Goal: Use online tool/utility: Use online tool/utility

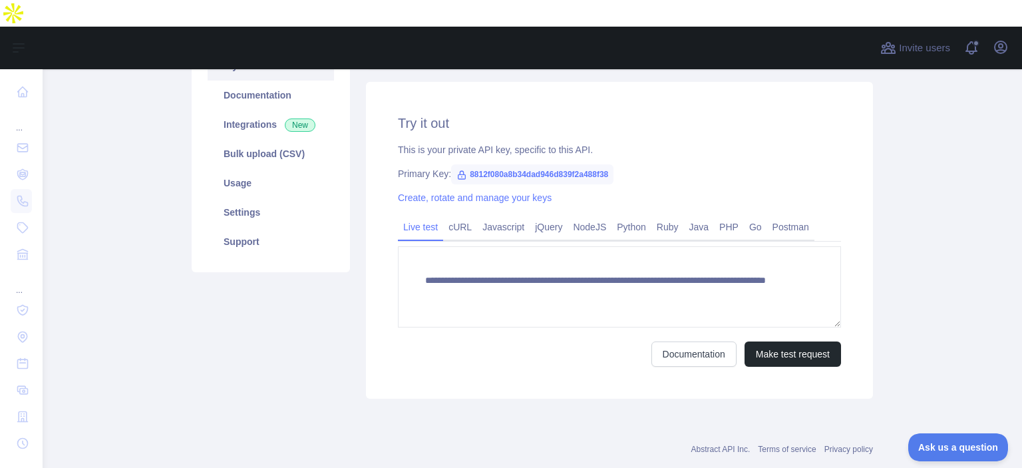
scroll to position [163, 0]
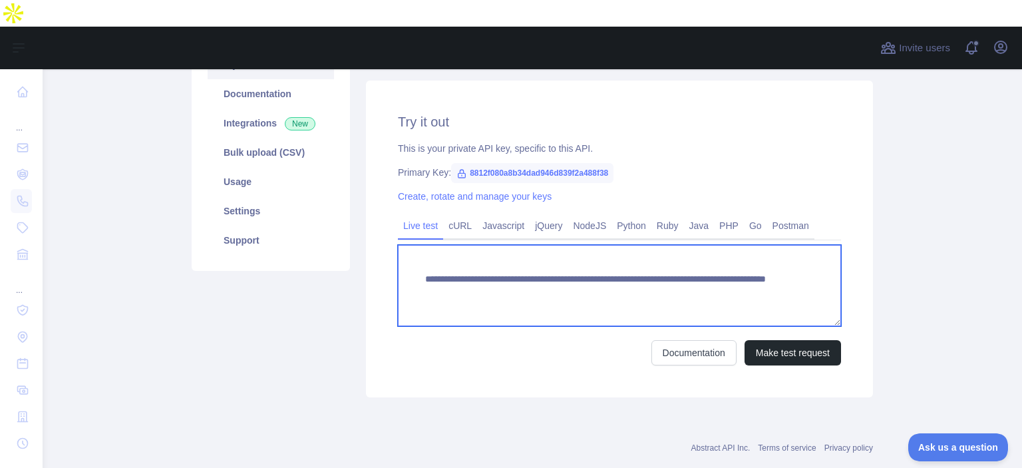
drag, startPoint x: 654, startPoint y: 265, endPoint x: 756, endPoint y: 275, distance: 101.5
click at [756, 275] on textarea "**********" at bounding box center [619, 285] width 443 height 81
drag, startPoint x: 652, startPoint y: 265, endPoint x: 727, endPoint y: 268, distance: 75.2
click at [727, 268] on textarea "**********" at bounding box center [619, 285] width 443 height 81
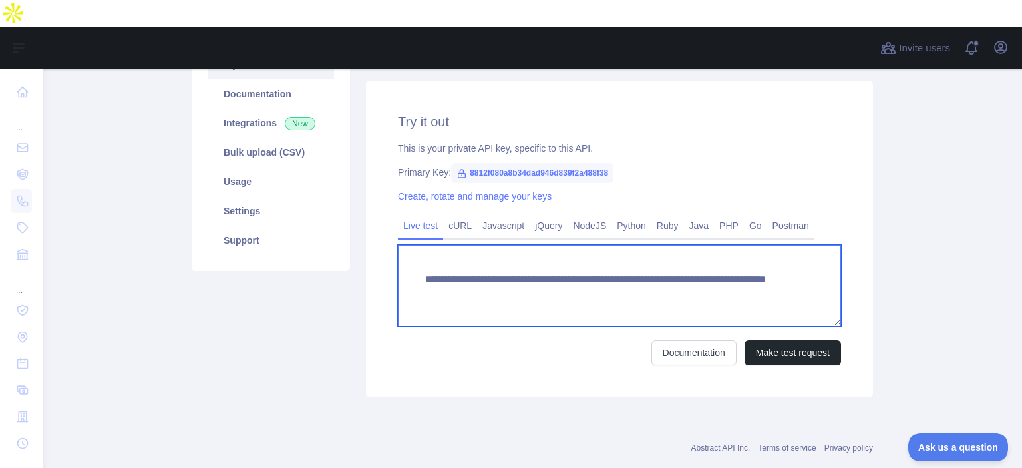
paste textarea "***"
drag, startPoint x: 652, startPoint y: 267, endPoint x: 766, endPoint y: 289, distance: 116.5
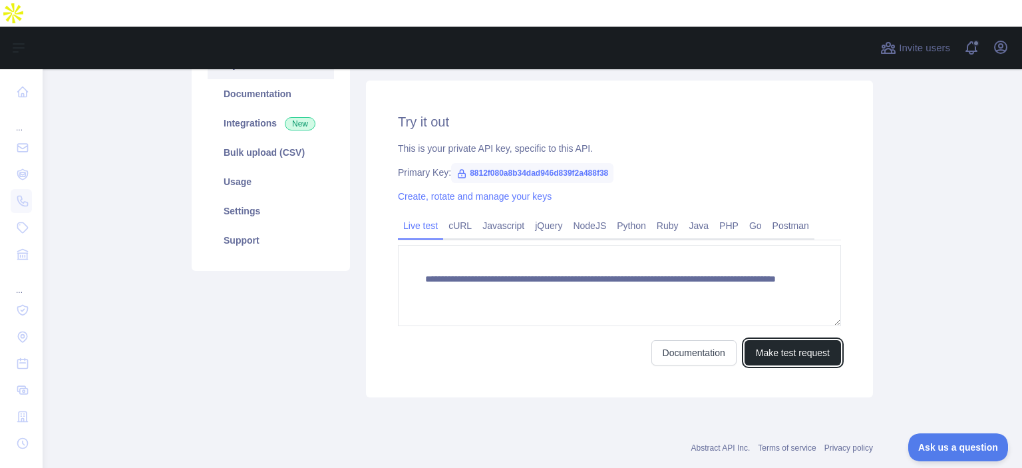
click at [780, 340] on button "Make test request" at bounding box center [792, 352] width 96 height 25
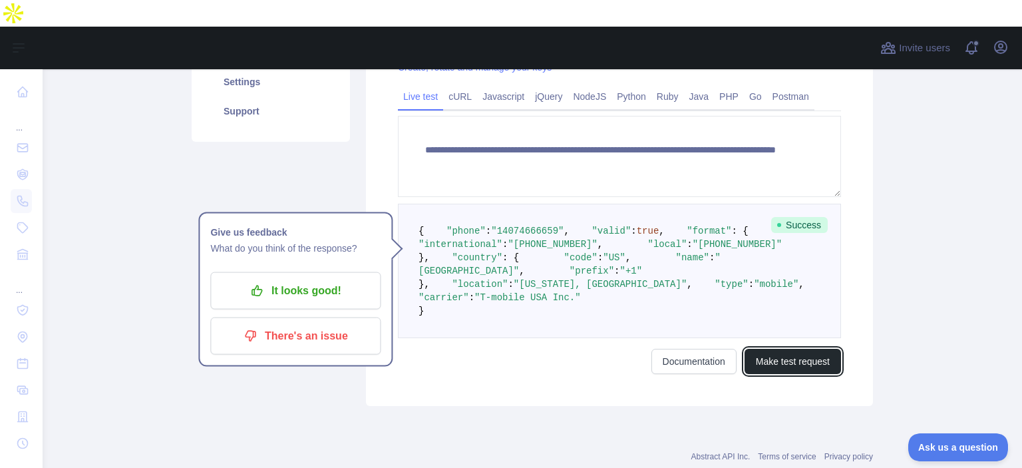
scroll to position [319, 0]
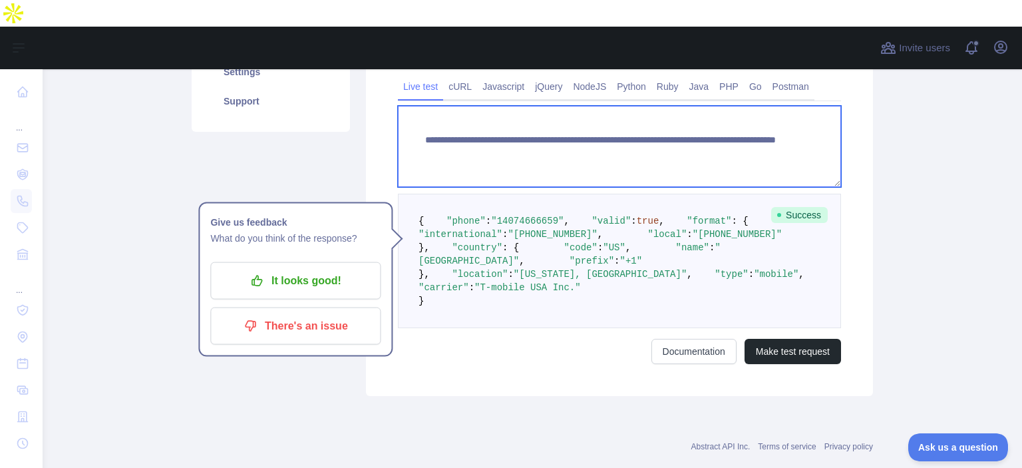
paste textarea
drag, startPoint x: 652, startPoint y: 110, endPoint x: 738, endPoint y: 116, distance: 85.3
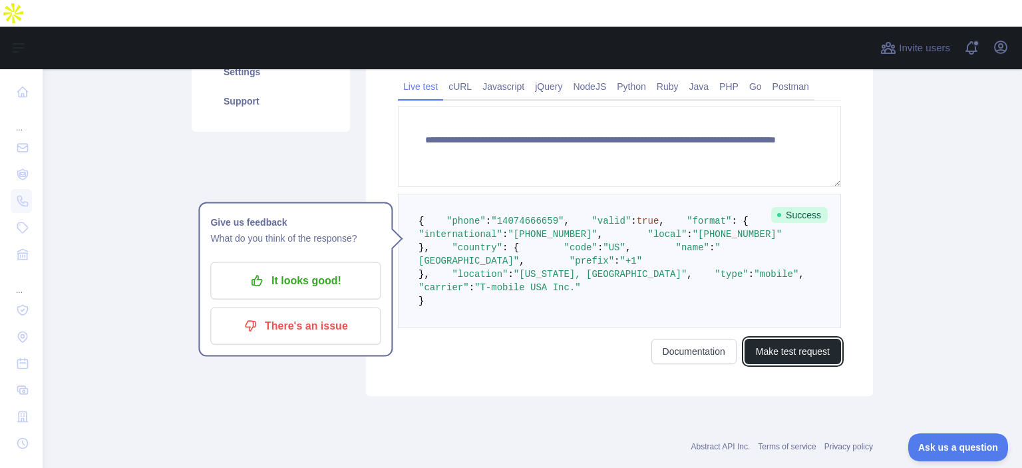
click at [805, 364] on button "Make test request" at bounding box center [792, 351] width 96 height 25
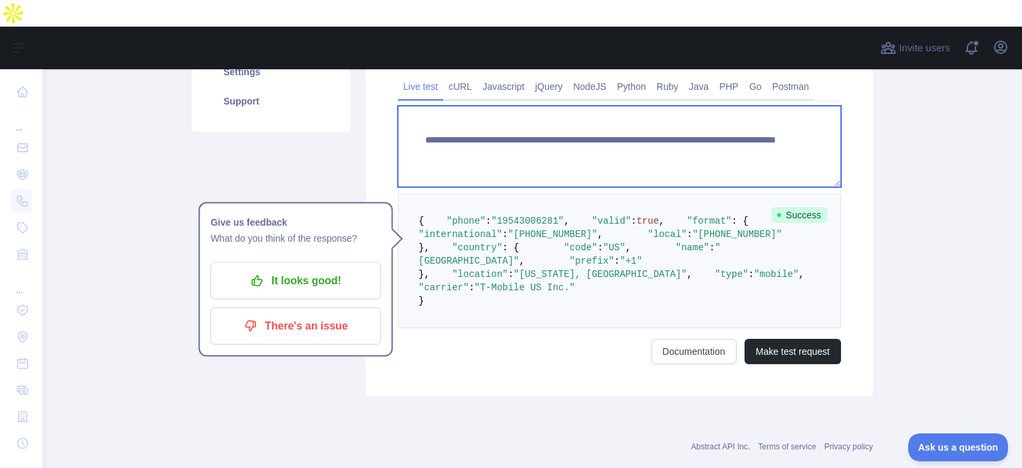
paste textarea
drag, startPoint x: 649, startPoint y: 108, endPoint x: 716, endPoint y: 119, distance: 68.1
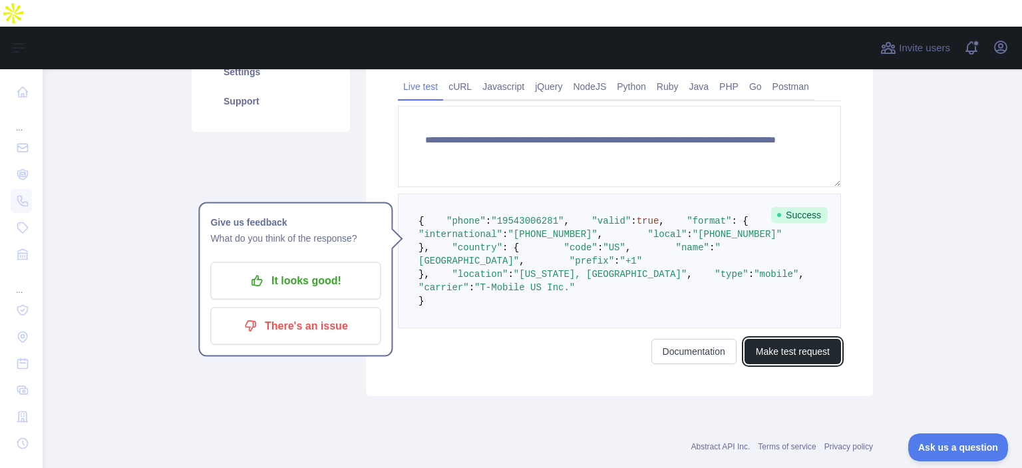
drag, startPoint x: 827, startPoint y: 426, endPoint x: 782, endPoint y: 410, distance: 48.4
click at [826, 364] on button "Make test request" at bounding box center [792, 351] width 96 height 25
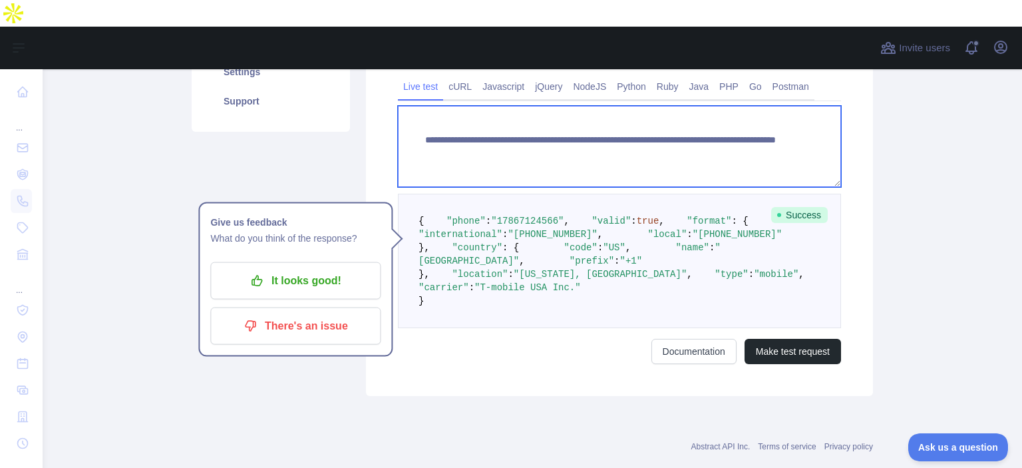
drag, startPoint x: 655, startPoint y: 110, endPoint x: 708, endPoint y: 112, distance: 52.6
click at [708, 112] on textarea "**********" at bounding box center [619, 146] width 443 height 81
paste textarea
drag, startPoint x: 649, startPoint y: 106, endPoint x: 737, endPoint y: 119, distance: 88.7
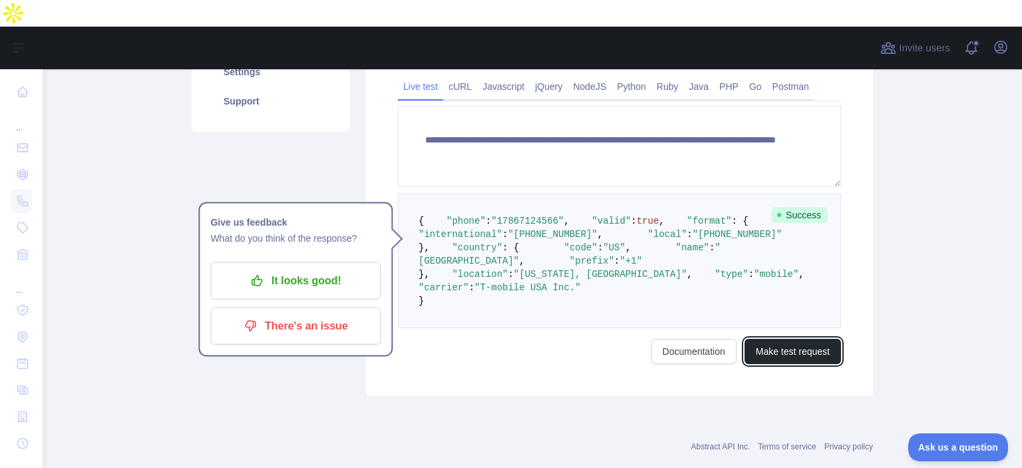
click at [776, 364] on button "Make test request" at bounding box center [792, 351] width 96 height 25
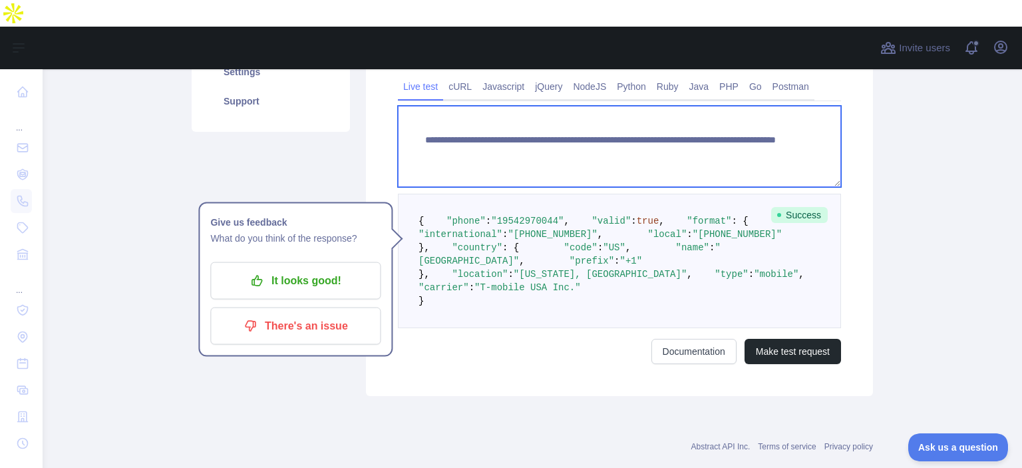
paste textarea
drag, startPoint x: 652, startPoint y: 112, endPoint x: 742, endPoint y: 120, distance: 89.5
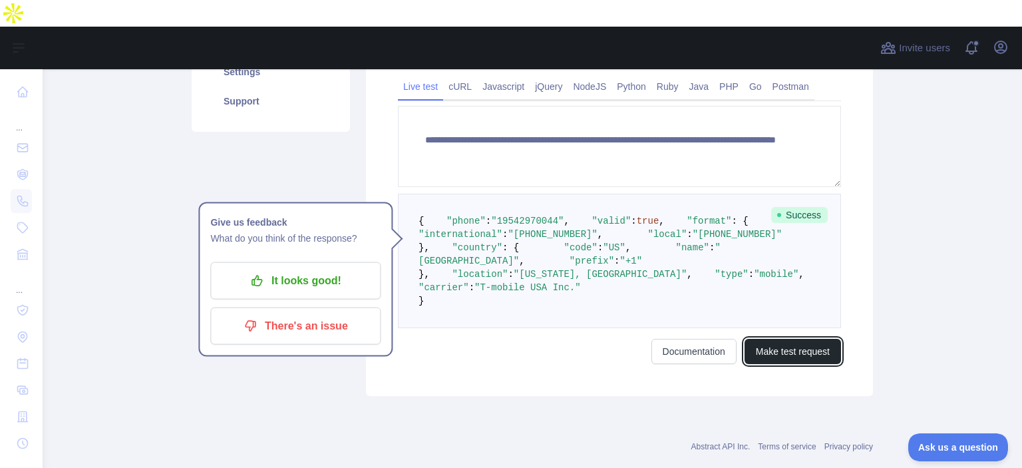
click at [792, 364] on button "Make test request" at bounding box center [792, 351] width 96 height 25
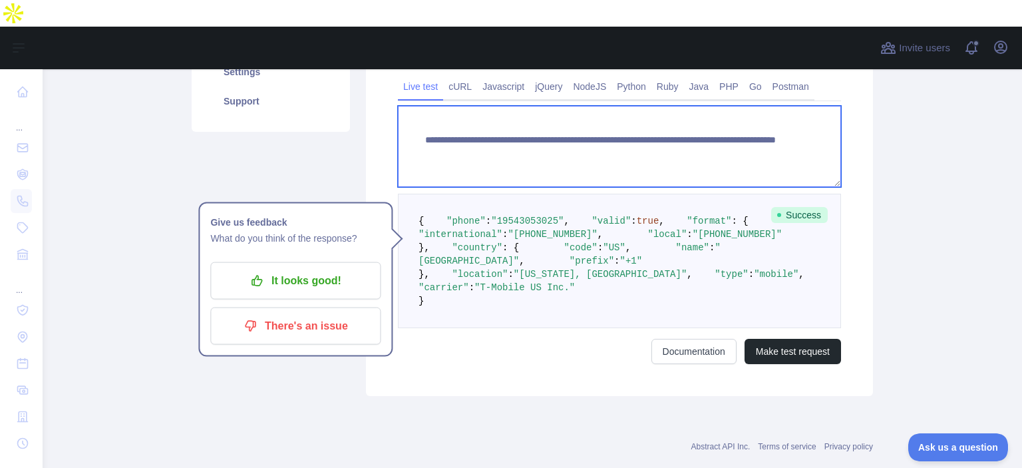
paste textarea
drag, startPoint x: 654, startPoint y: 115, endPoint x: 732, endPoint y: 202, distance: 115.9
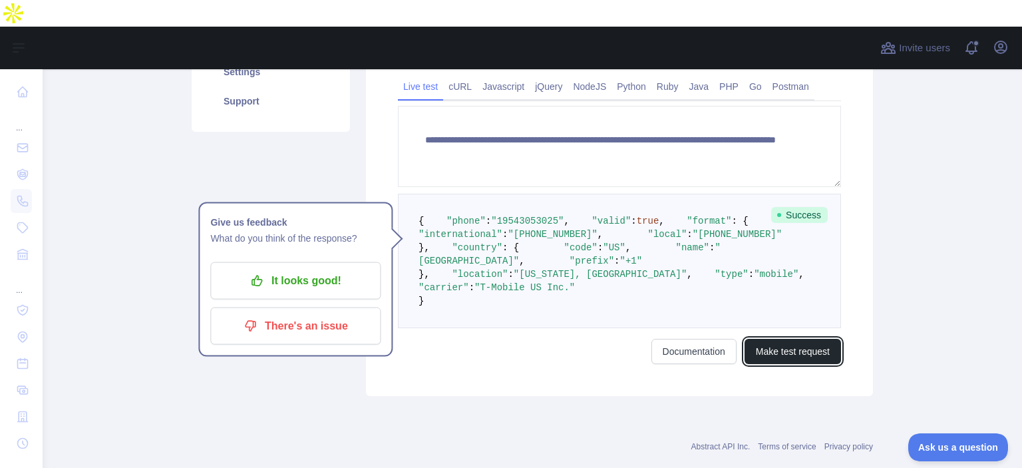
click at [791, 364] on button "Make test request" at bounding box center [792, 351] width 96 height 25
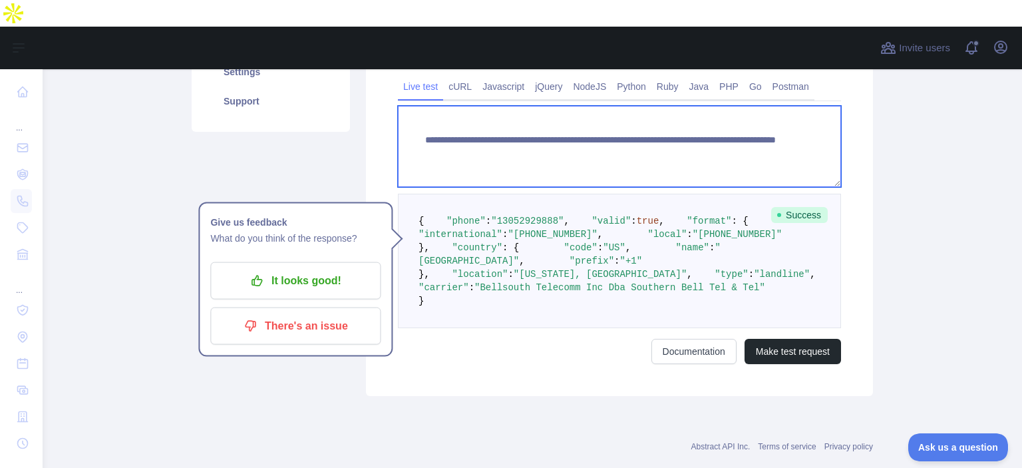
paste textarea
drag, startPoint x: 652, startPoint y: 113, endPoint x: 729, endPoint y: 113, distance: 77.2
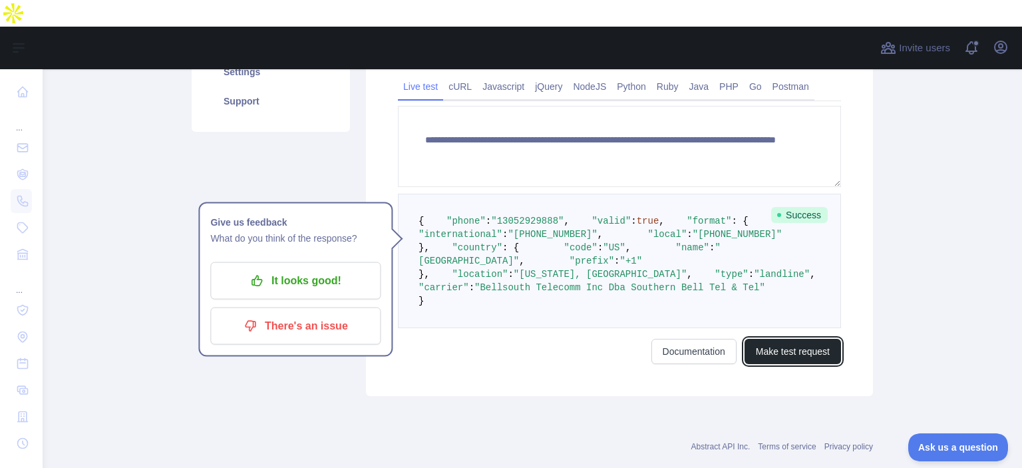
click at [748, 364] on button "Make test request" at bounding box center [792, 351] width 96 height 25
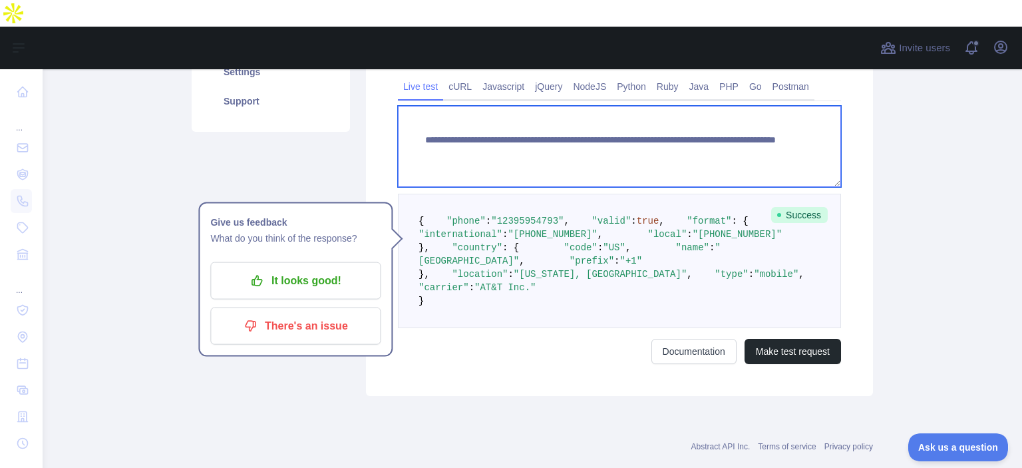
paste textarea
drag, startPoint x: 650, startPoint y: 111, endPoint x: 740, endPoint y: 111, distance: 90.5
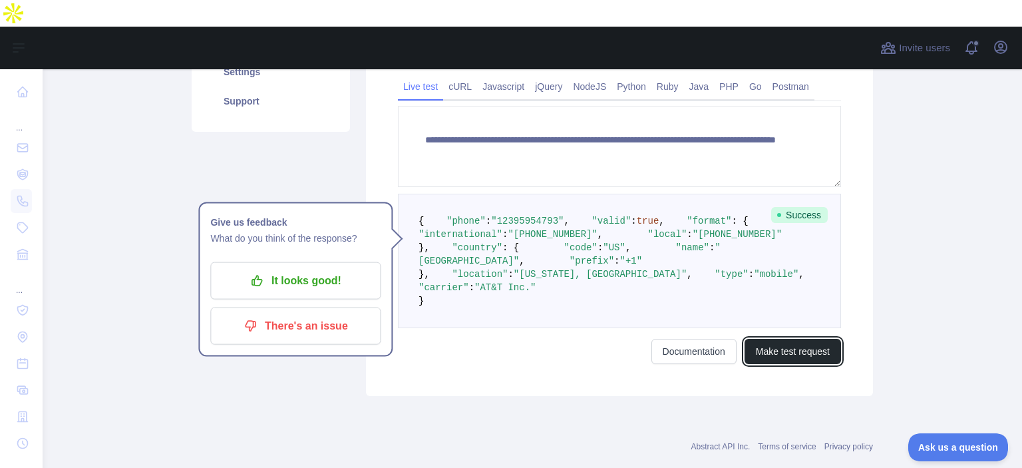
click at [784, 364] on button "Make test request" at bounding box center [792, 351] width 96 height 25
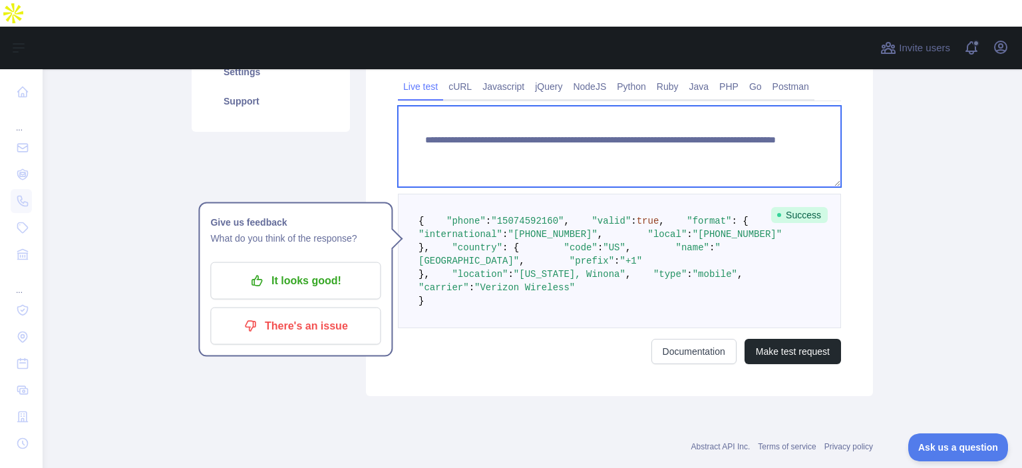
paste textarea
drag, startPoint x: 652, startPoint y: 109, endPoint x: 729, endPoint y: 120, distance: 78.0
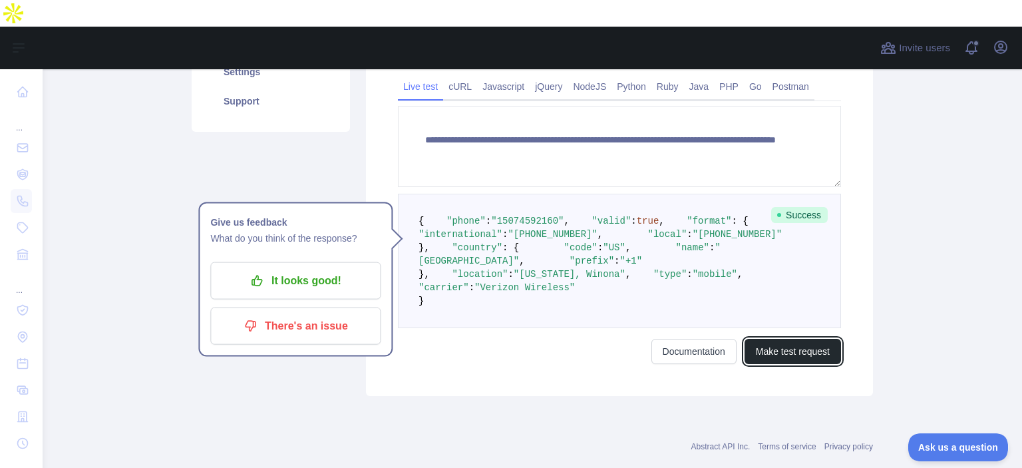
drag, startPoint x: 821, startPoint y: 422, endPoint x: 813, endPoint y: 423, distance: 7.3
click at [821, 364] on button "Make test request" at bounding box center [792, 351] width 96 height 25
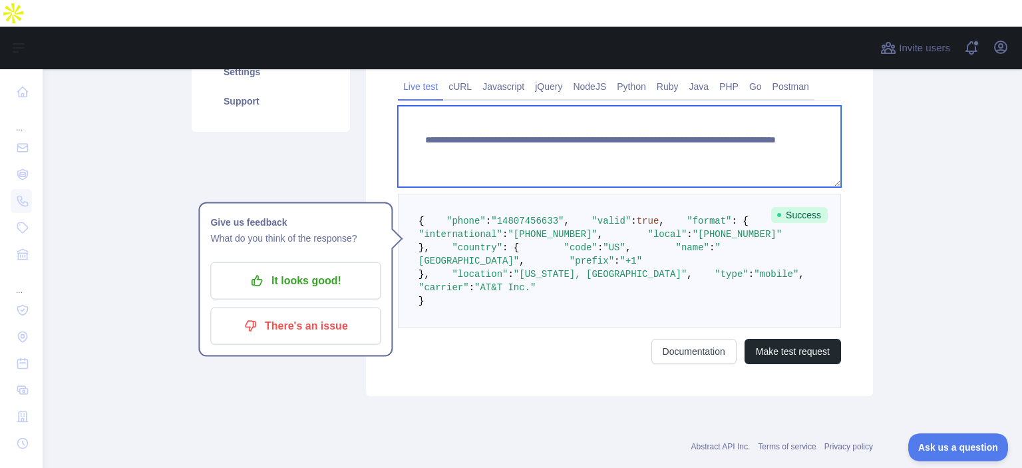
paste textarea
drag, startPoint x: 649, startPoint y: 111, endPoint x: 830, endPoint y: 137, distance: 182.8
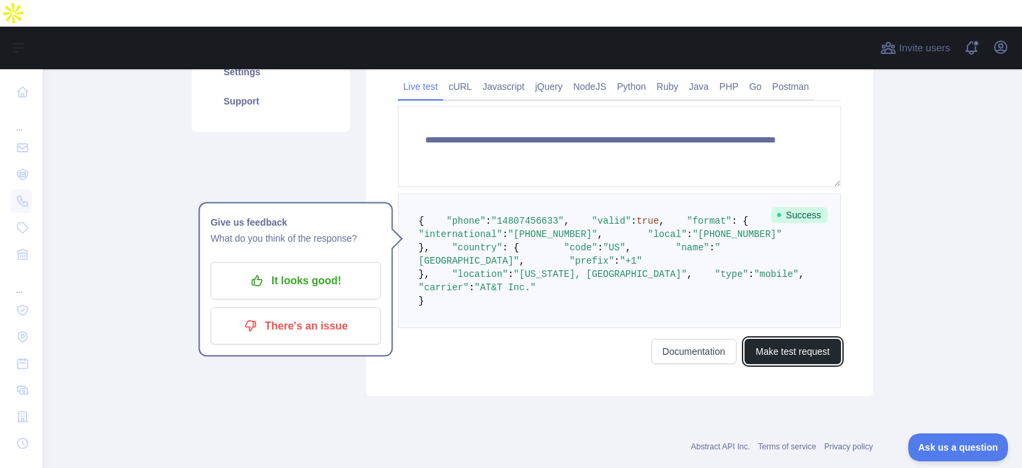
click at [811, 364] on button "Make test request" at bounding box center [792, 351] width 96 height 25
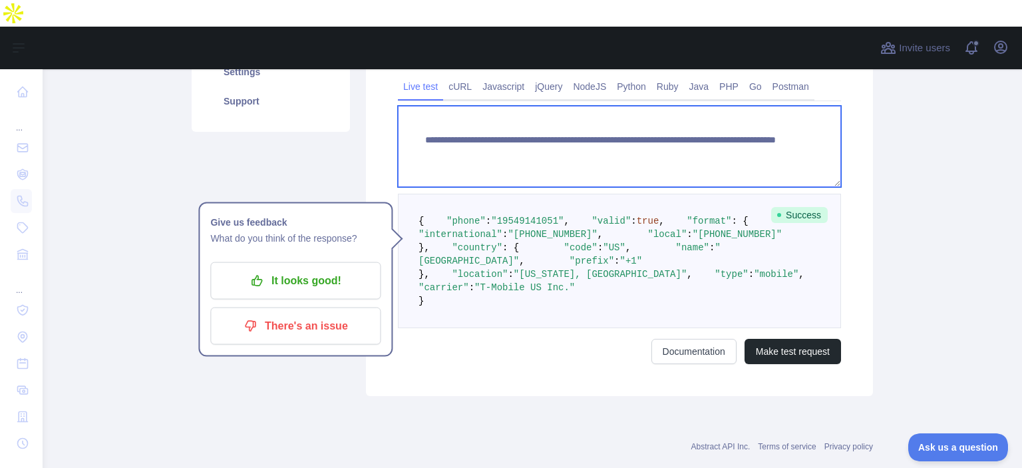
paste textarea
drag, startPoint x: 649, startPoint y: 110, endPoint x: 716, endPoint y: 122, distance: 67.5
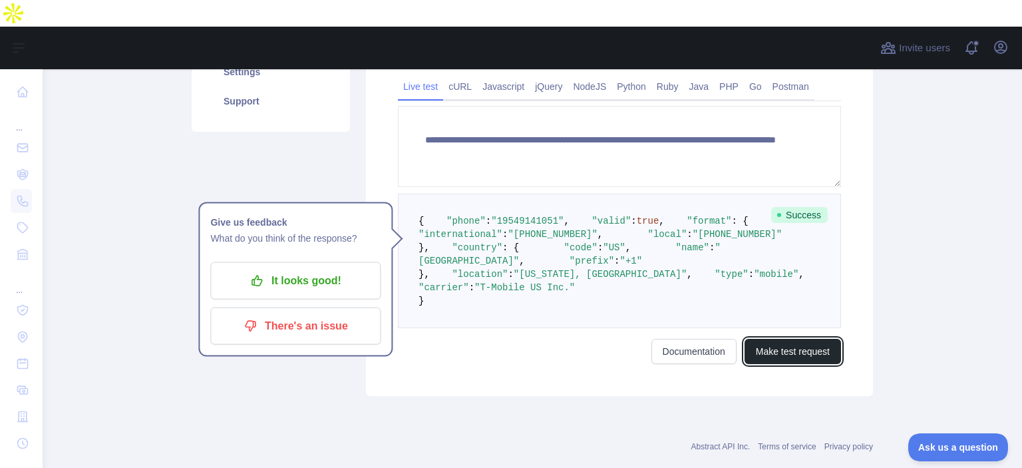
click at [758, 364] on button "Make test request" at bounding box center [792, 351] width 96 height 25
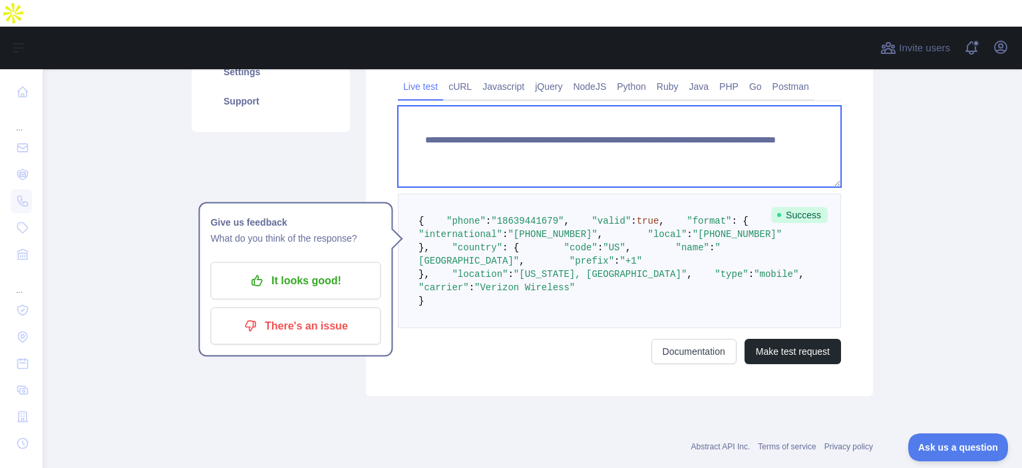
paste textarea
drag, startPoint x: 652, startPoint y: 110, endPoint x: 739, endPoint y: 123, distance: 88.0
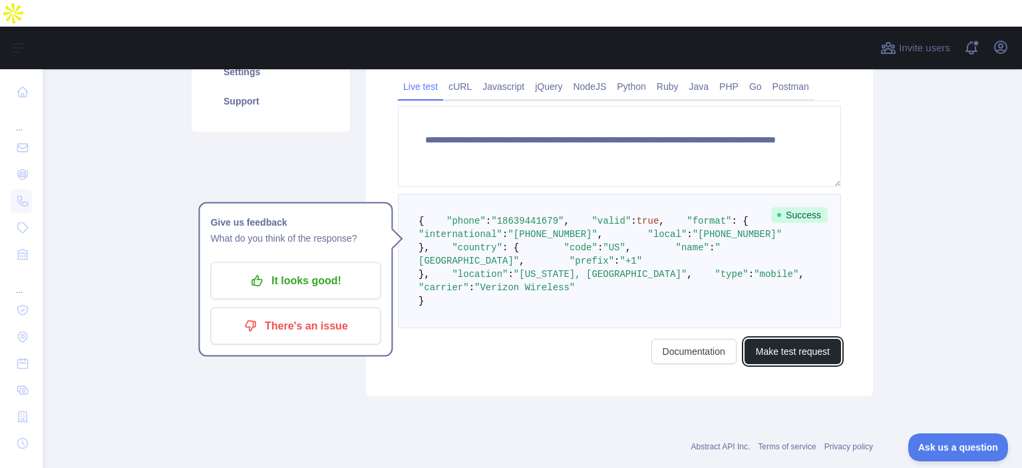
click at [791, 364] on button "Make test request" at bounding box center [792, 351] width 96 height 25
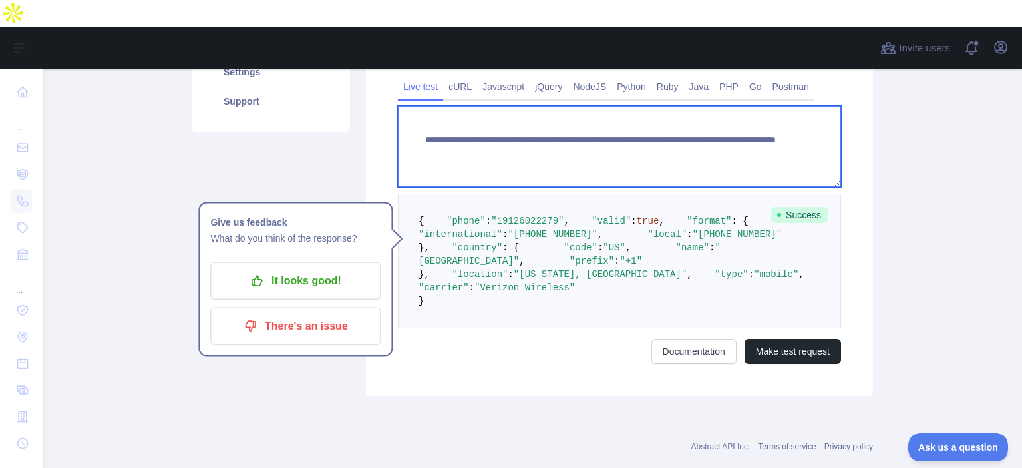
paste textarea
drag, startPoint x: 649, startPoint y: 111, endPoint x: 723, endPoint y: 122, distance: 74.7
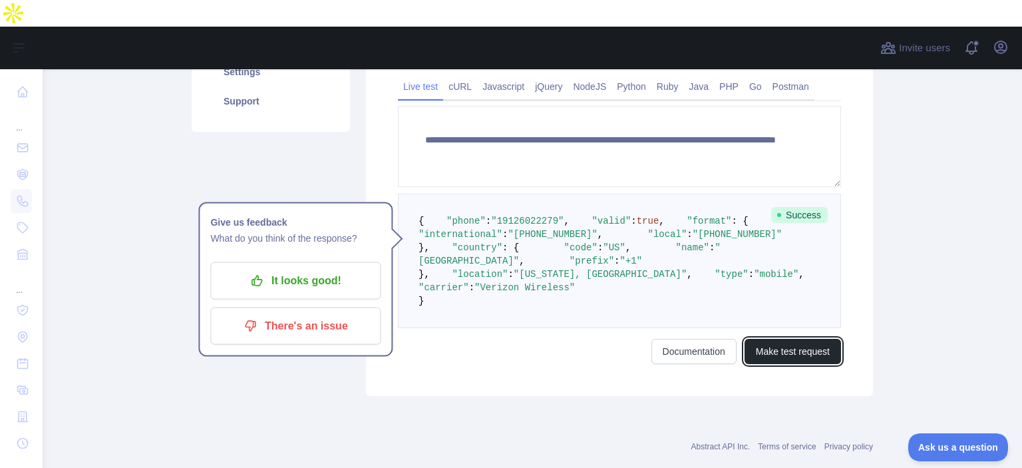
click at [787, 364] on button "Make test request" at bounding box center [792, 351] width 96 height 25
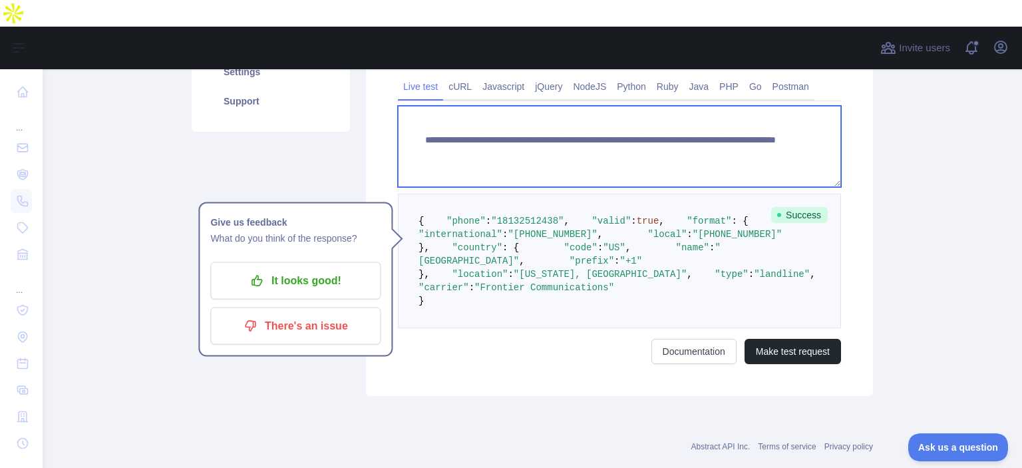
paste textarea
drag, startPoint x: 649, startPoint y: 112, endPoint x: 762, endPoint y: 114, distance: 113.1
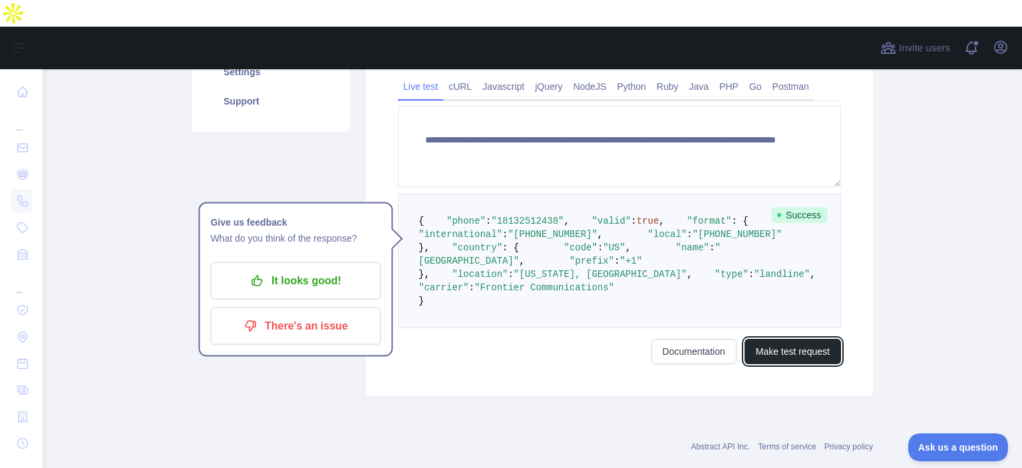
click at [803, 364] on button "Make test request" at bounding box center [792, 351] width 96 height 25
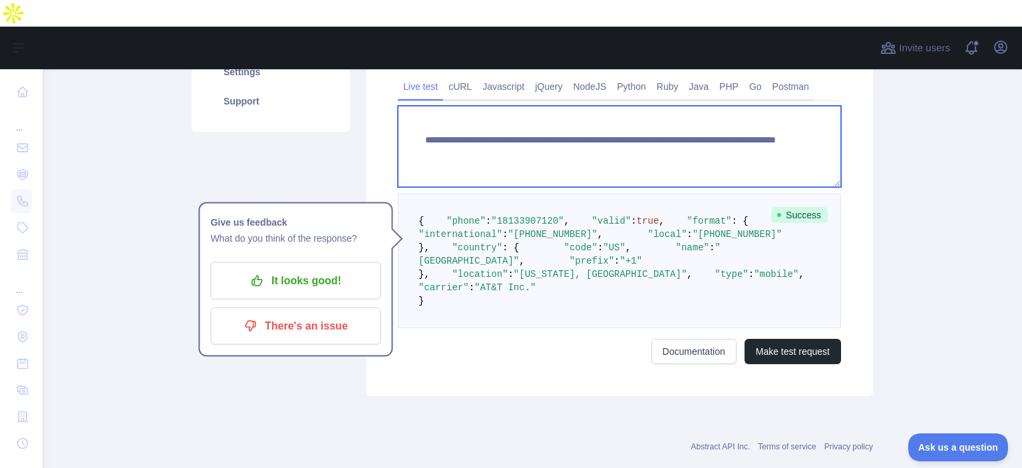
paste textarea
drag, startPoint x: 652, startPoint y: 108, endPoint x: 771, endPoint y: 124, distance: 120.1
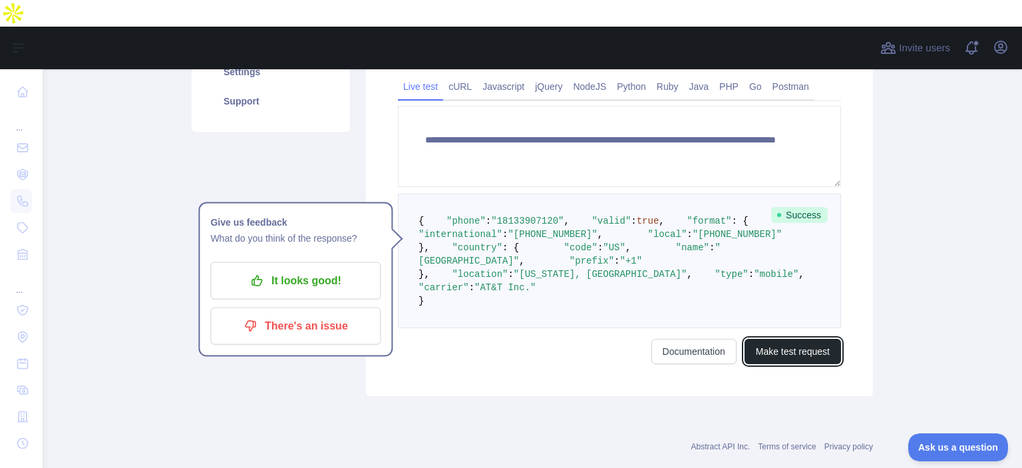
click at [796, 364] on button "Make test request" at bounding box center [792, 351] width 96 height 25
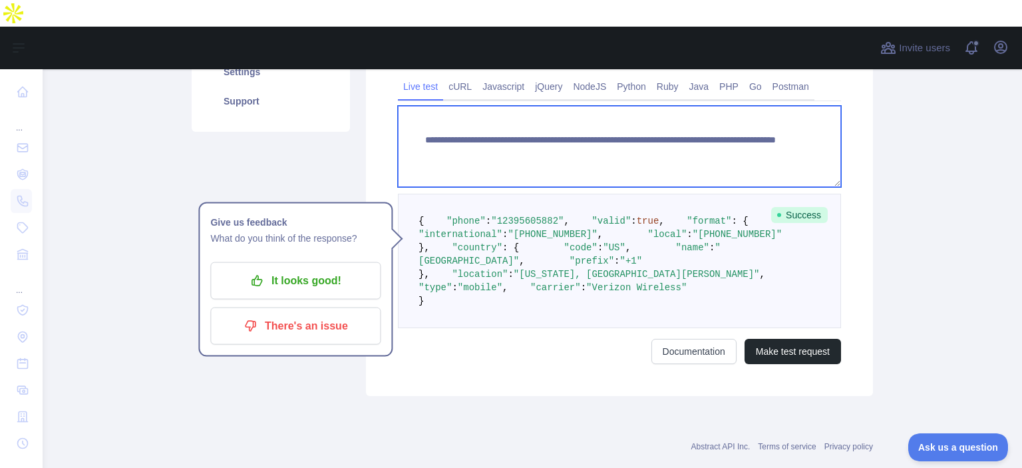
paste textarea
drag, startPoint x: 651, startPoint y: 112, endPoint x: 770, endPoint y: 132, distance: 120.1
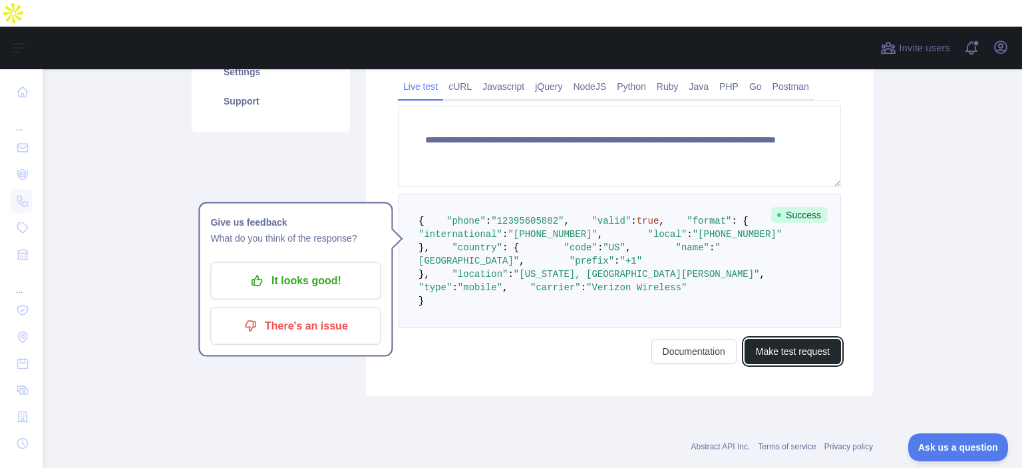
click at [827, 364] on button "Make test request" at bounding box center [792, 351] width 96 height 25
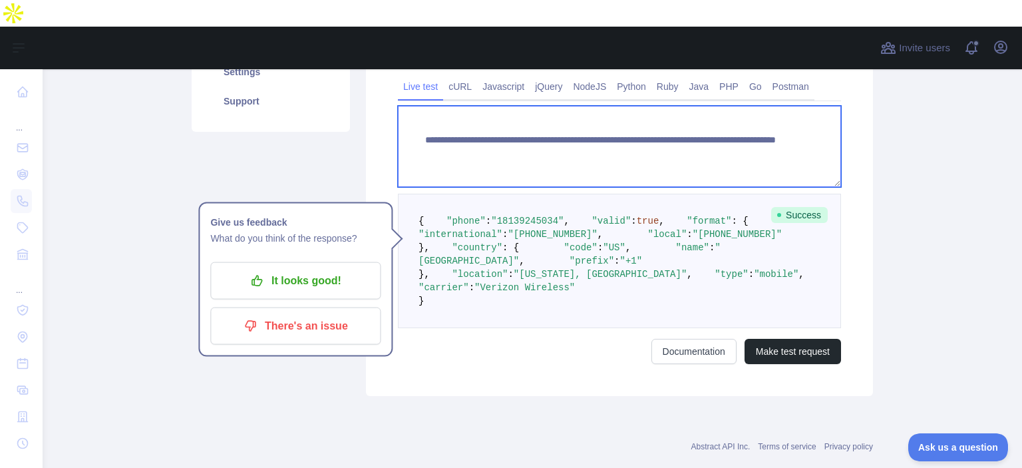
paste textarea
drag, startPoint x: 652, startPoint y: 108, endPoint x: 723, endPoint y: 127, distance: 73.6
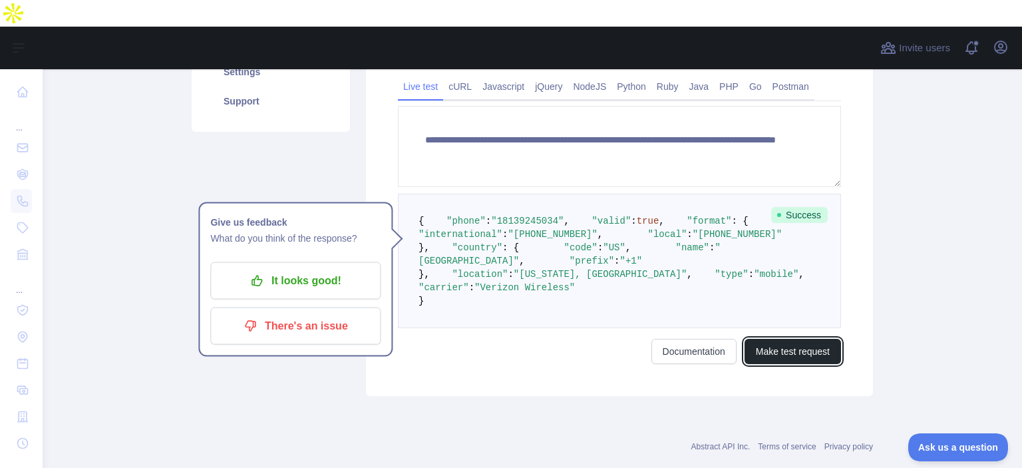
click at [780, 364] on button "Make test request" at bounding box center [792, 351] width 96 height 25
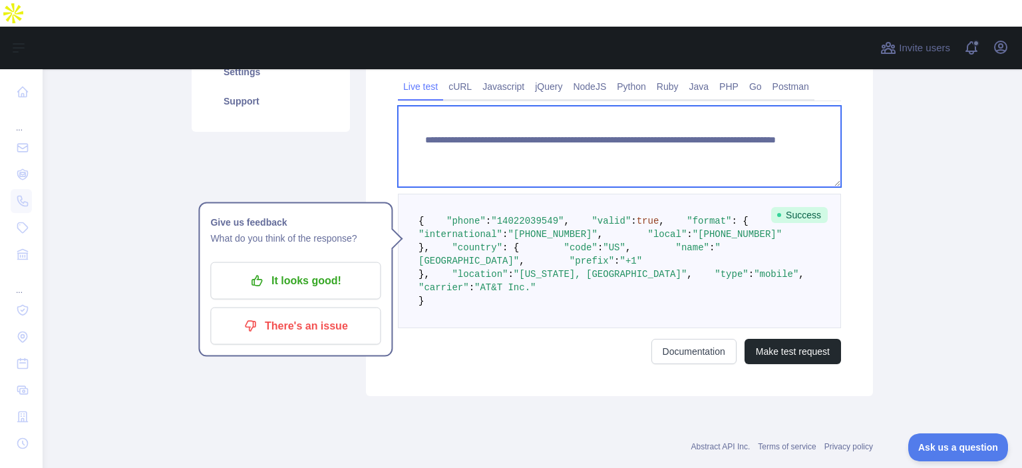
paste textarea
drag, startPoint x: 650, startPoint y: 112, endPoint x: 755, endPoint y: 122, distance: 105.6
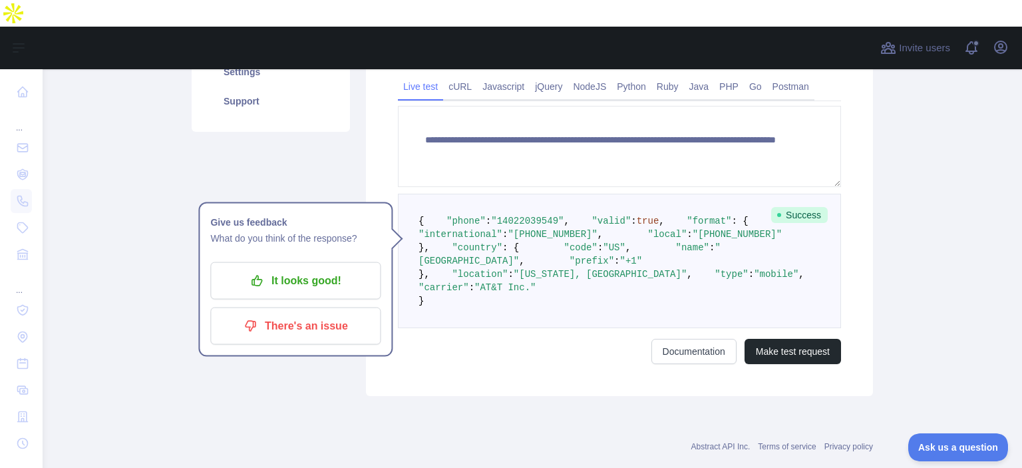
drag, startPoint x: 788, startPoint y: 444, endPoint x: 790, endPoint y: 436, distance: 7.6
click at [790, 396] on div "**********" at bounding box center [619, 168] width 507 height 454
click at [783, 364] on button "Make test request" at bounding box center [792, 351] width 96 height 25
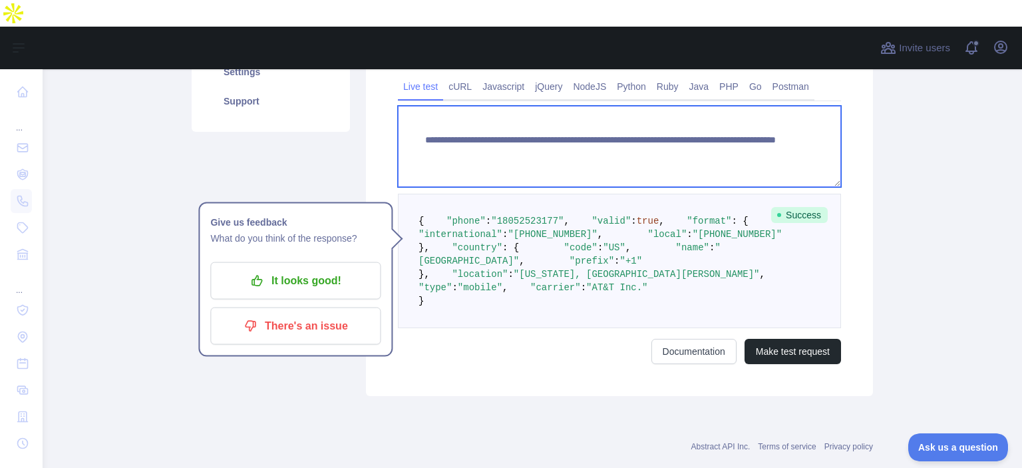
paste textarea
drag, startPoint x: 653, startPoint y: 111, endPoint x: 722, endPoint y: 119, distance: 69.6
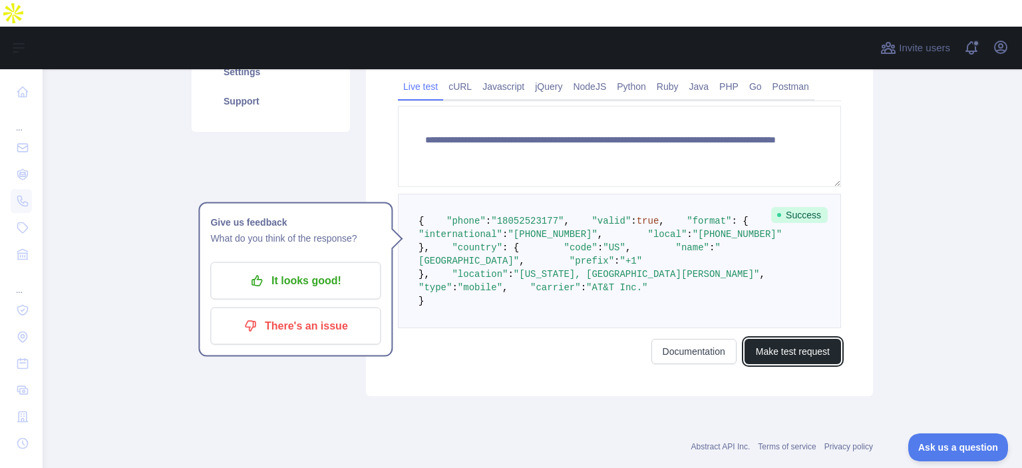
click at [769, 364] on button "Make test request" at bounding box center [792, 351] width 96 height 25
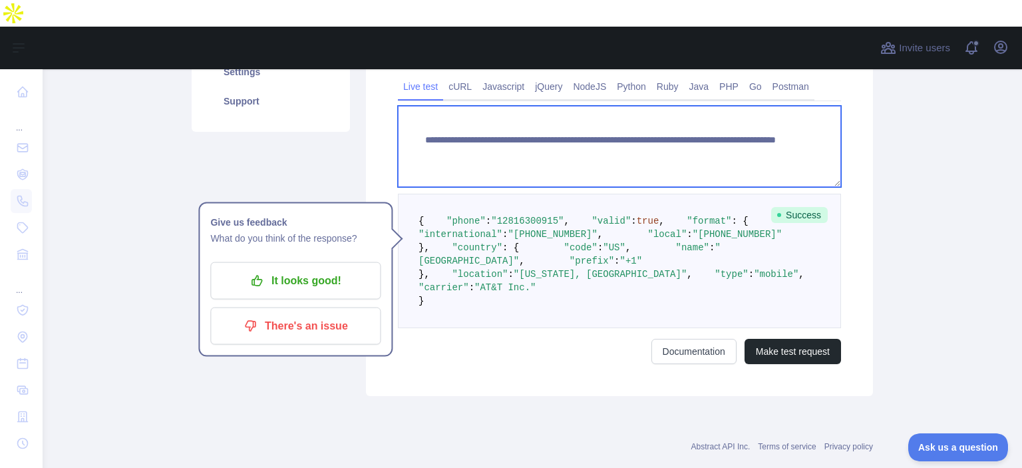
paste textarea "*"
drag, startPoint x: 651, startPoint y: 111, endPoint x: 750, endPoint y: 134, distance: 101.2
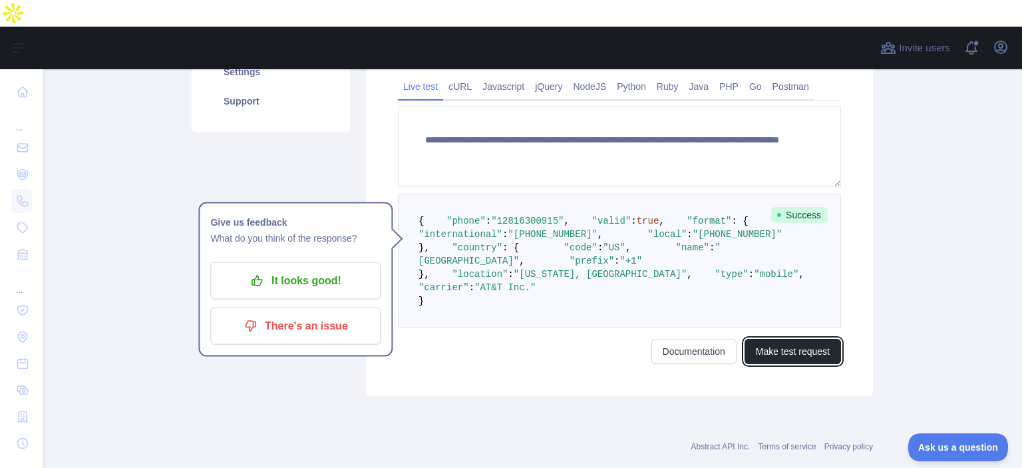
click at [753, 364] on button "Make test request" at bounding box center [792, 351] width 96 height 25
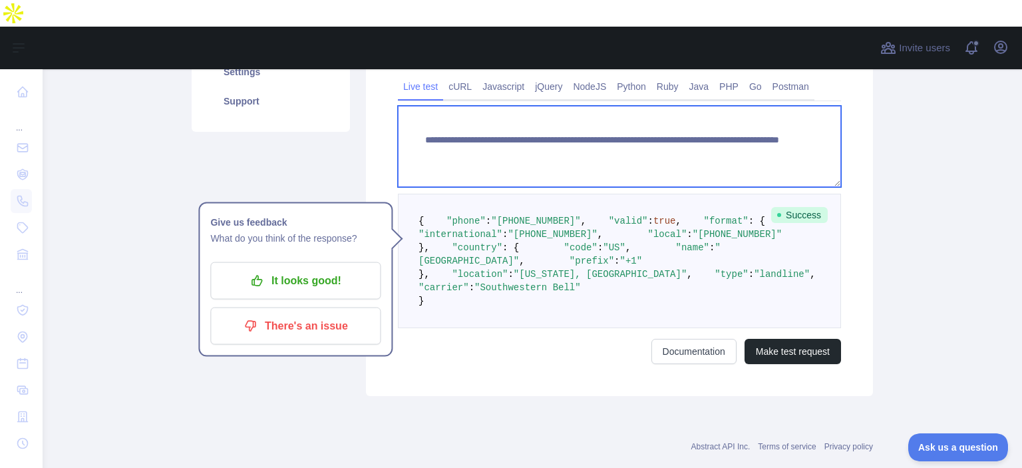
paste textarea
drag, startPoint x: 654, startPoint y: 110, endPoint x: 748, endPoint y: 180, distance: 116.4
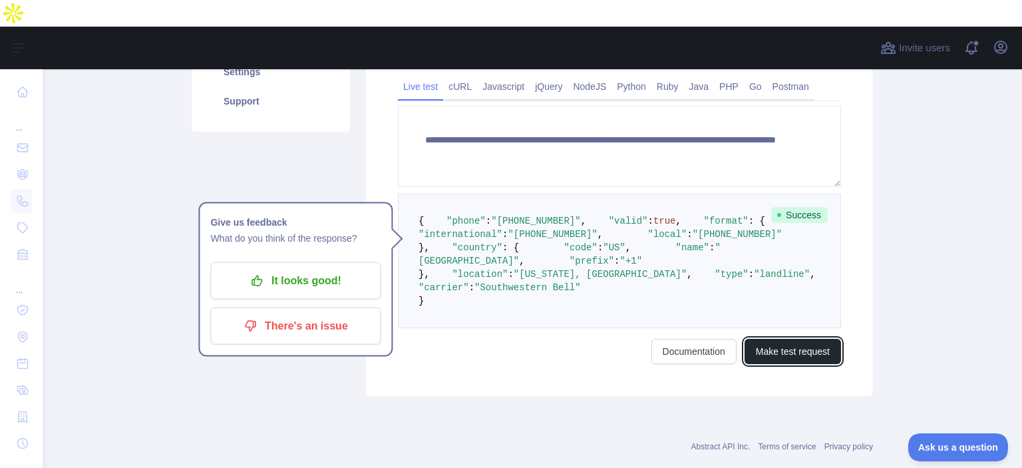
click at [795, 364] on button "Make test request" at bounding box center [792, 351] width 96 height 25
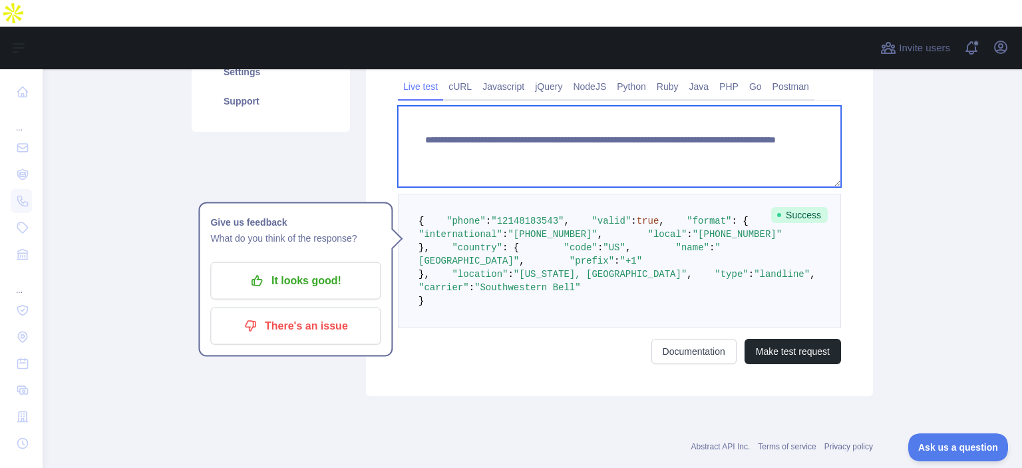
paste textarea
drag, startPoint x: 652, startPoint y: 111, endPoint x: 756, endPoint y: 126, distance: 104.8
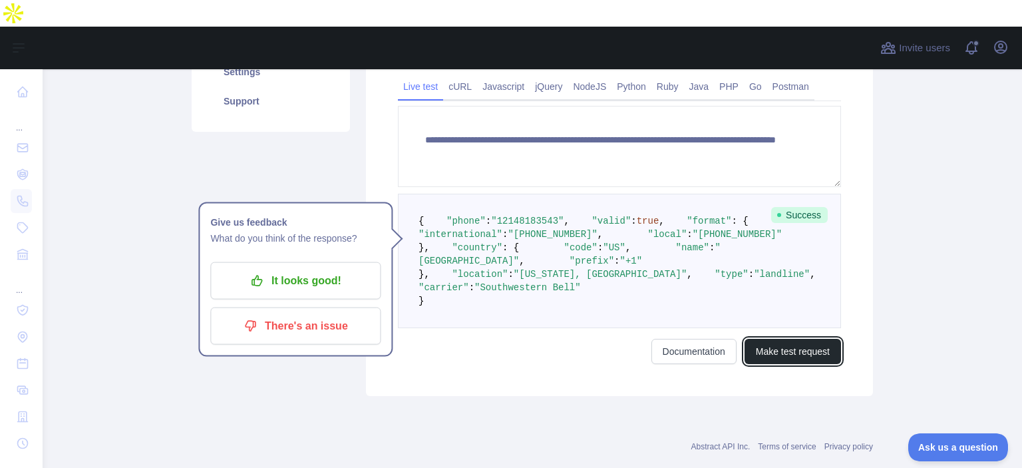
click at [800, 364] on button "Make test request" at bounding box center [792, 351] width 96 height 25
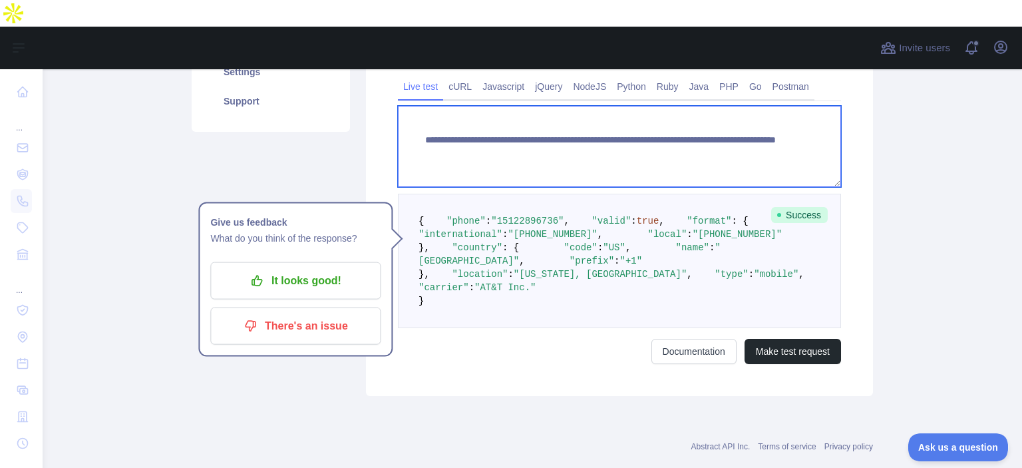
paste textarea
drag, startPoint x: 652, startPoint y: 109, endPoint x: 769, endPoint y: 134, distance: 119.0
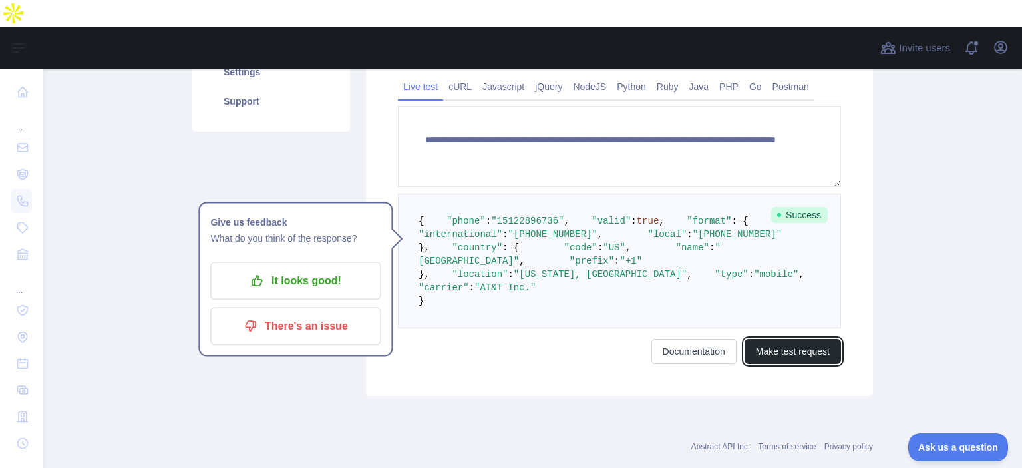
click at [798, 364] on button "Make test request" at bounding box center [792, 351] width 96 height 25
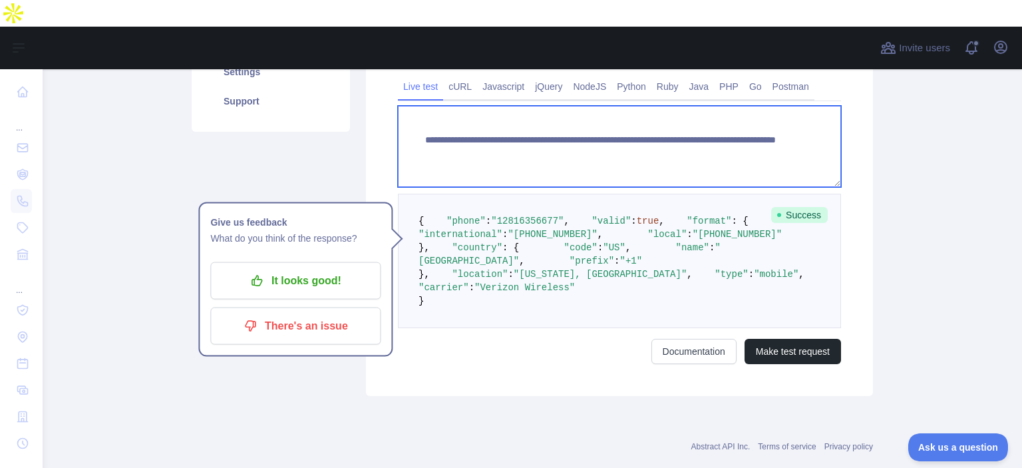
paste textarea
drag, startPoint x: 654, startPoint y: 110, endPoint x: 723, endPoint y: 114, distance: 68.7
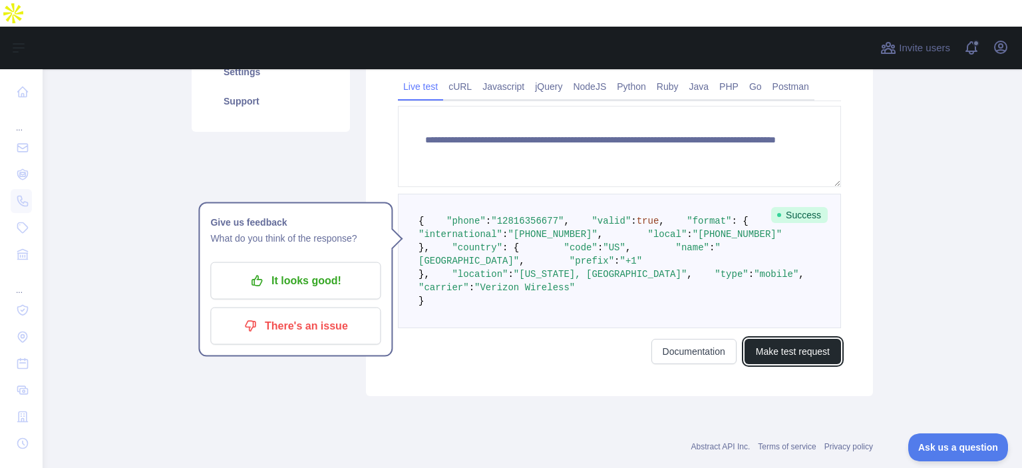
click at [773, 364] on button "Make test request" at bounding box center [792, 351] width 96 height 25
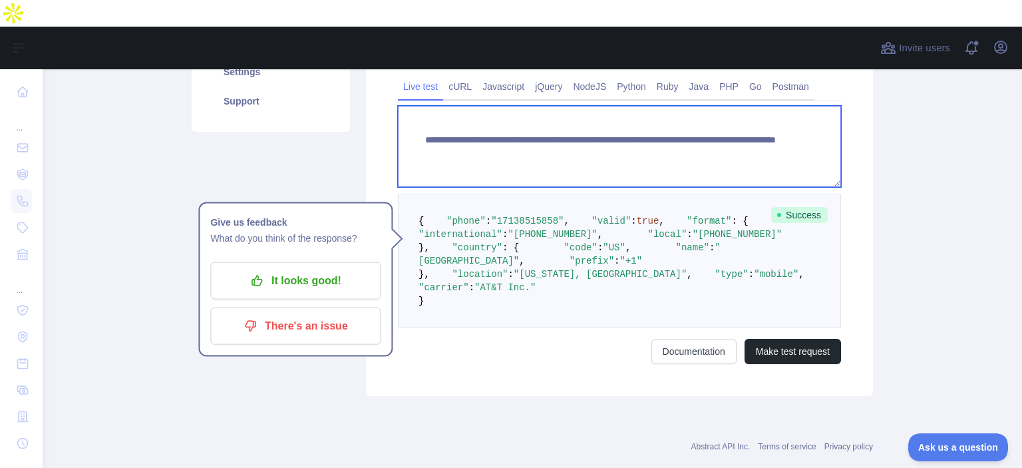
paste textarea
drag, startPoint x: 654, startPoint y: 112, endPoint x: 766, endPoint y: 122, distance: 112.8
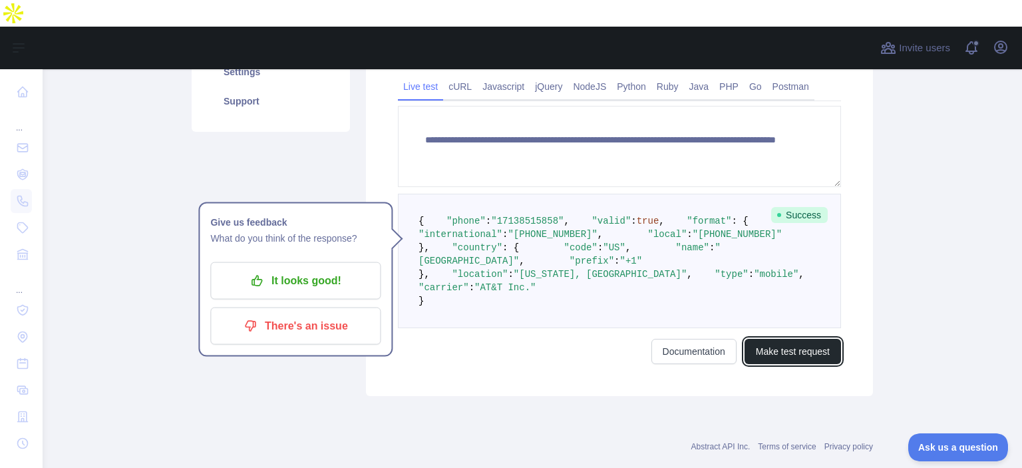
click at [790, 364] on button "Make test request" at bounding box center [792, 351] width 96 height 25
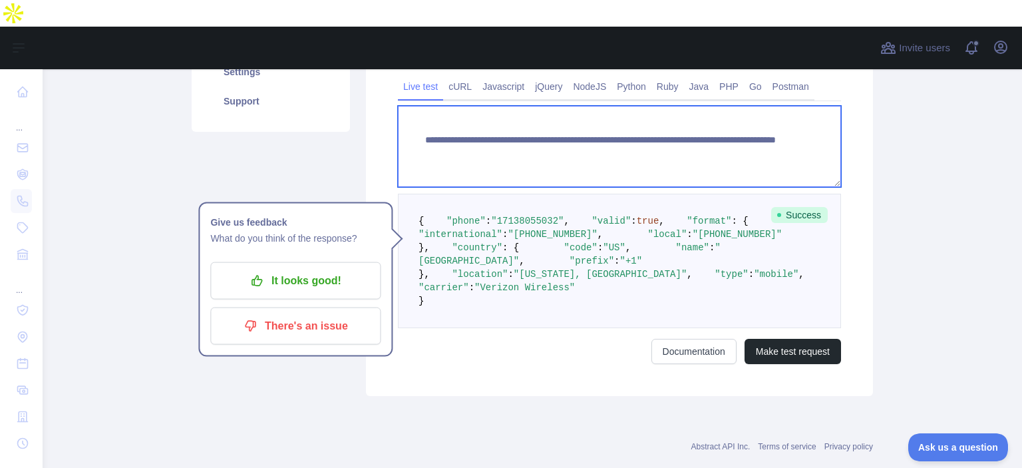
paste textarea
drag, startPoint x: 652, startPoint y: 114, endPoint x: 749, endPoint y: 127, distance: 97.3
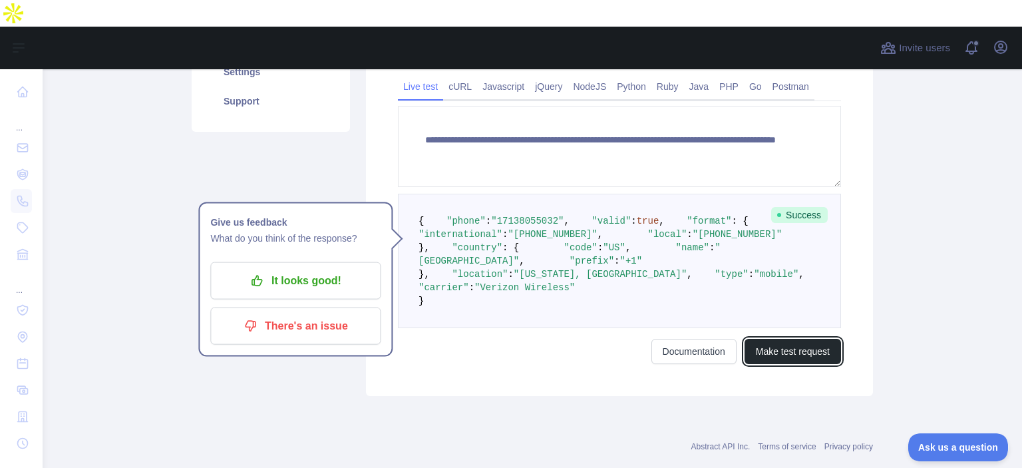
click at [756, 364] on button "Make test request" at bounding box center [792, 351] width 96 height 25
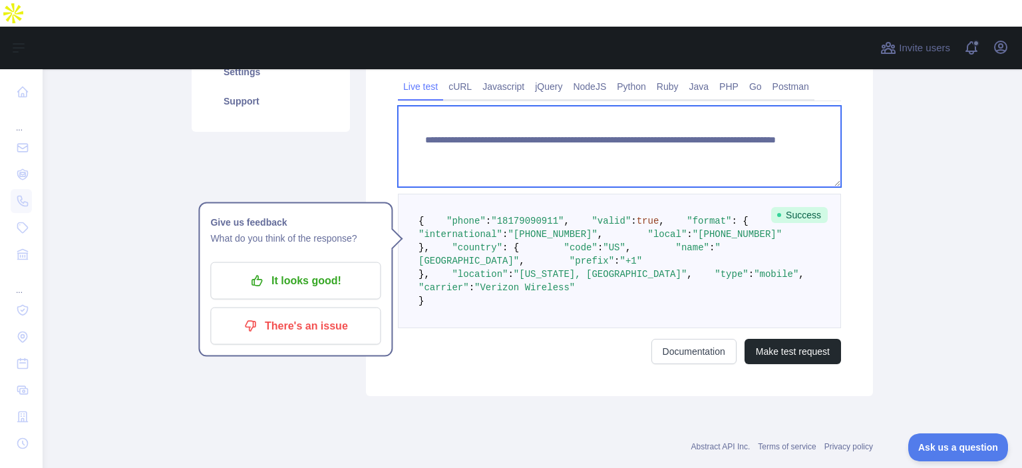
paste textarea
drag, startPoint x: 650, startPoint y: 112, endPoint x: 735, endPoint y: 129, distance: 86.1
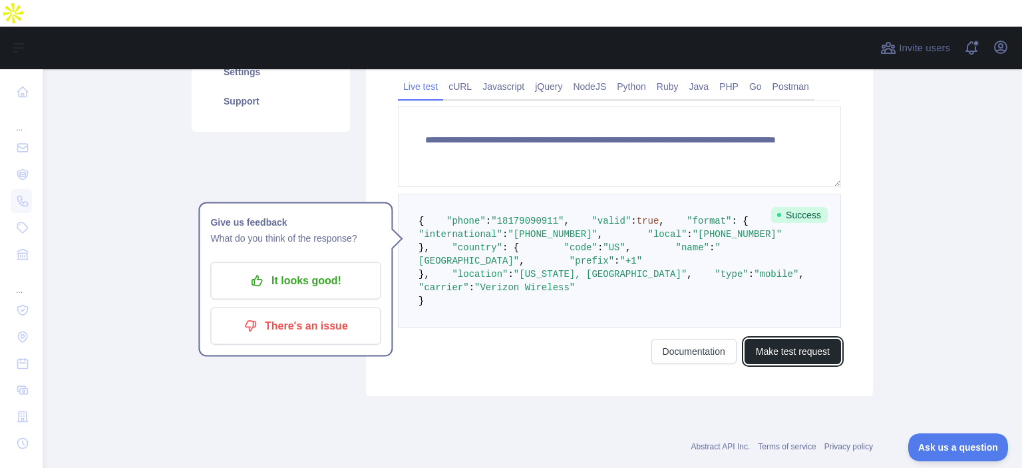
click at [790, 364] on button "Make test request" at bounding box center [792, 351] width 96 height 25
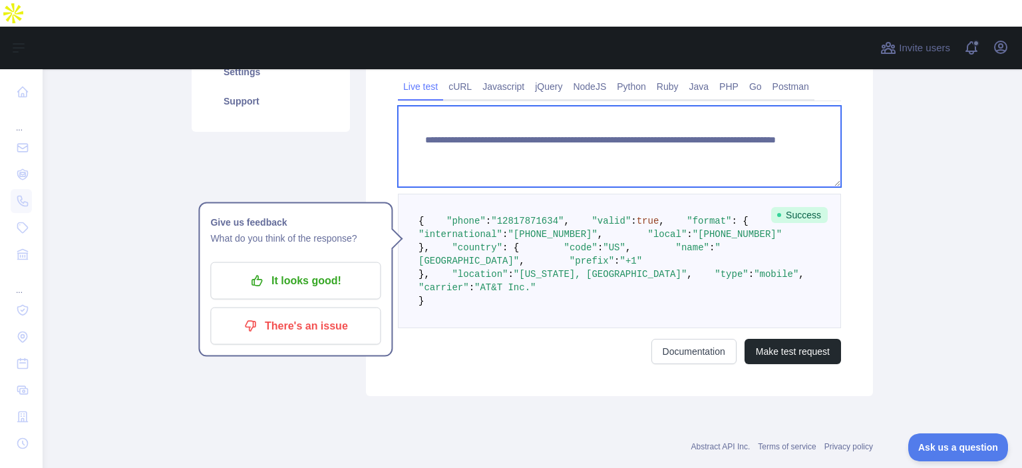
paste textarea
drag, startPoint x: 654, startPoint y: 112, endPoint x: 742, endPoint y: 124, distance: 88.7
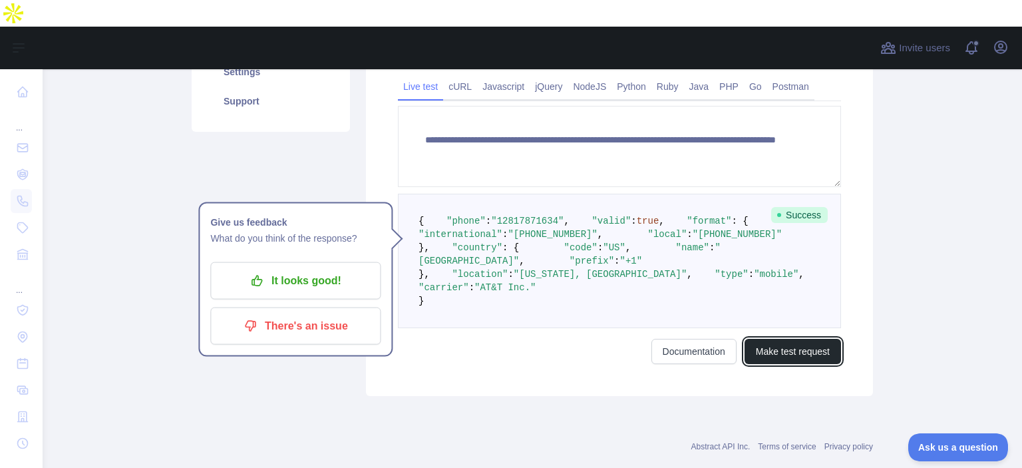
click at [791, 364] on button "Make test request" at bounding box center [792, 351] width 96 height 25
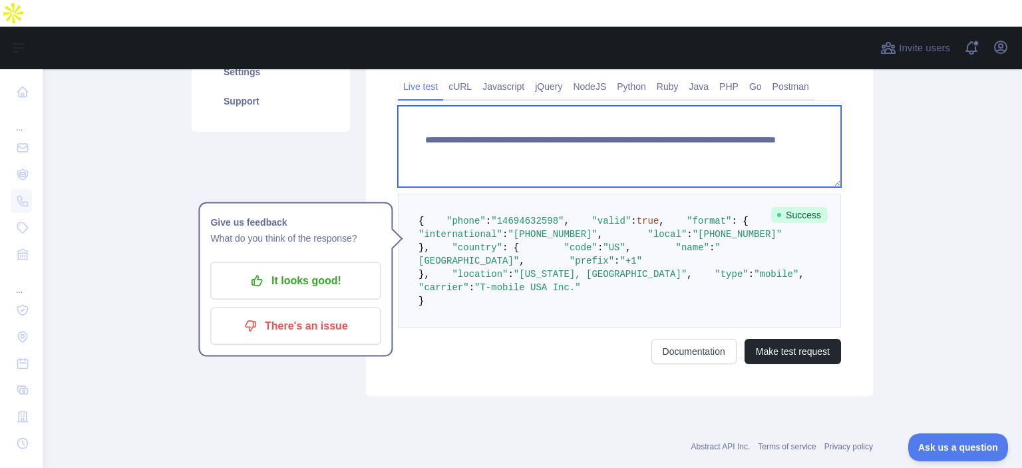
paste textarea
drag, startPoint x: 652, startPoint y: 112, endPoint x: 768, endPoint y: 127, distance: 116.0
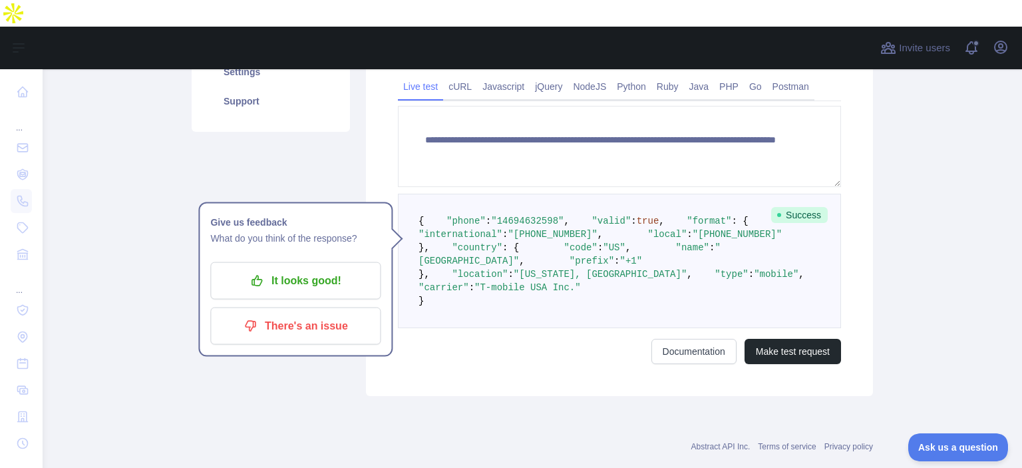
click at [781, 396] on div "**********" at bounding box center [619, 168] width 507 height 454
click at [781, 364] on button "Make test request" at bounding box center [792, 351] width 96 height 25
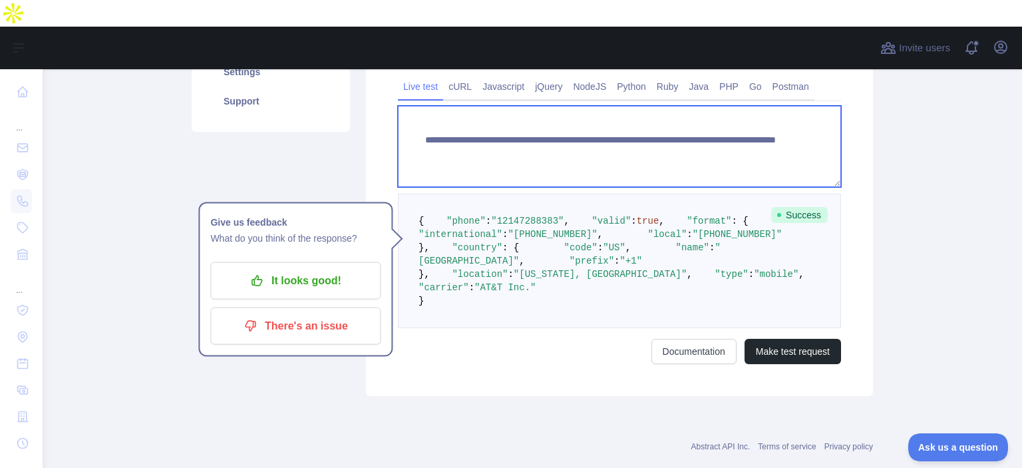
paste textarea
drag, startPoint x: 652, startPoint y: 110, endPoint x: 720, endPoint y: 116, distance: 68.8
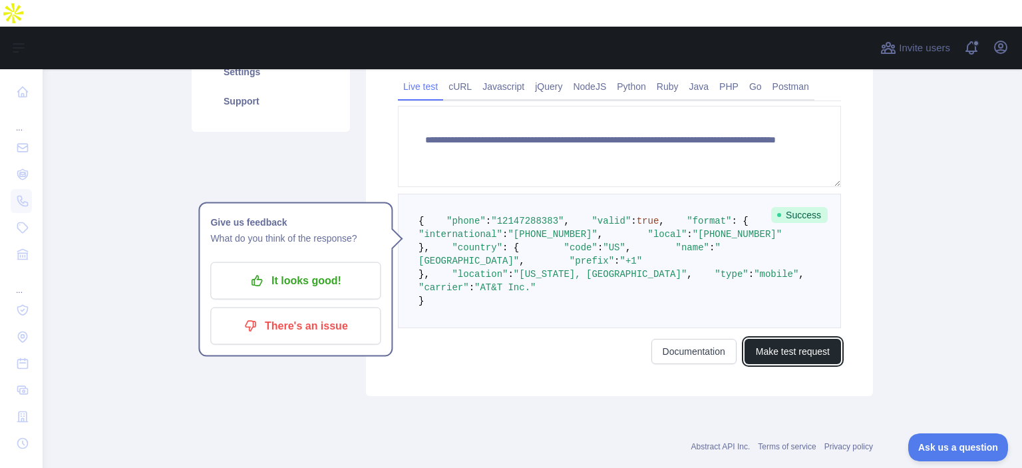
click at [772, 364] on button "Make test request" at bounding box center [792, 351] width 96 height 25
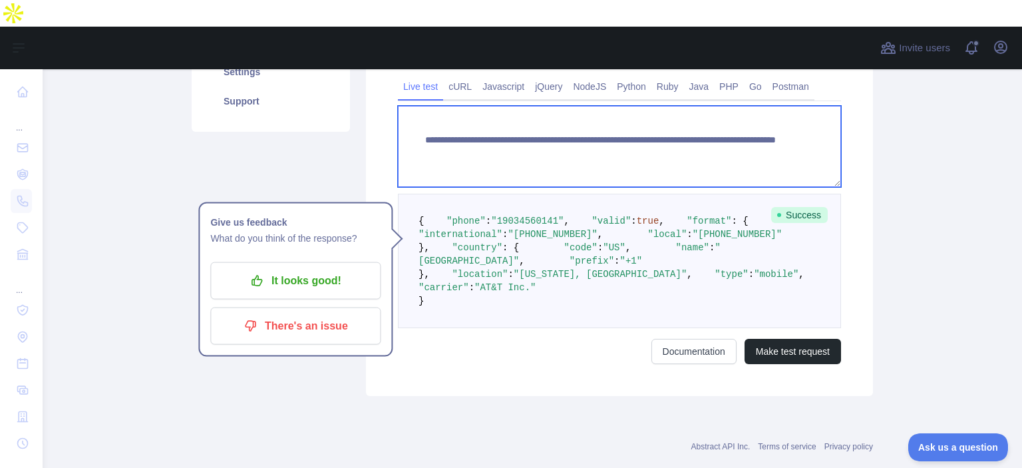
paste textarea
drag, startPoint x: 649, startPoint y: 104, endPoint x: 718, endPoint y: 119, distance: 70.8
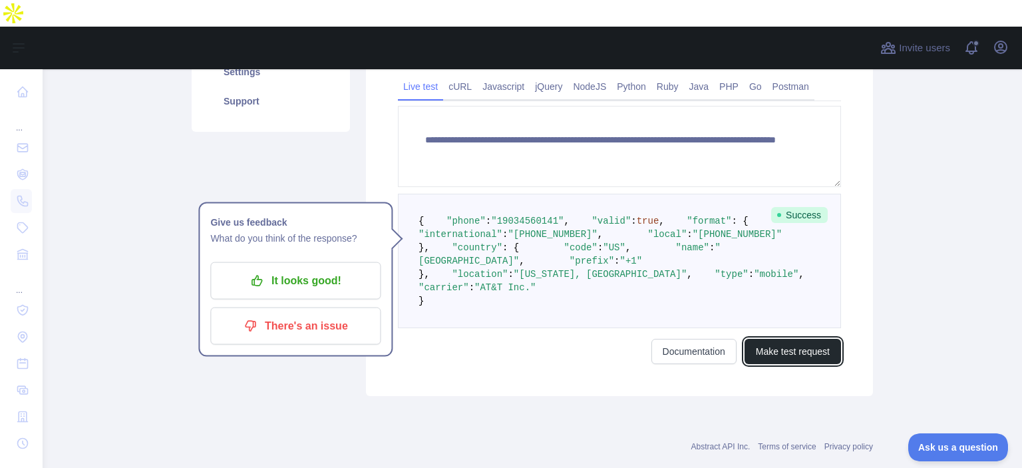
drag, startPoint x: 771, startPoint y: 425, endPoint x: 667, endPoint y: 384, distance: 111.4
click at [771, 364] on button "Make test request" at bounding box center [792, 351] width 96 height 25
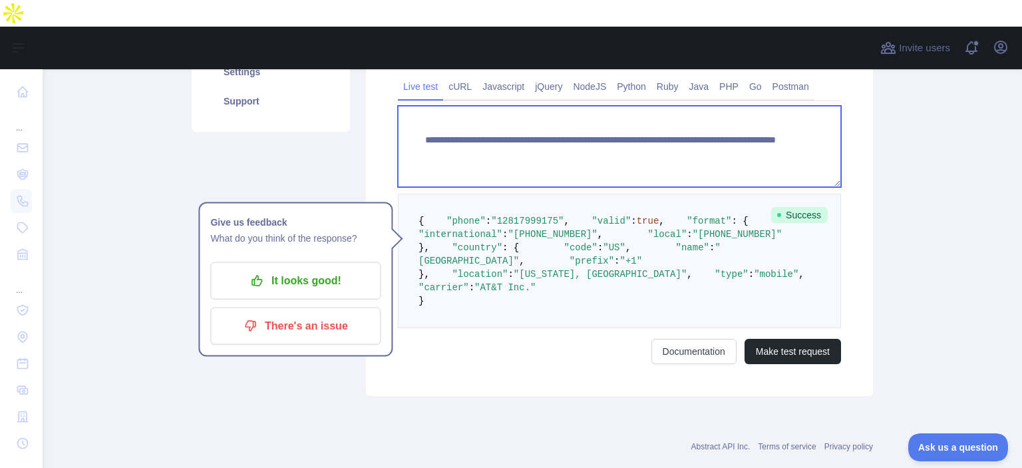
paste textarea
drag, startPoint x: 654, startPoint y: 114, endPoint x: 718, endPoint y: 121, distance: 63.6
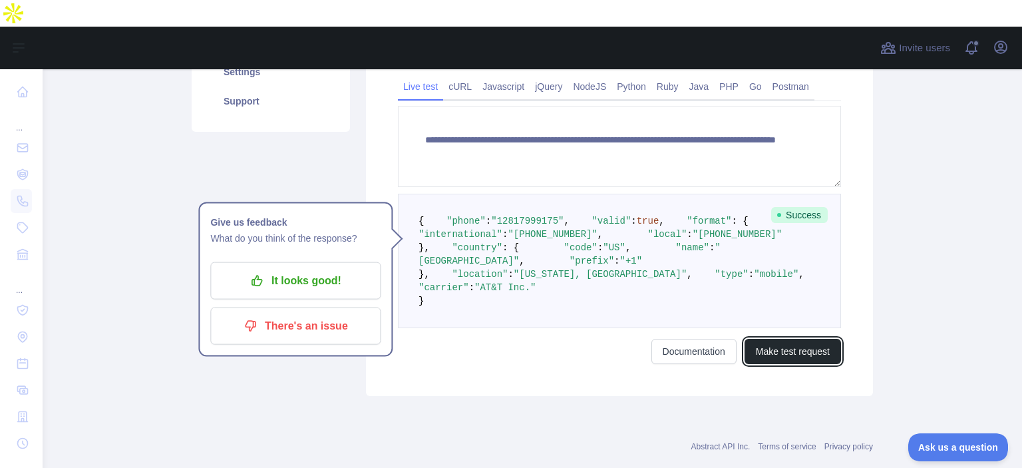
click at [782, 364] on button "Make test request" at bounding box center [792, 351] width 96 height 25
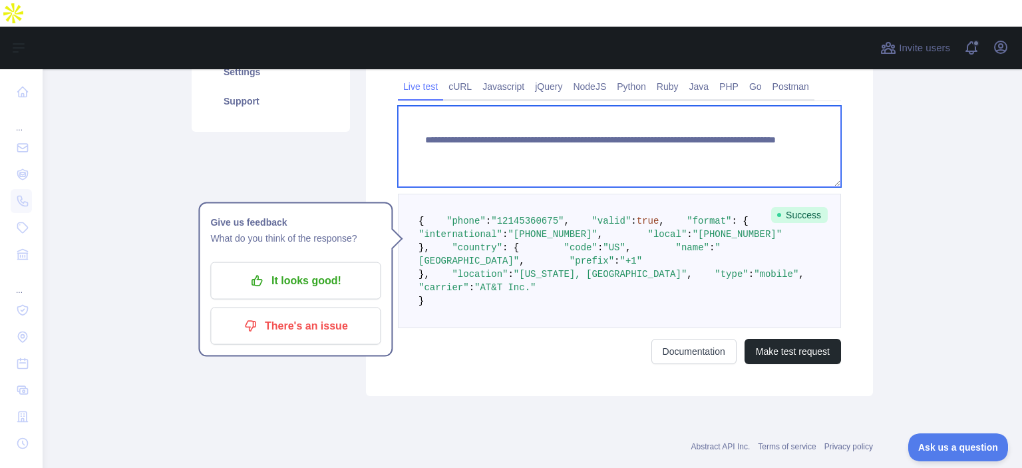
paste textarea
drag, startPoint x: 649, startPoint y: 110, endPoint x: 723, endPoint y: 122, distance: 74.7
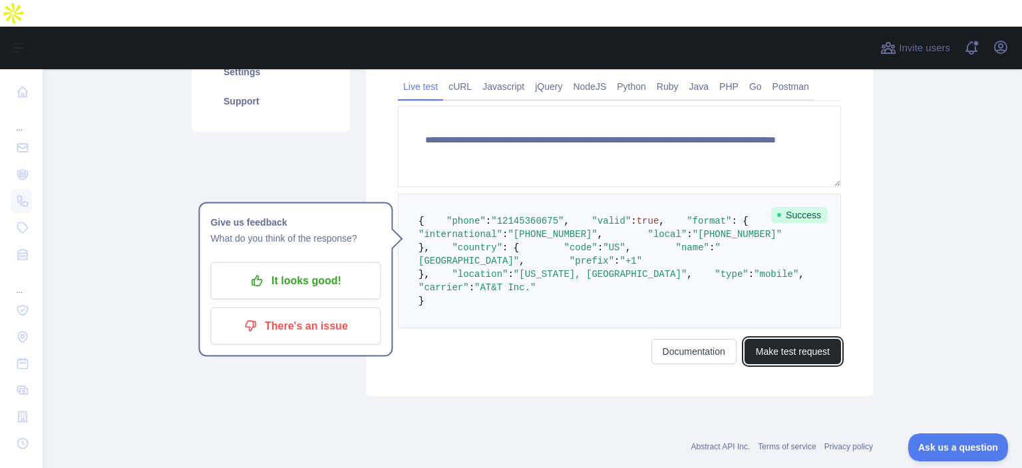
click at [762, 364] on button "Make test request" at bounding box center [792, 351] width 96 height 25
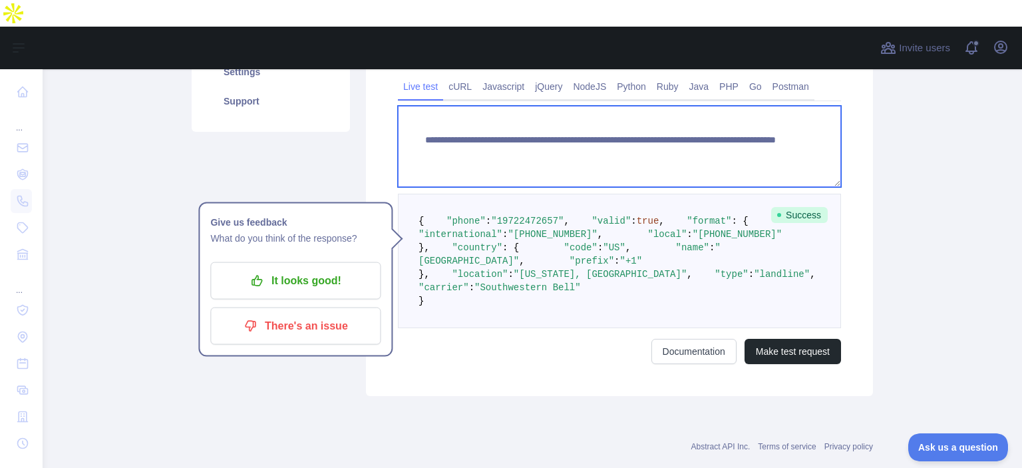
paste textarea
drag, startPoint x: 651, startPoint y: 110, endPoint x: 759, endPoint y: 120, distance: 108.2
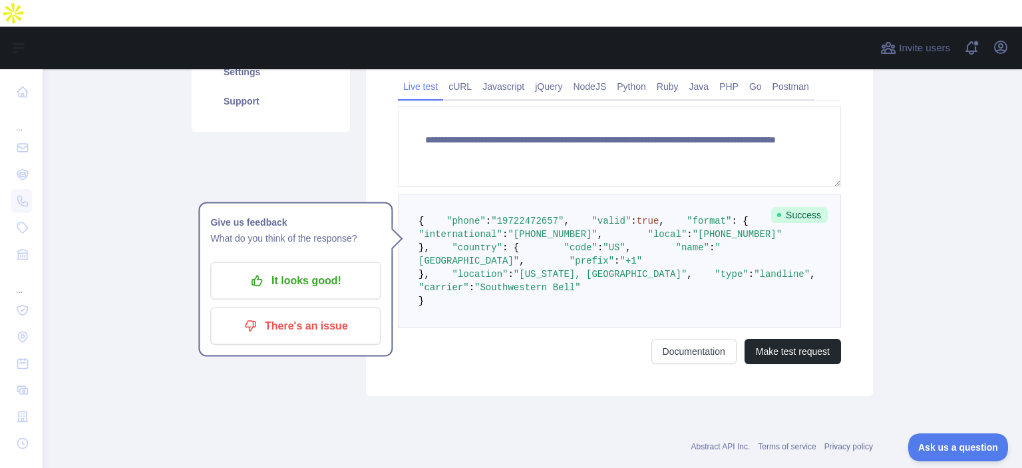
click at [793, 396] on div "**********" at bounding box center [619, 168] width 507 height 454
click at [791, 364] on button "Make test request" at bounding box center [792, 351] width 96 height 25
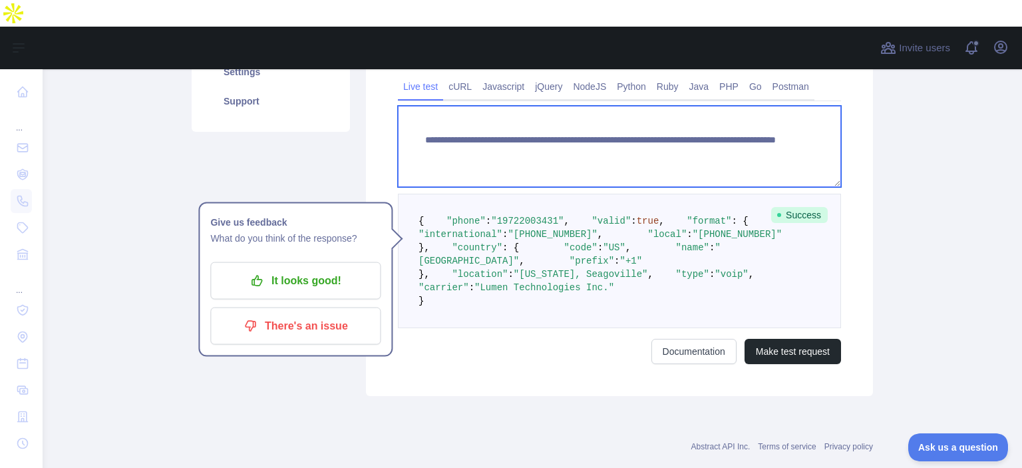
paste textarea
drag, startPoint x: 654, startPoint y: 114, endPoint x: 762, endPoint y: 122, distance: 107.4
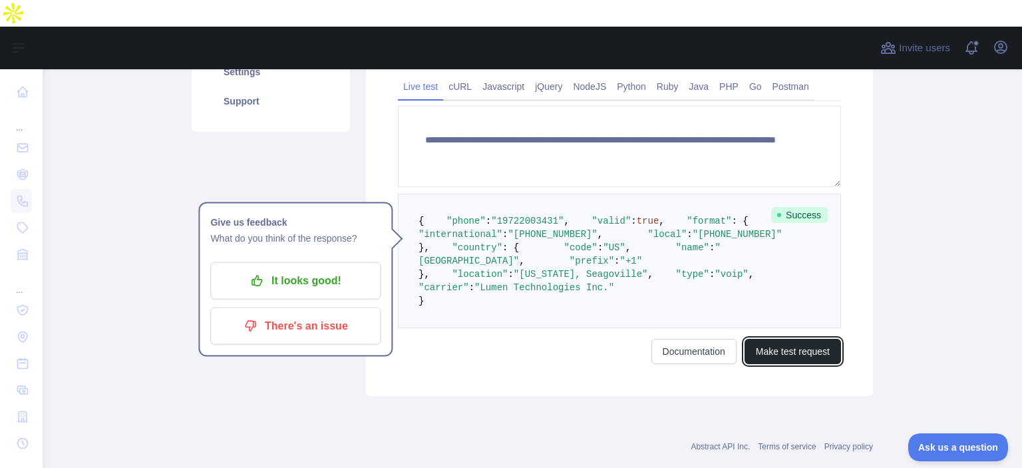
drag, startPoint x: 782, startPoint y: 424, endPoint x: 710, endPoint y: 386, distance: 80.9
click at [780, 364] on button "Make test request" at bounding box center [792, 351] width 96 height 25
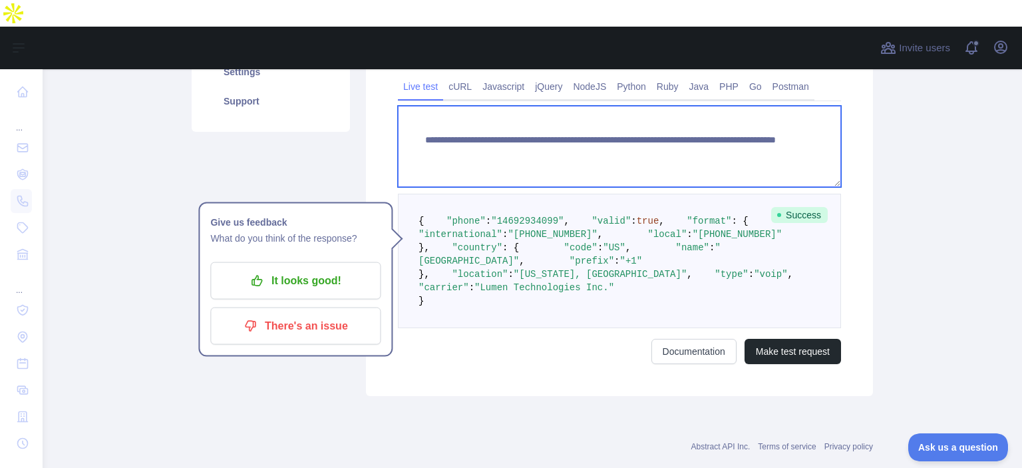
paste textarea
drag, startPoint x: 650, startPoint y: 111, endPoint x: 733, endPoint y: 134, distance: 86.3
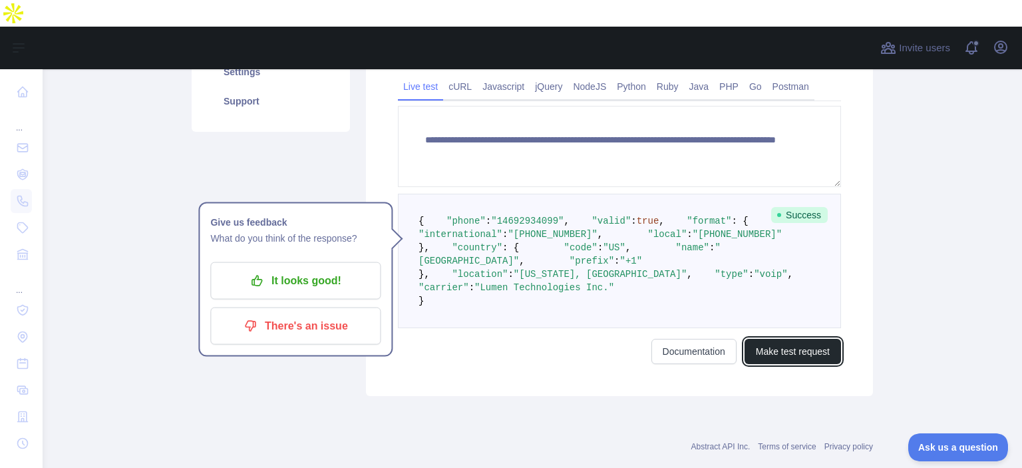
click at [778, 364] on button "Make test request" at bounding box center [792, 351] width 96 height 25
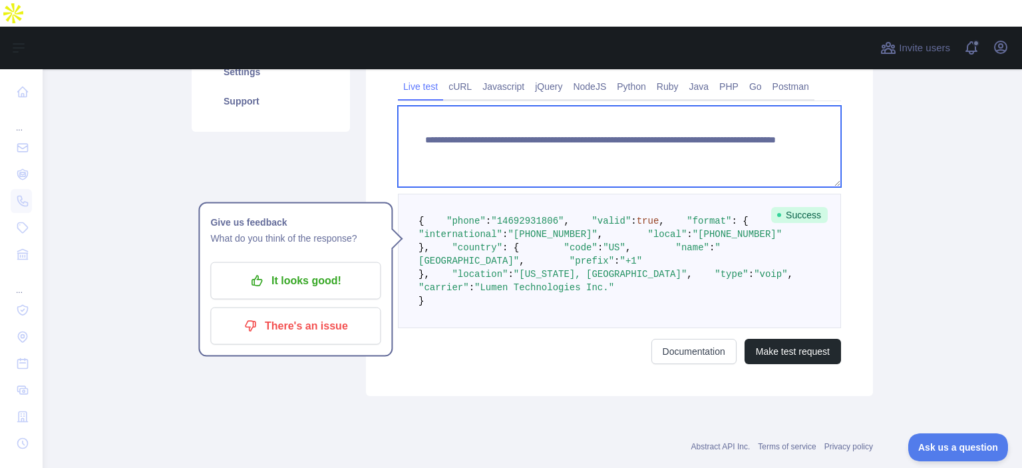
drag, startPoint x: 647, startPoint y: 110, endPoint x: 700, endPoint y: 111, distance: 52.6
click at [700, 111] on textarea "**********" at bounding box center [619, 146] width 443 height 81
click at [654, 138] on textarea "**********" at bounding box center [619, 146] width 443 height 81
paste textarea
drag, startPoint x: 652, startPoint y: 111, endPoint x: 728, endPoint y: 142, distance: 81.1
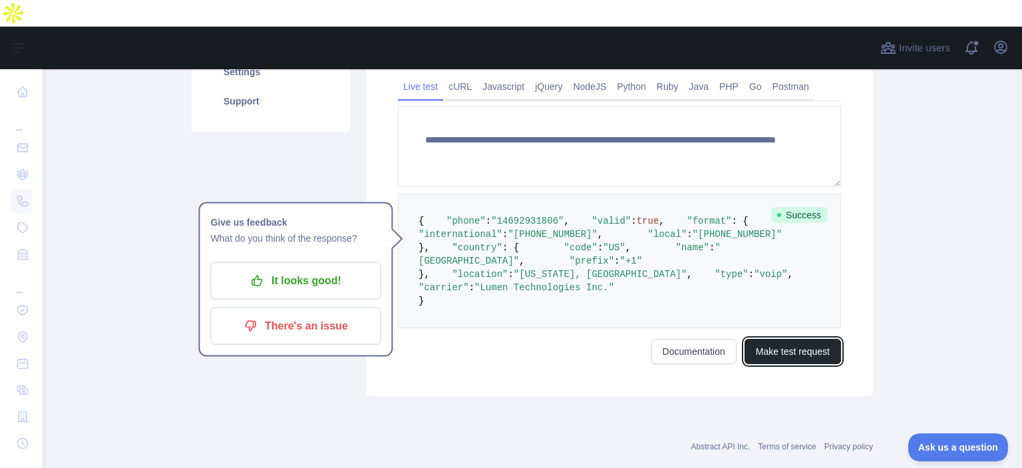
click at [766, 364] on button "Make test request" at bounding box center [792, 351] width 96 height 25
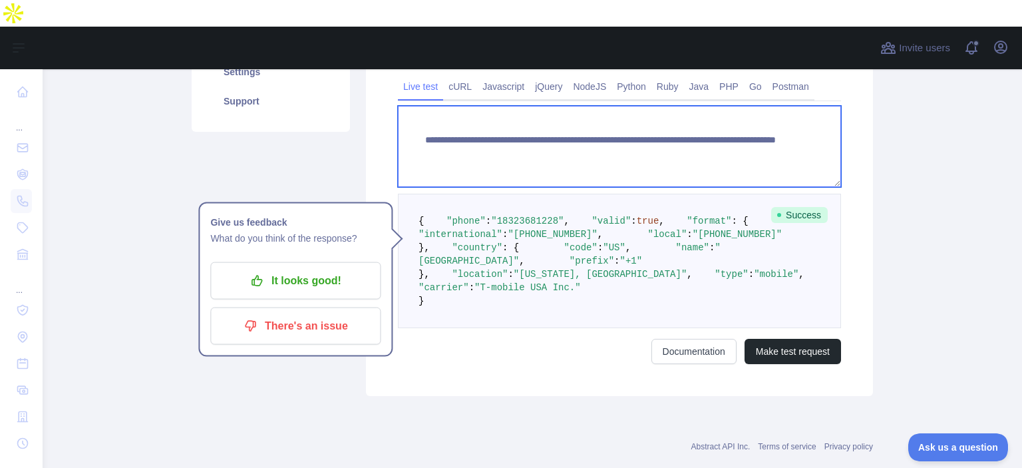
paste textarea
drag, startPoint x: 652, startPoint y: 111, endPoint x: 753, endPoint y: 132, distance: 102.7
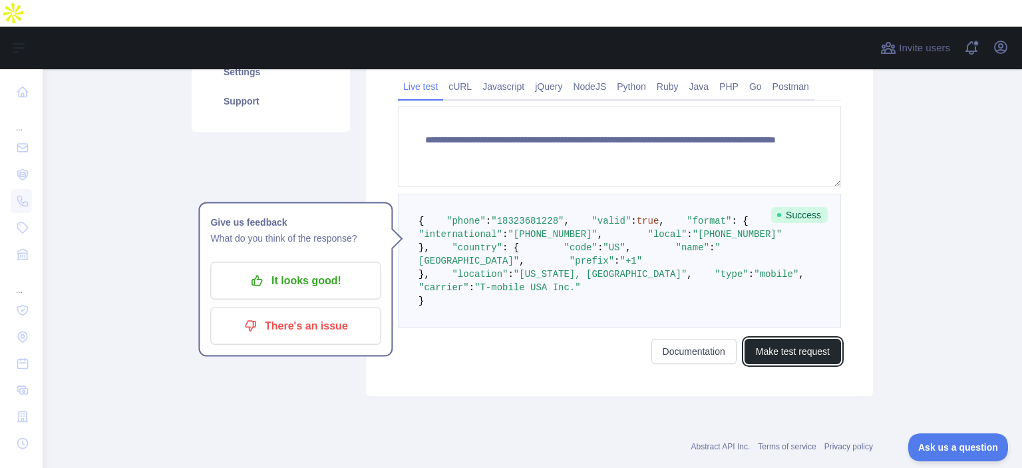
click at [803, 364] on button "Make test request" at bounding box center [792, 351] width 96 height 25
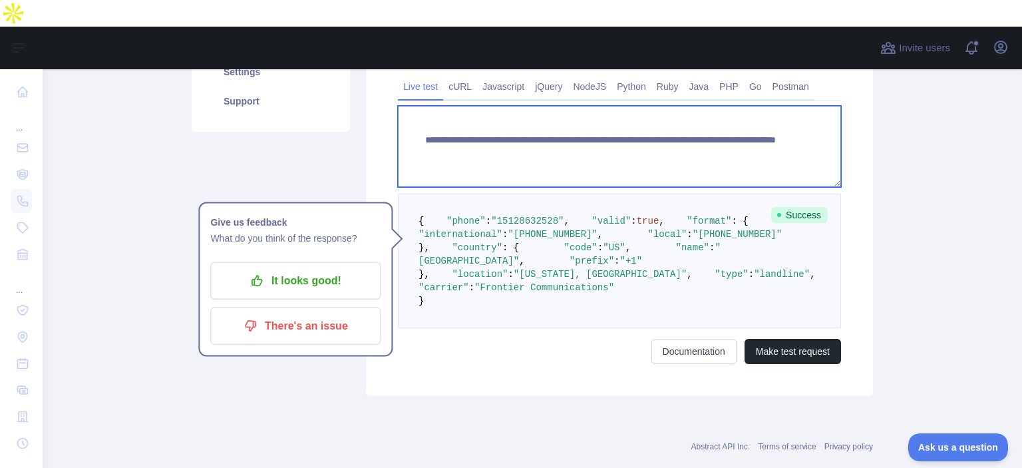
paste textarea
drag, startPoint x: 651, startPoint y: 106, endPoint x: 739, endPoint y: 126, distance: 90.0
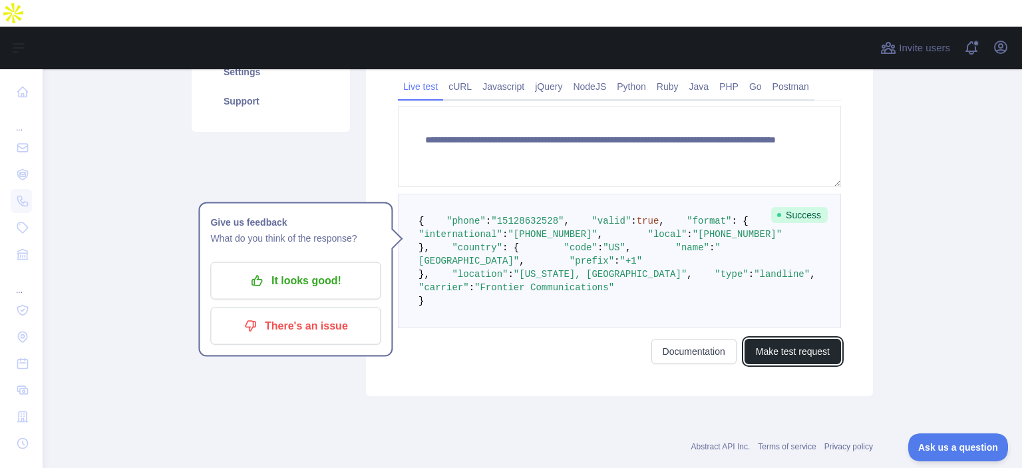
click at [777, 364] on button "Make test request" at bounding box center [792, 351] width 96 height 25
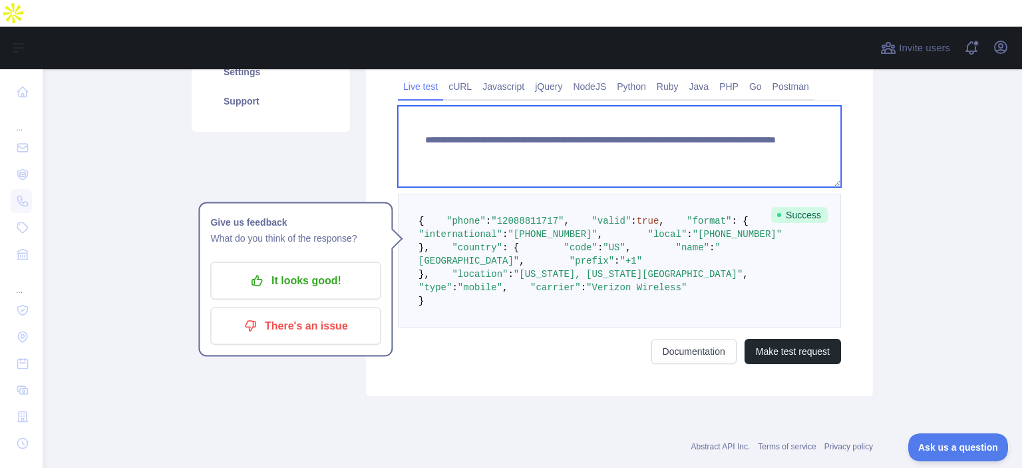
paste textarea
drag, startPoint x: 653, startPoint y: 110, endPoint x: 745, endPoint y: 129, distance: 93.8
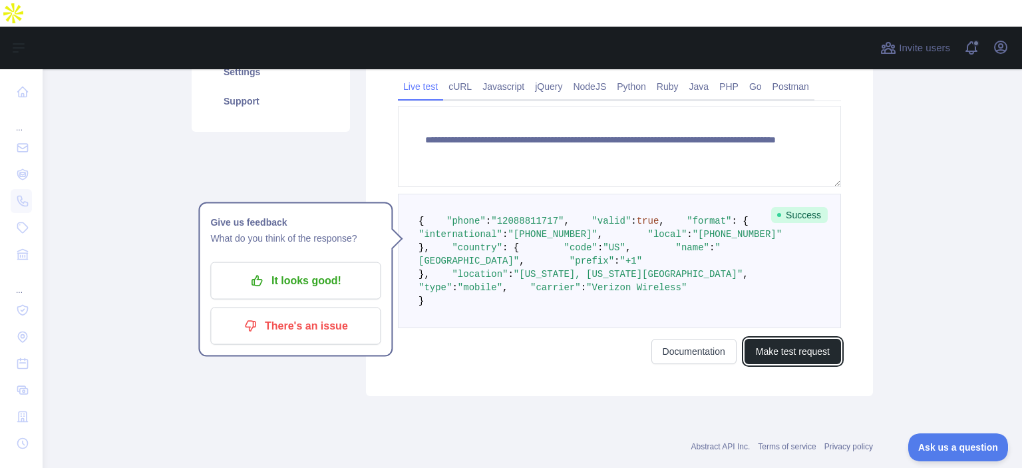
click at [790, 364] on button "Make test request" at bounding box center [792, 351] width 96 height 25
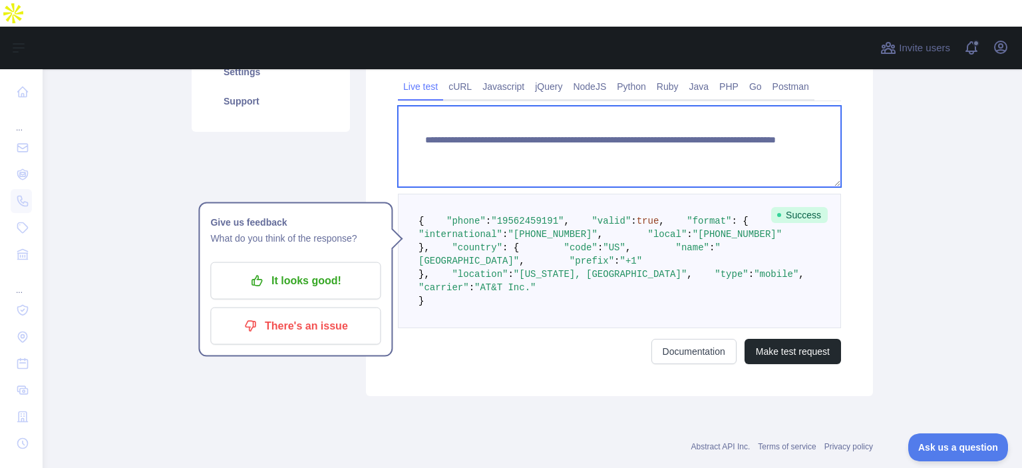
paste textarea
drag, startPoint x: 650, startPoint y: 108, endPoint x: 754, endPoint y: 117, distance: 103.5
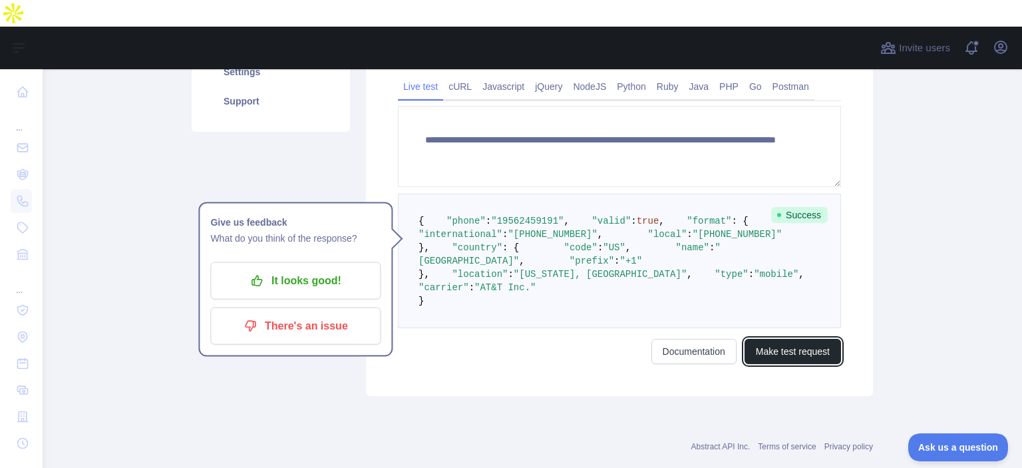
click at [794, 364] on button "Make test request" at bounding box center [792, 351] width 96 height 25
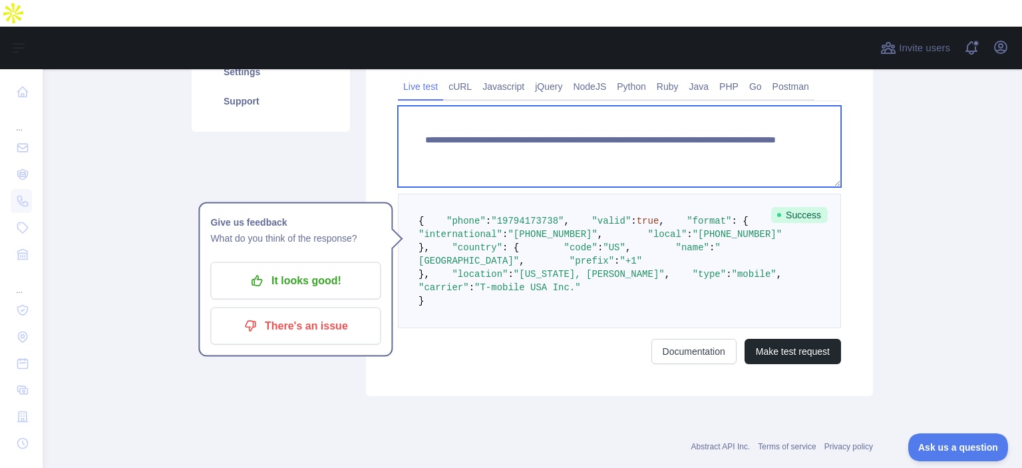
paste textarea
drag, startPoint x: 652, startPoint y: 109, endPoint x: 718, endPoint y: 118, distance: 67.2
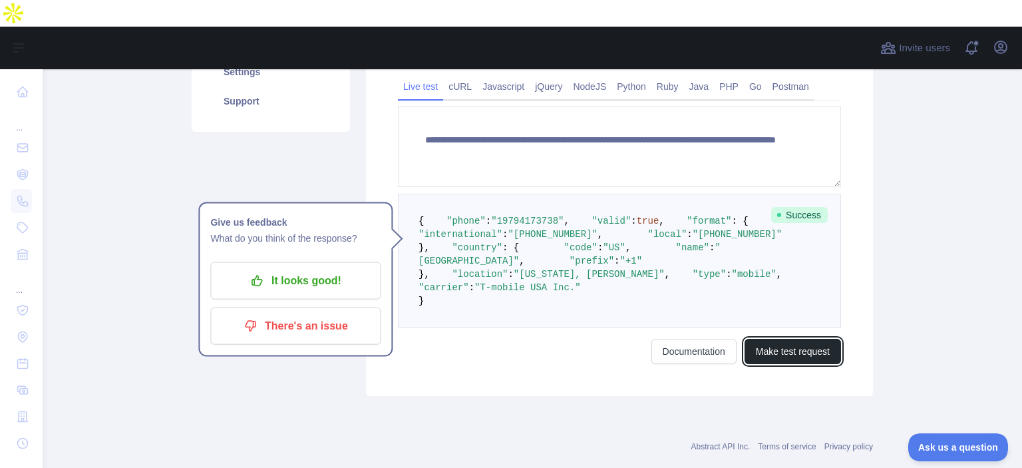
click at [803, 364] on button "Make test request" at bounding box center [792, 351] width 96 height 25
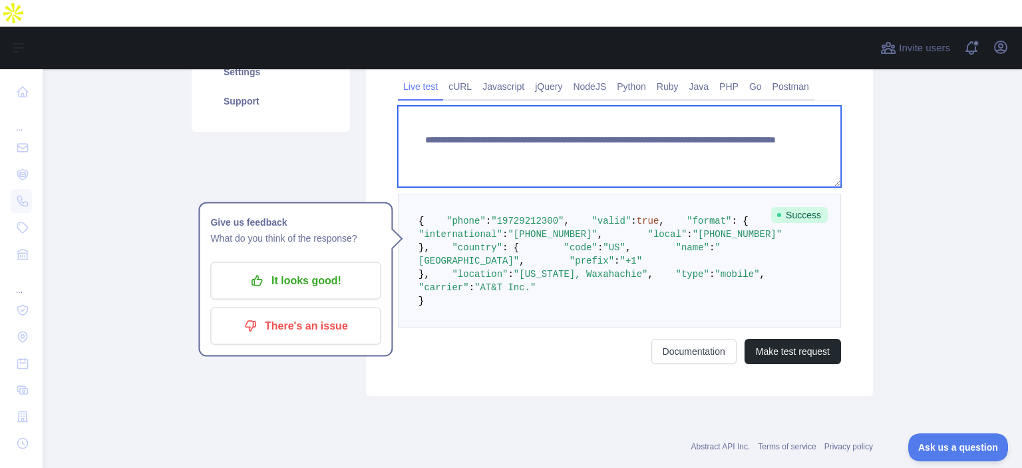
paste textarea
drag, startPoint x: 652, startPoint y: 112, endPoint x: 747, endPoint y: 119, distance: 94.7
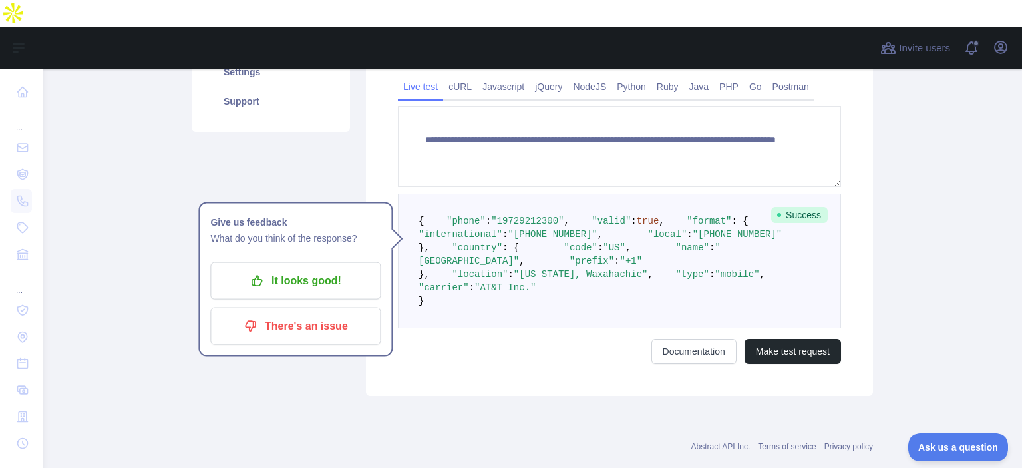
click at [797, 364] on form "**********" at bounding box center [619, 235] width 443 height 258
click at [780, 364] on button "Make test request" at bounding box center [792, 351] width 96 height 25
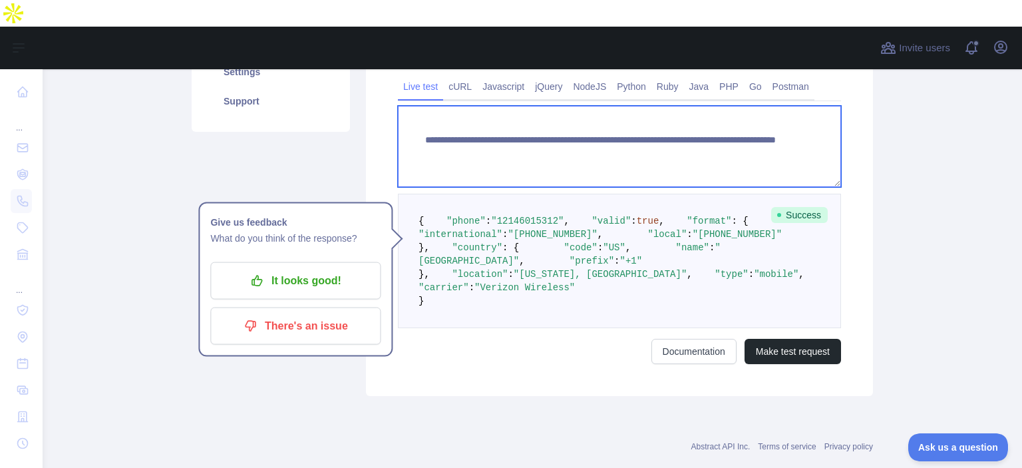
paste textarea
drag, startPoint x: 649, startPoint y: 111, endPoint x: 757, endPoint y: 127, distance: 108.9
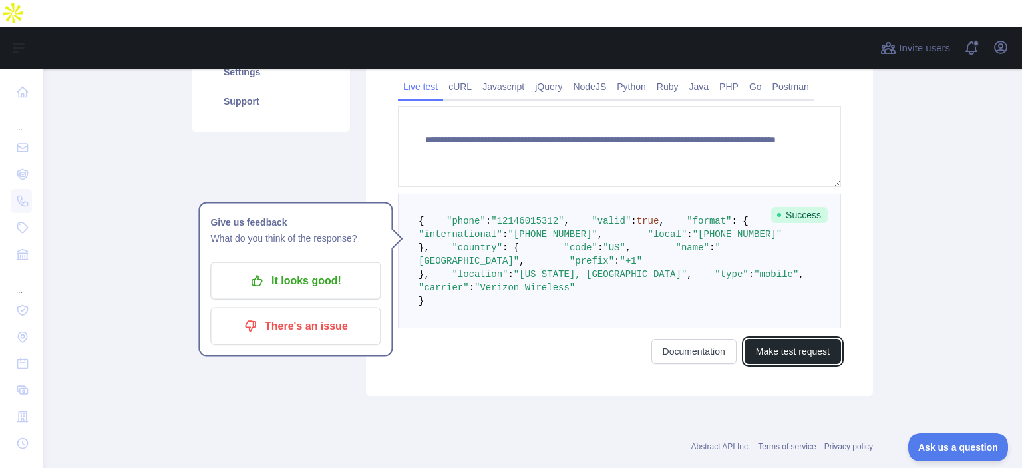
click at [786, 364] on button "Make test request" at bounding box center [792, 351] width 96 height 25
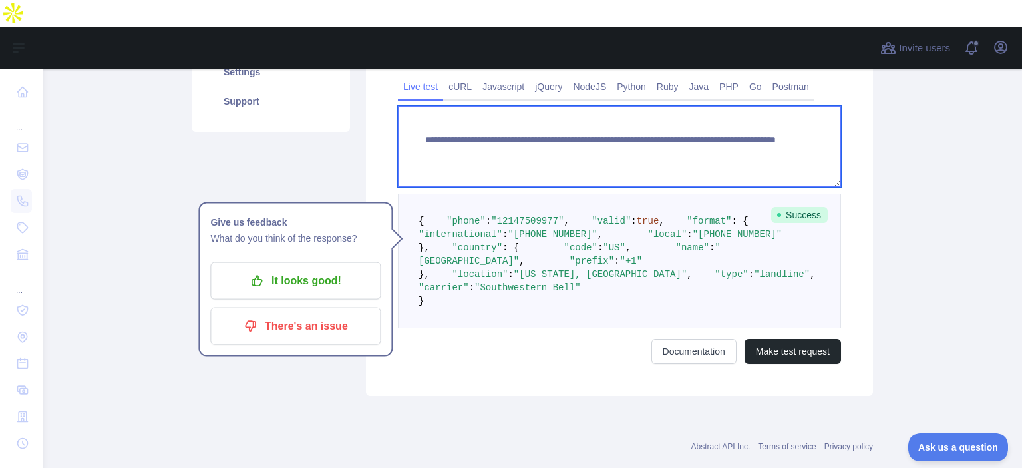
paste textarea
drag, startPoint x: 652, startPoint y: 113, endPoint x: 721, endPoint y: 114, distance: 68.5
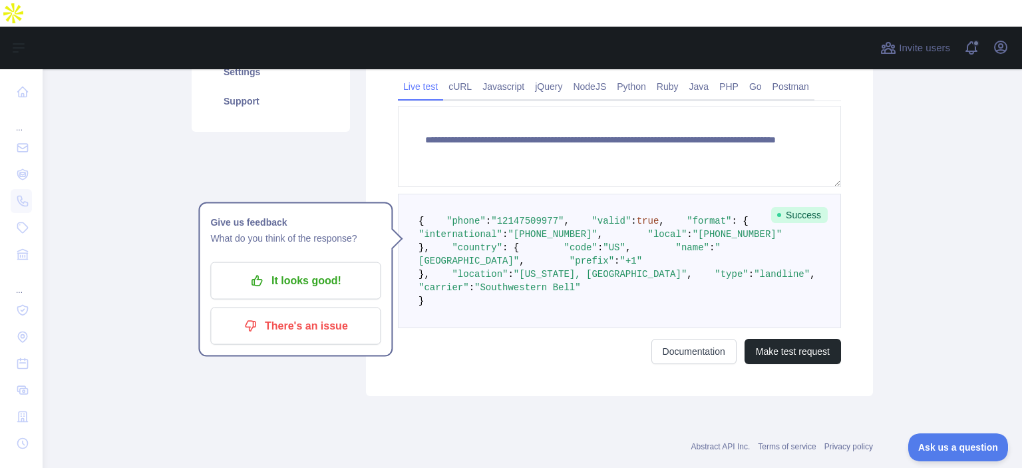
click at [791, 364] on form "**********" at bounding box center [619, 235] width 443 height 258
click at [789, 364] on button "Make test request" at bounding box center [792, 351] width 96 height 25
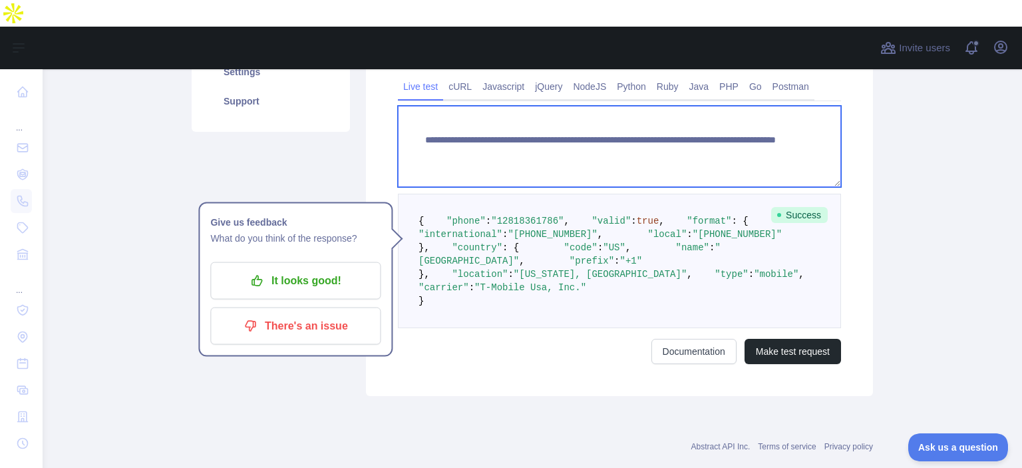
paste textarea
drag, startPoint x: 651, startPoint y: 108, endPoint x: 724, endPoint y: 142, distance: 79.8
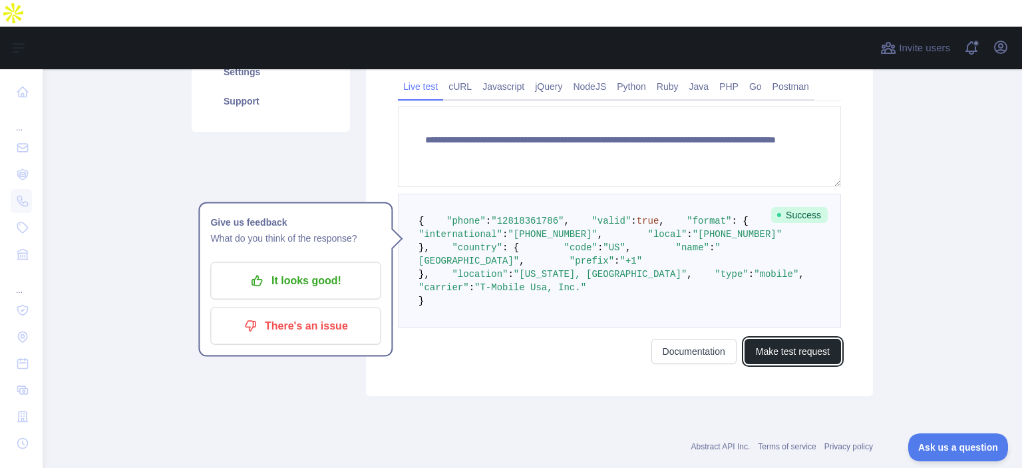
click at [782, 364] on button "Make test request" at bounding box center [792, 351] width 96 height 25
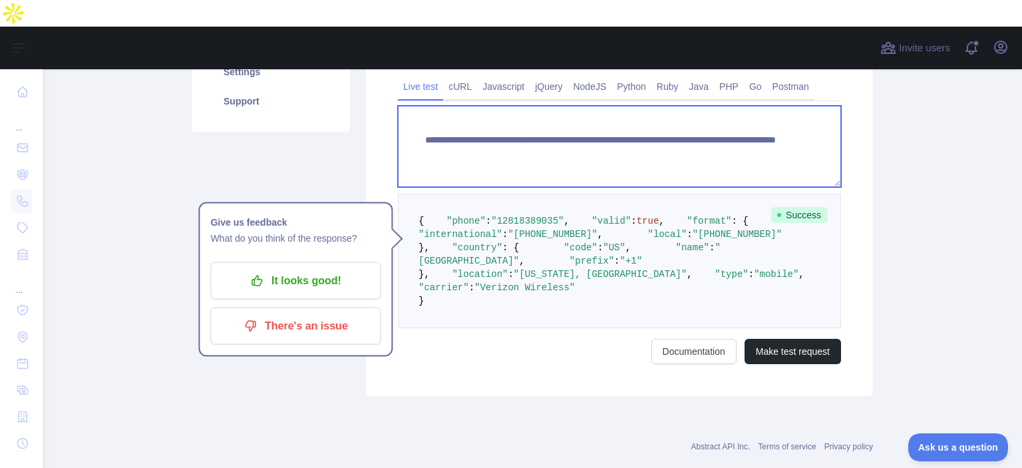
paste textarea
drag, startPoint x: 652, startPoint y: 111, endPoint x: 747, endPoint y: 116, distance: 94.6
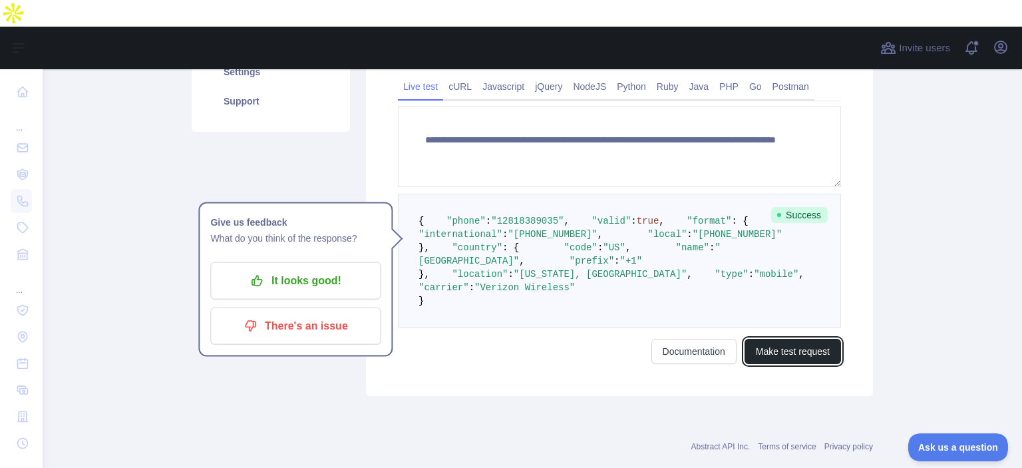
click at [769, 364] on button "Make test request" at bounding box center [792, 351] width 96 height 25
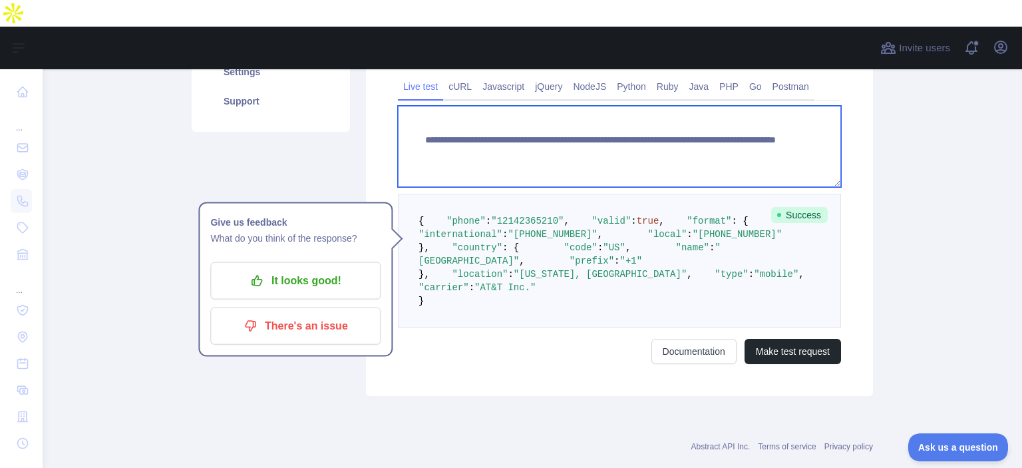
paste textarea
drag, startPoint x: 652, startPoint y: 109, endPoint x: 839, endPoint y: 143, distance: 189.3
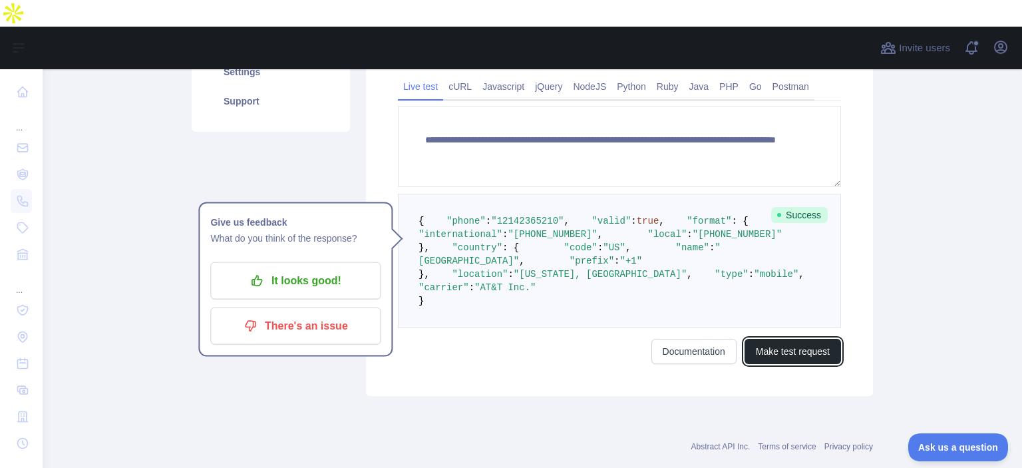
click at [790, 364] on button "Make test request" at bounding box center [792, 351] width 96 height 25
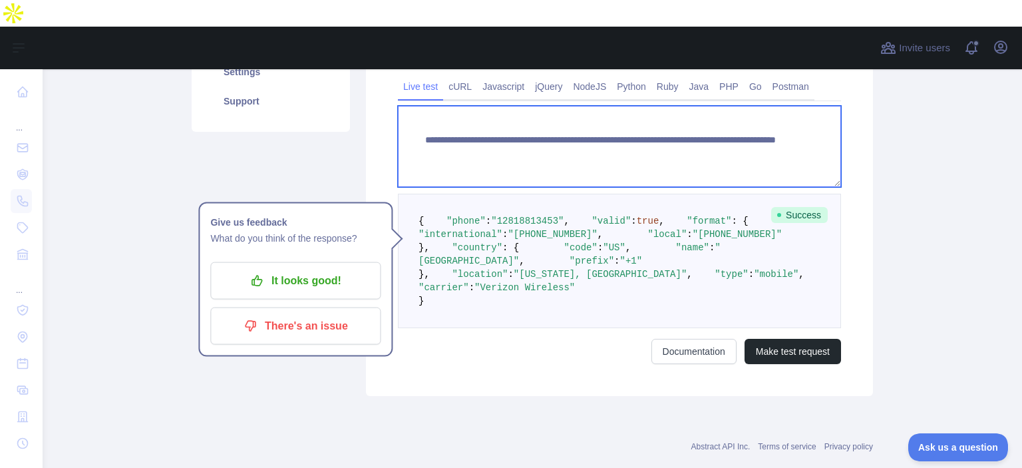
paste textarea
drag, startPoint x: 652, startPoint y: 110, endPoint x: 749, endPoint y: 132, distance: 98.9
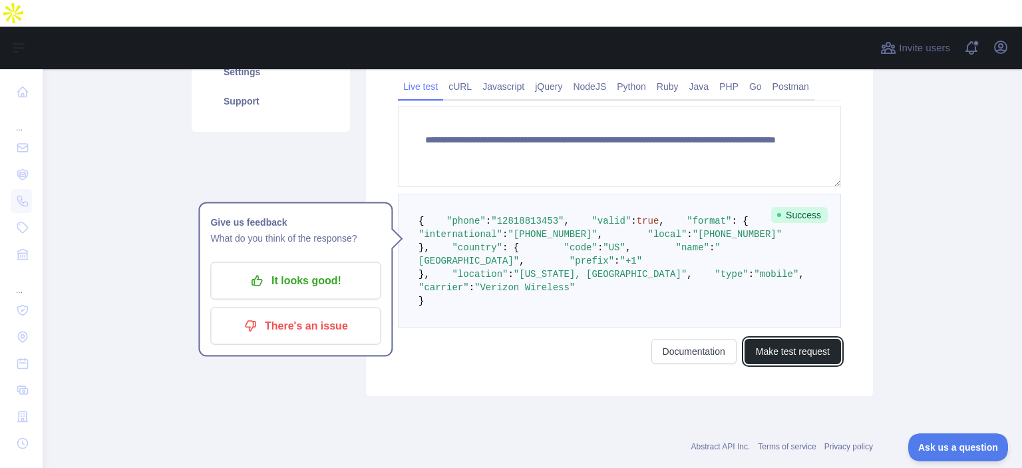
click at [766, 364] on button "Make test request" at bounding box center [792, 351] width 96 height 25
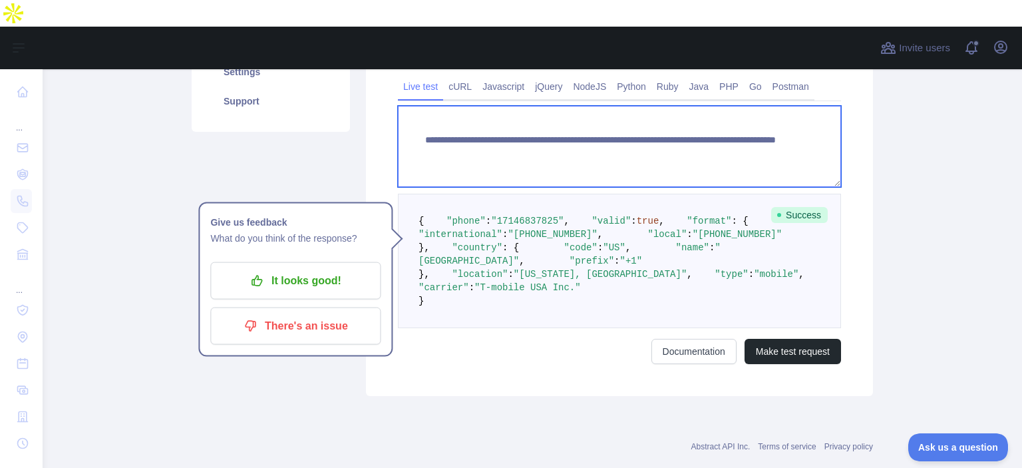
paste textarea
drag, startPoint x: 654, startPoint y: 110, endPoint x: 745, endPoint y: 122, distance: 92.0
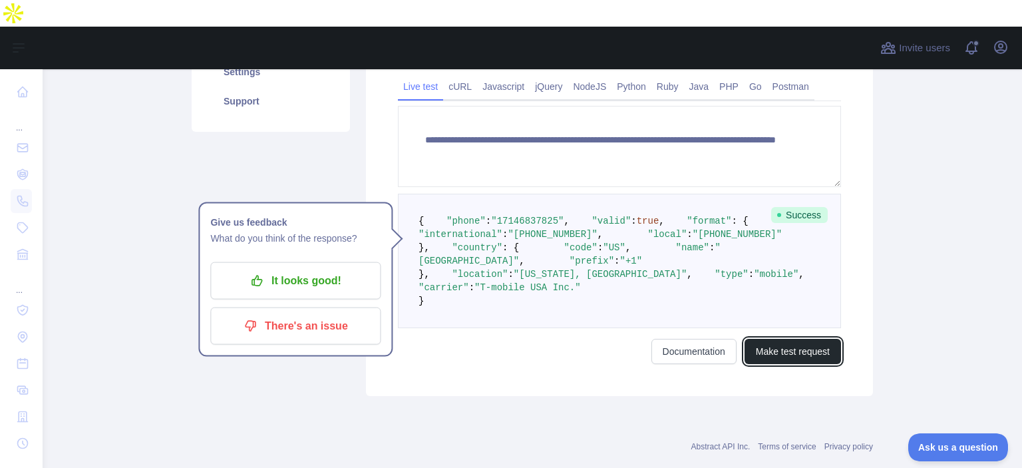
click at [750, 364] on button "Make test request" at bounding box center [792, 351] width 96 height 25
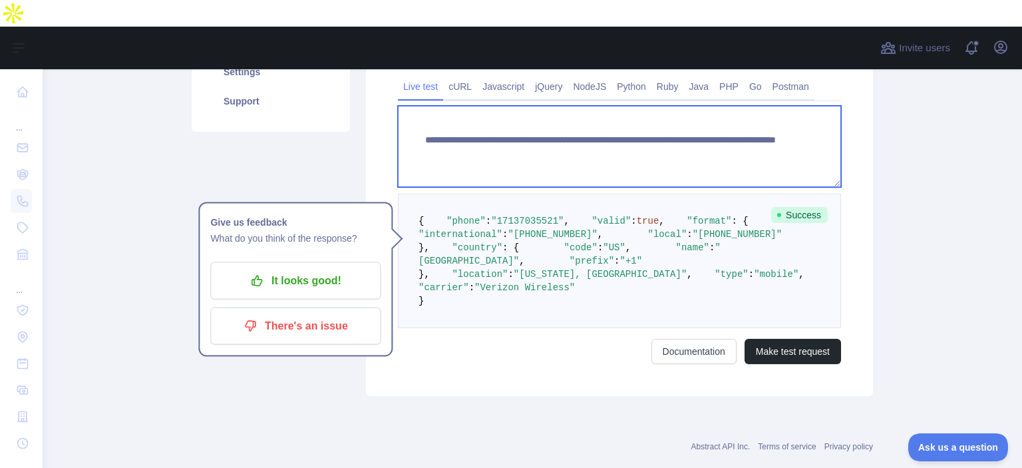
paste textarea
drag, startPoint x: 652, startPoint y: 115, endPoint x: 718, endPoint y: 126, distance: 66.8
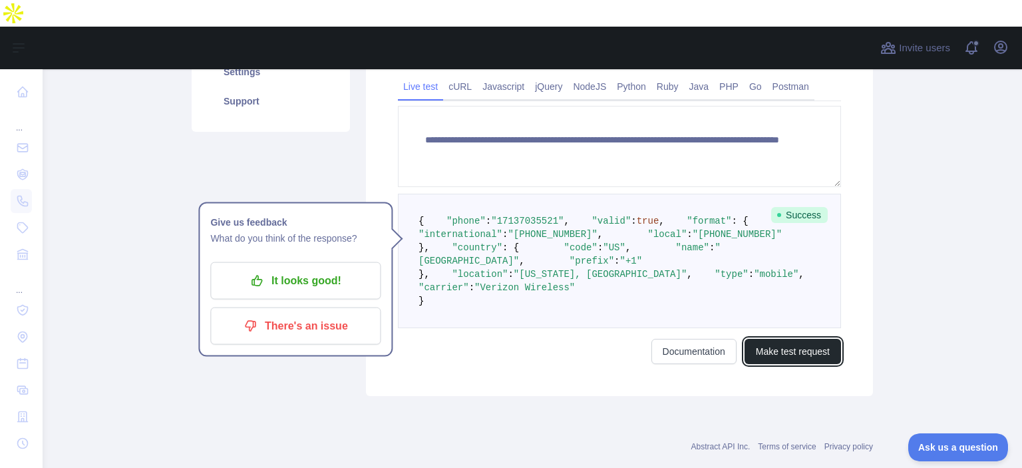
click at [772, 364] on button "Make test request" at bounding box center [792, 351] width 96 height 25
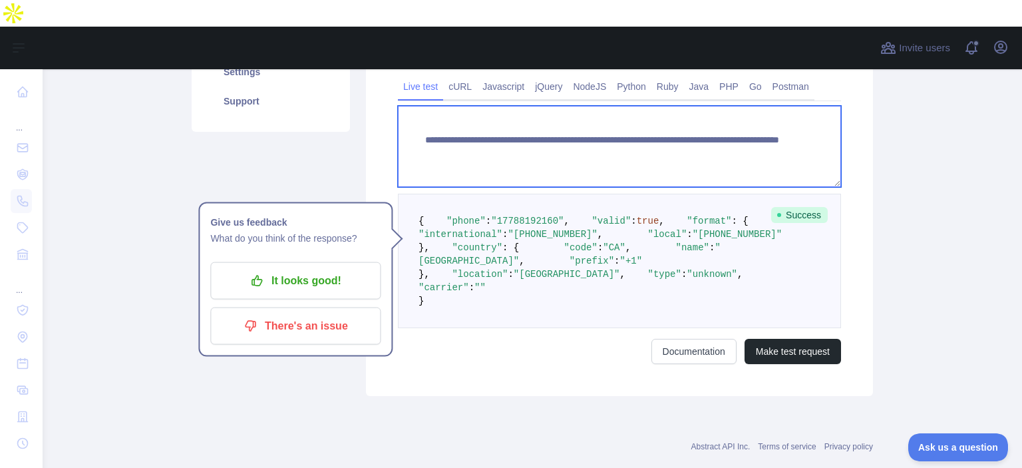
paste textarea
drag, startPoint x: 652, startPoint y: 108, endPoint x: 726, endPoint y: 120, distance: 74.0
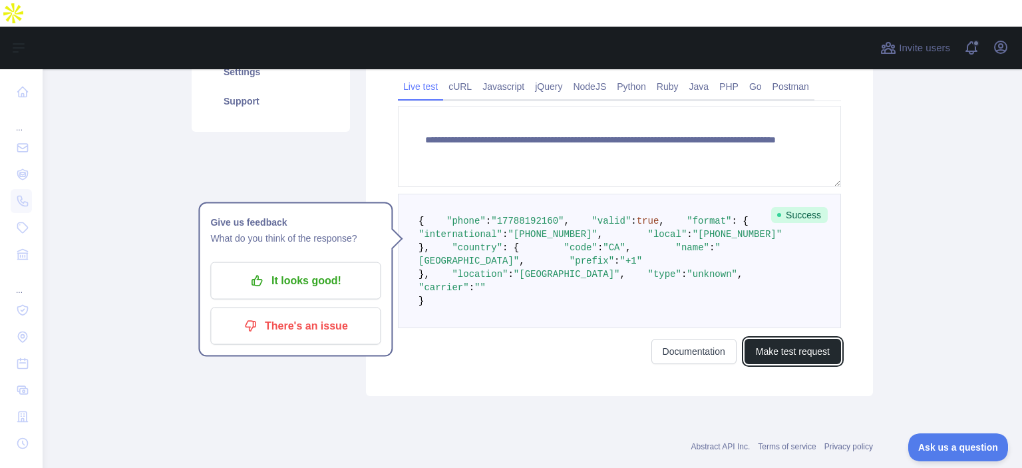
click at [780, 364] on button "Make test request" at bounding box center [792, 351] width 96 height 25
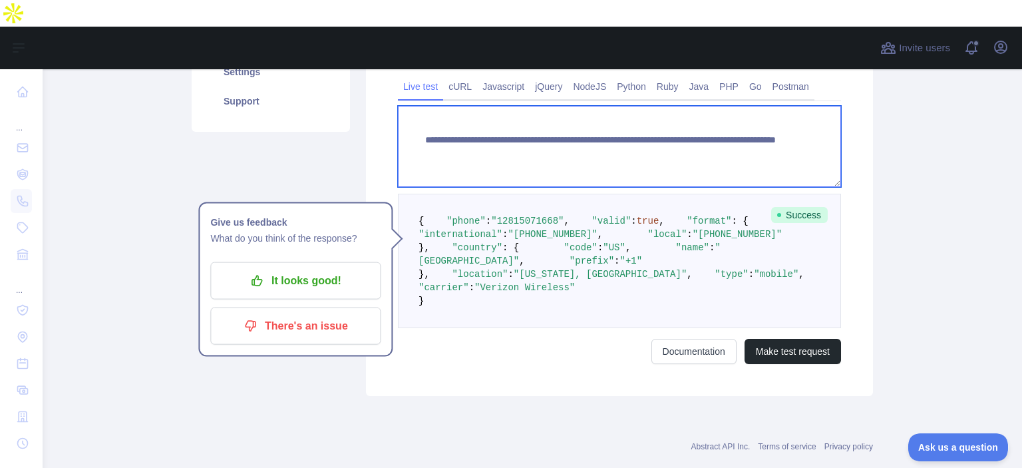
paste textarea
drag, startPoint x: 652, startPoint y: 110, endPoint x: 717, endPoint y: 111, distance: 65.2
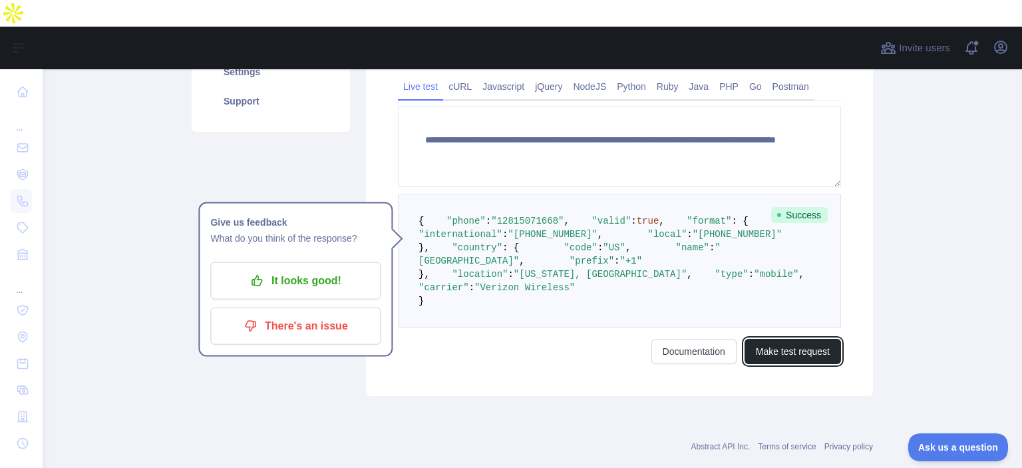
click at [791, 364] on button "Make test request" at bounding box center [792, 351] width 96 height 25
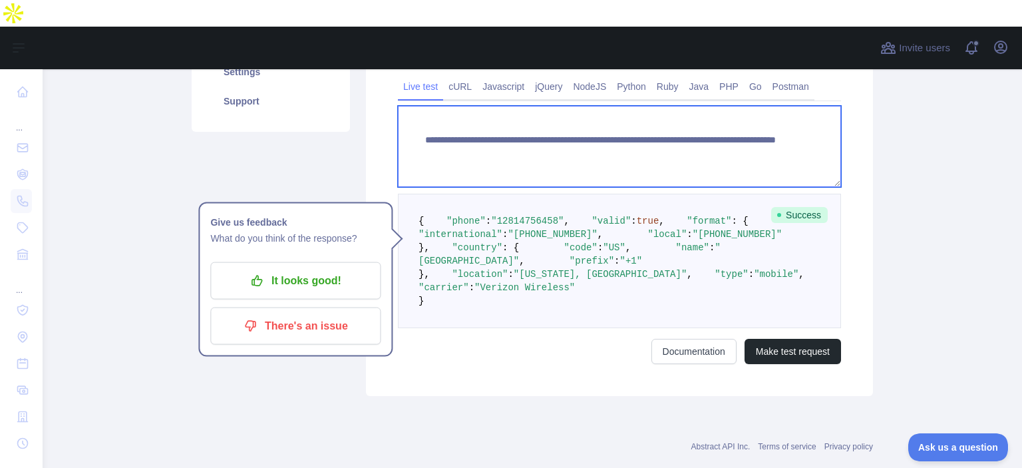
paste textarea
drag, startPoint x: 653, startPoint y: 115, endPoint x: 756, endPoint y: 114, distance: 102.4
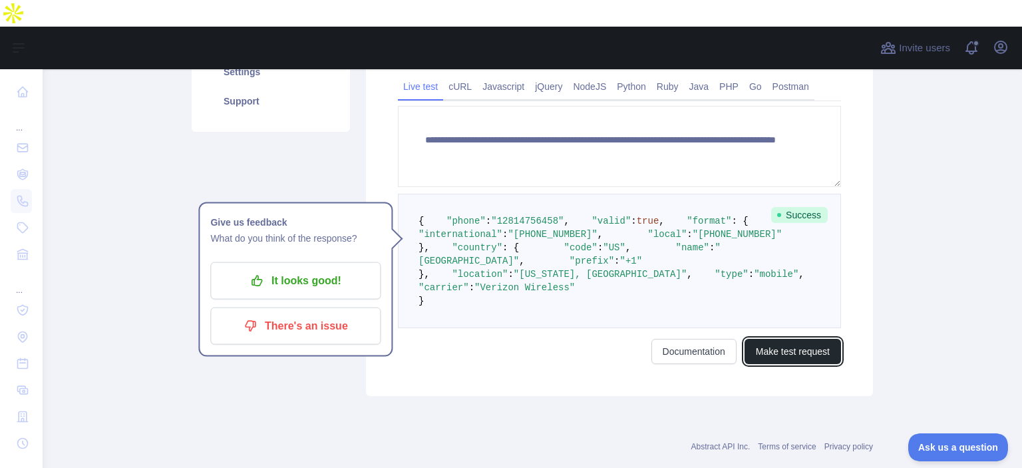
click at [787, 364] on button "Make test request" at bounding box center [792, 351] width 96 height 25
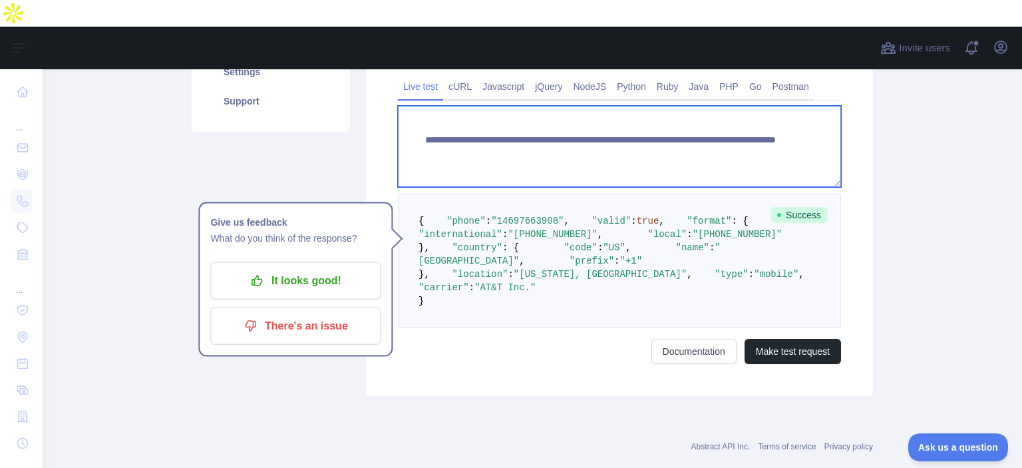
paste textarea
drag, startPoint x: 652, startPoint y: 113, endPoint x: 742, endPoint y: 113, distance: 90.5
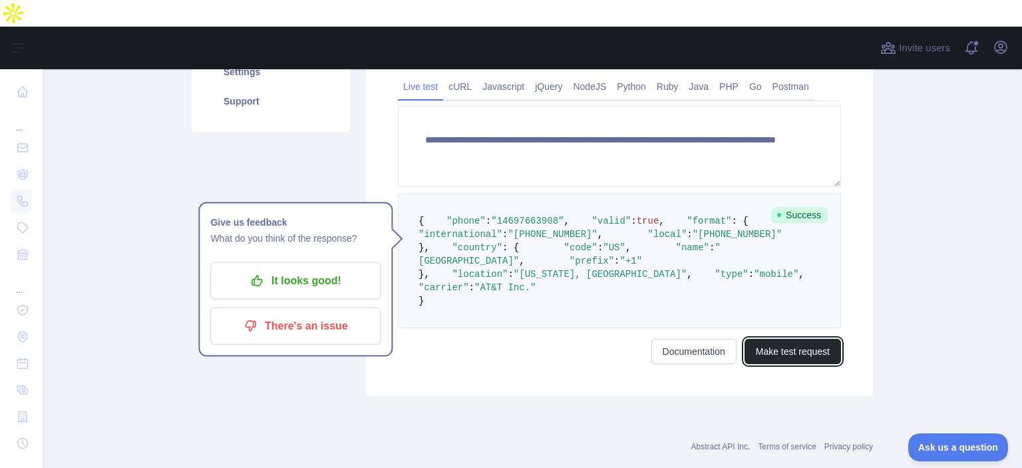
click at [807, 364] on button "Make test request" at bounding box center [792, 351] width 96 height 25
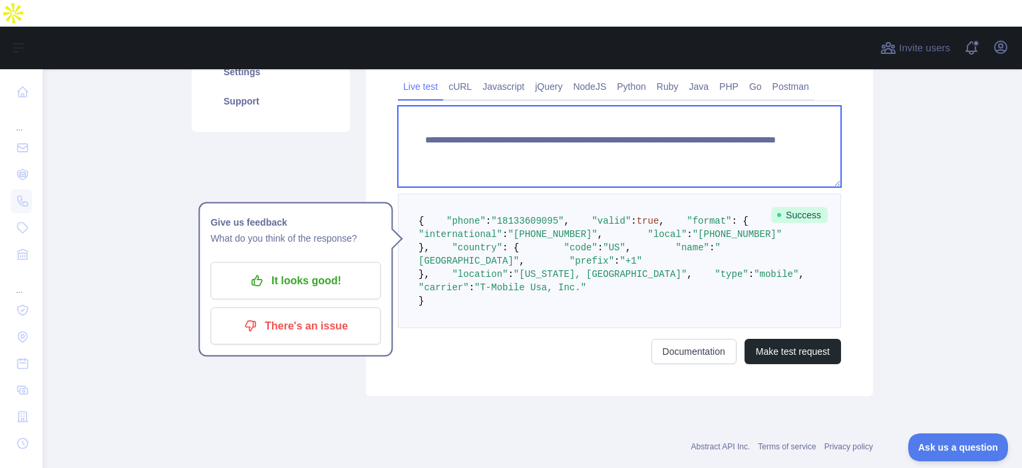
paste textarea
drag, startPoint x: 653, startPoint y: 114, endPoint x: 815, endPoint y: 130, distance: 163.1
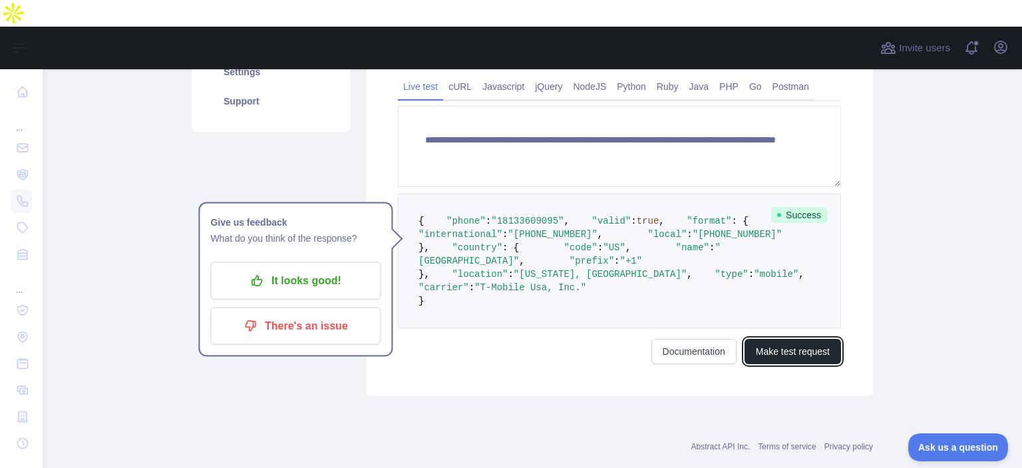
drag, startPoint x: 822, startPoint y: 421, endPoint x: 809, endPoint y: 417, distance: 13.9
click at [821, 364] on button "Make test request" at bounding box center [792, 351] width 96 height 25
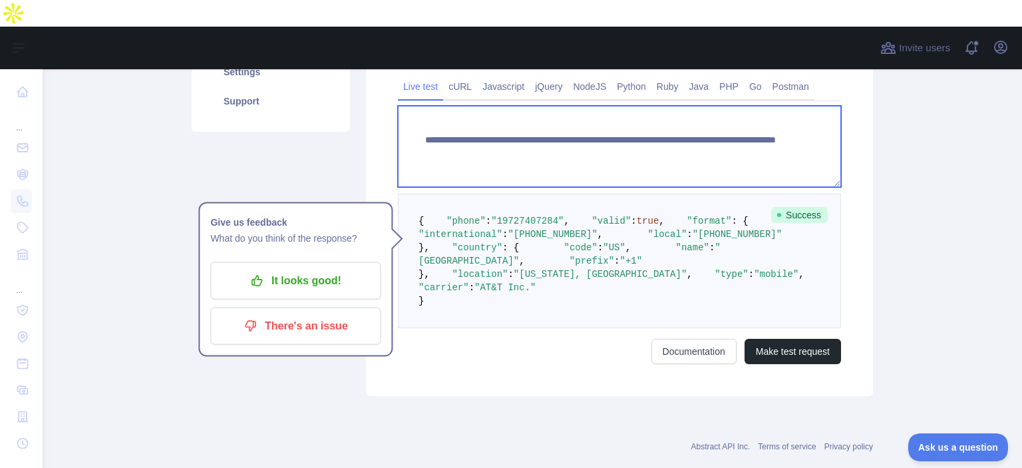
paste textarea
drag, startPoint x: 652, startPoint y: 111, endPoint x: 811, endPoint y: 134, distance: 160.6
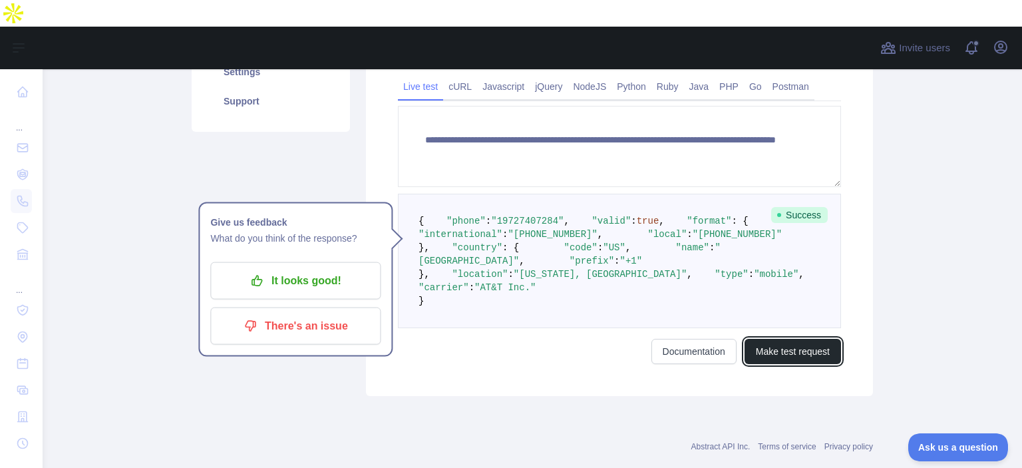
click at [801, 364] on button "Make test request" at bounding box center [792, 351] width 96 height 25
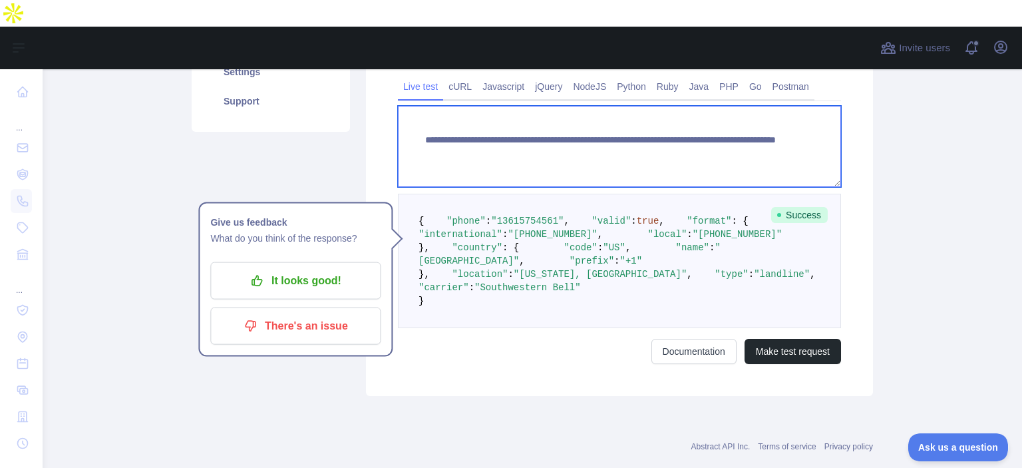
paste textarea
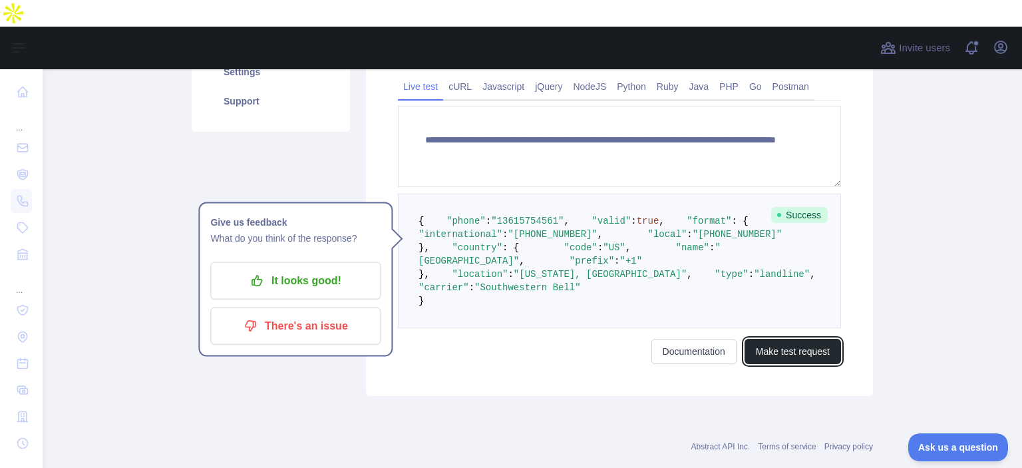
click at [802, 364] on button "Make test request" at bounding box center [792, 351] width 96 height 25
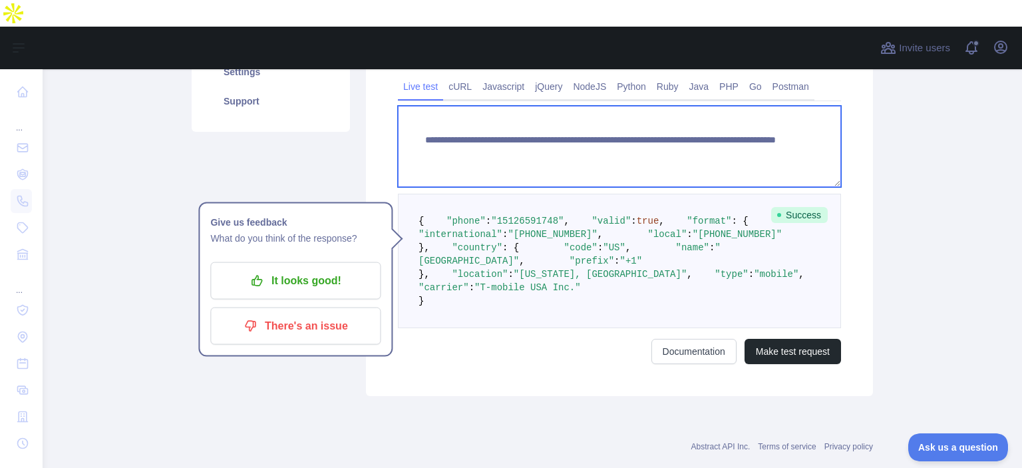
paste textarea
drag, startPoint x: 652, startPoint y: 109, endPoint x: 726, endPoint y: 132, distance: 77.4
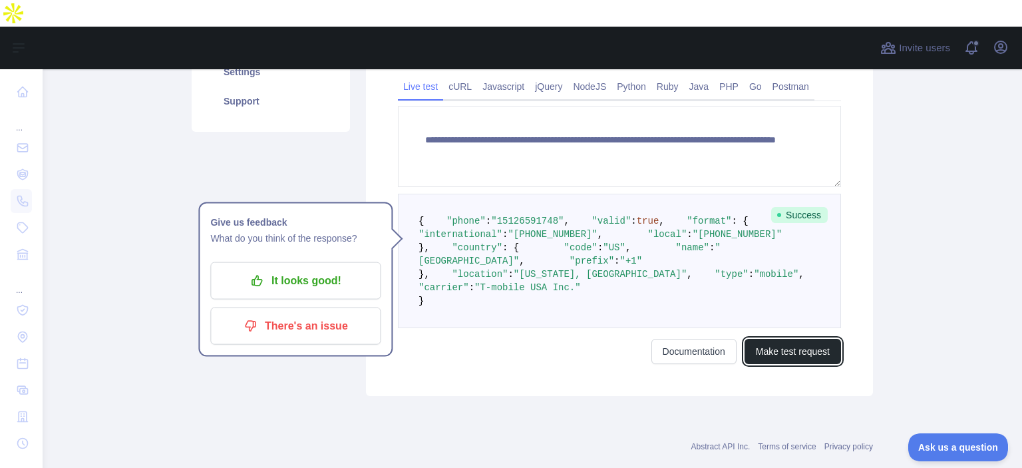
click at [800, 364] on button "Make test request" at bounding box center [792, 351] width 96 height 25
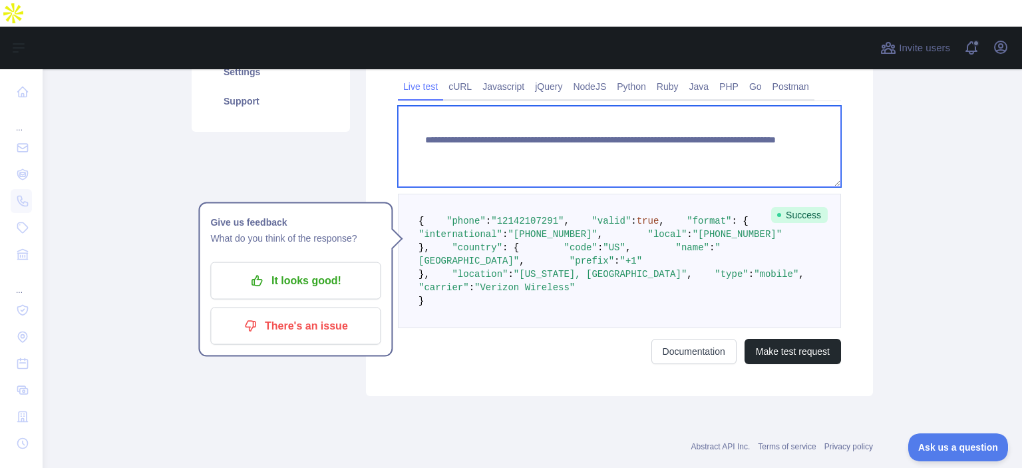
paste textarea
drag, startPoint x: 654, startPoint y: 112, endPoint x: 731, endPoint y: 119, distance: 77.4
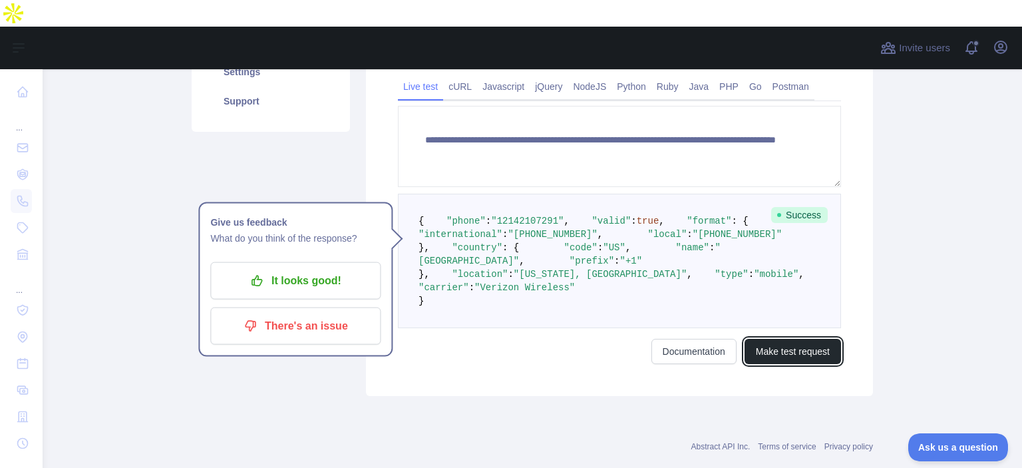
click at [798, 364] on button "Make test request" at bounding box center [792, 351] width 96 height 25
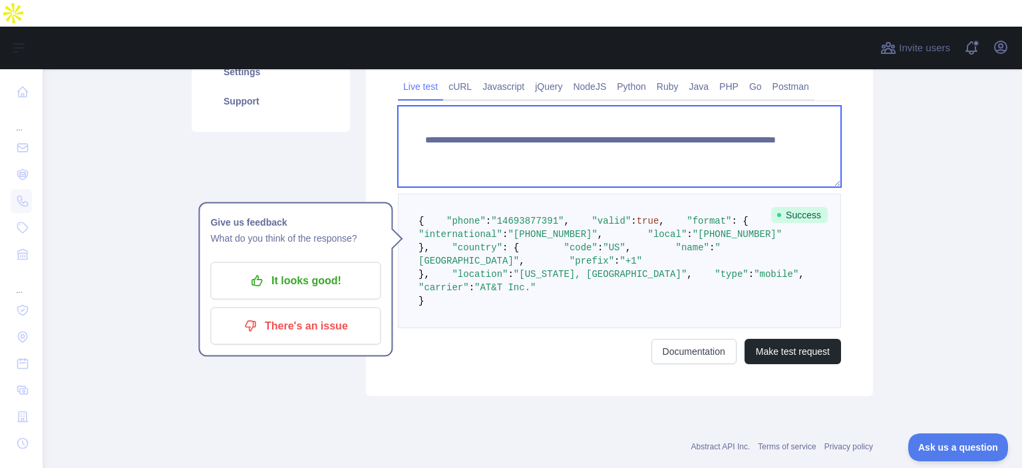
paste textarea
drag, startPoint x: 653, startPoint y: 109, endPoint x: 752, endPoint y: 122, distance: 99.3
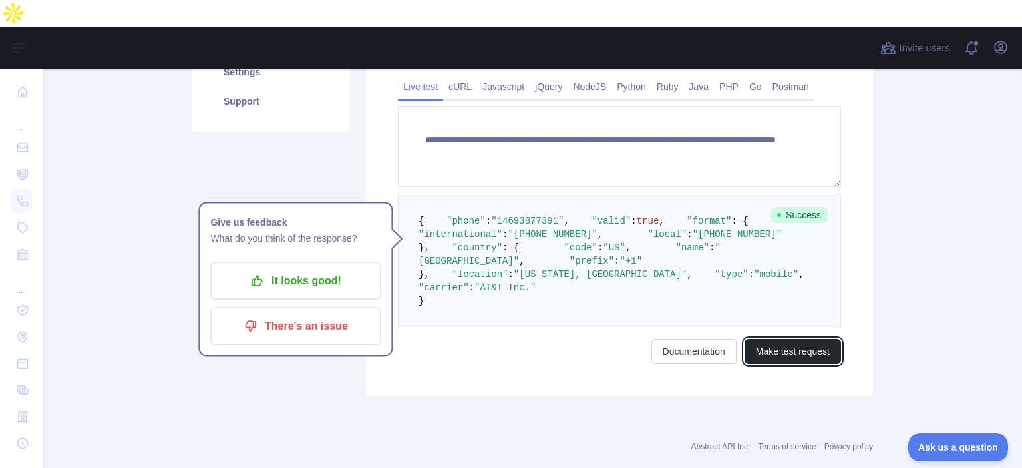
drag, startPoint x: 817, startPoint y: 430, endPoint x: 803, endPoint y: 422, distance: 15.5
click at [815, 364] on button "Make test request" at bounding box center [792, 351] width 96 height 25
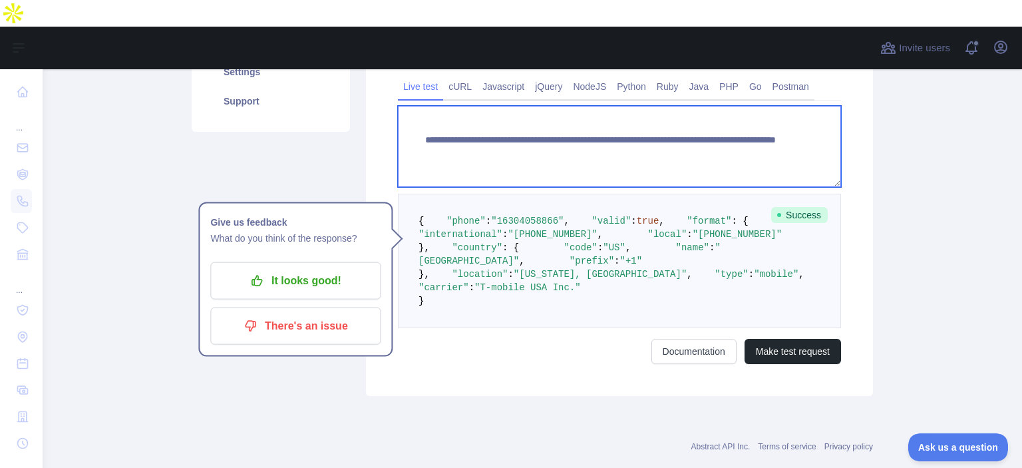
paste textarea
drag, startPoint x: 651, startPoint y: 112, endPoint x: 742, endPoint y: 122, distance: 91.0
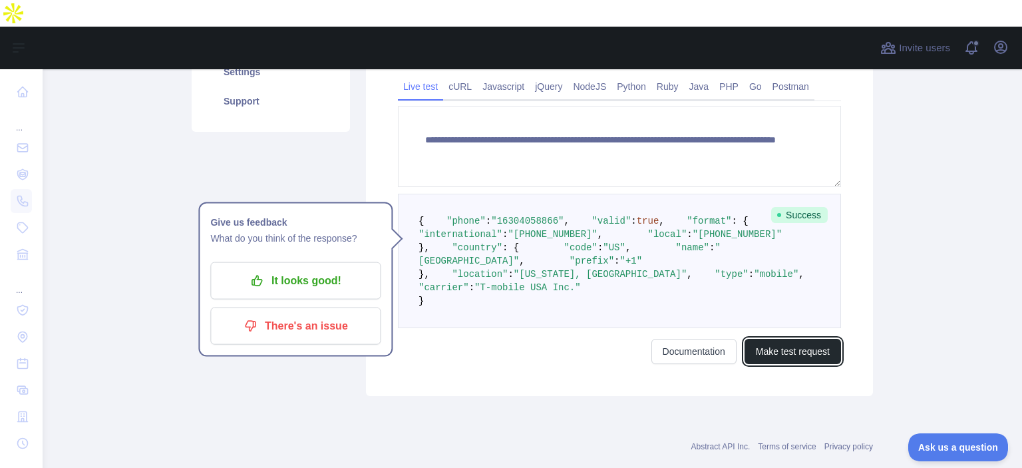
click at [793, 364] on button "Make test request" at bounding box center [792, 351] width 96 height 25
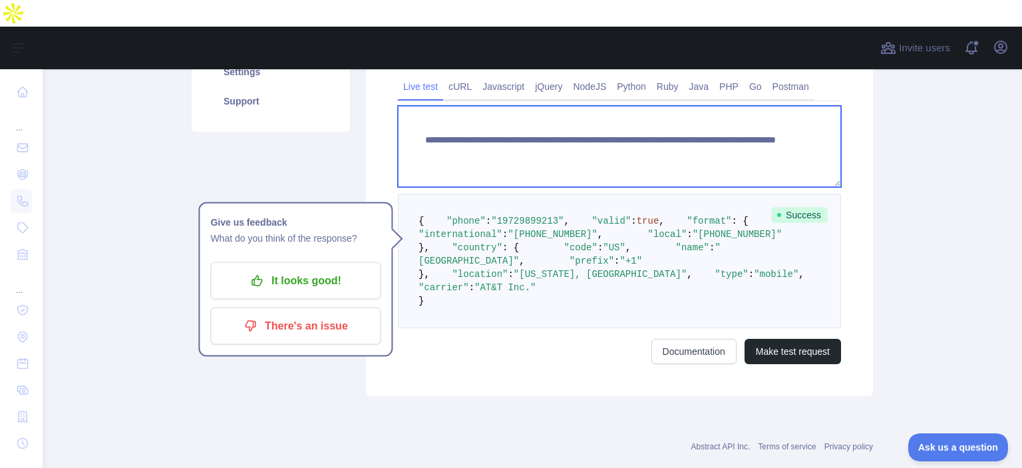
paste textarea
drag, startPoint x: 650, startPoint y: 112, endPoint x: 720, endPoint y: 168, distance: 89.0
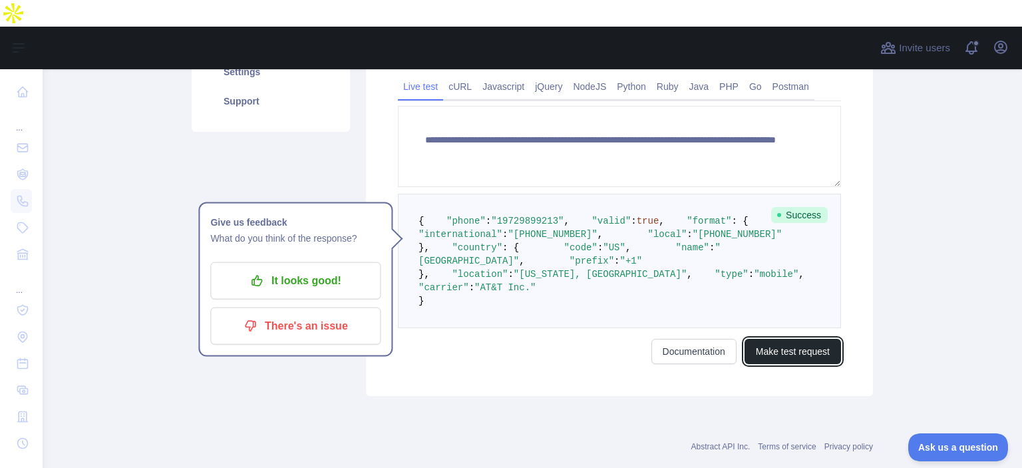
click at [808, 364] on button "Make test request" at bounding box center [792, 351] width 96 height 25
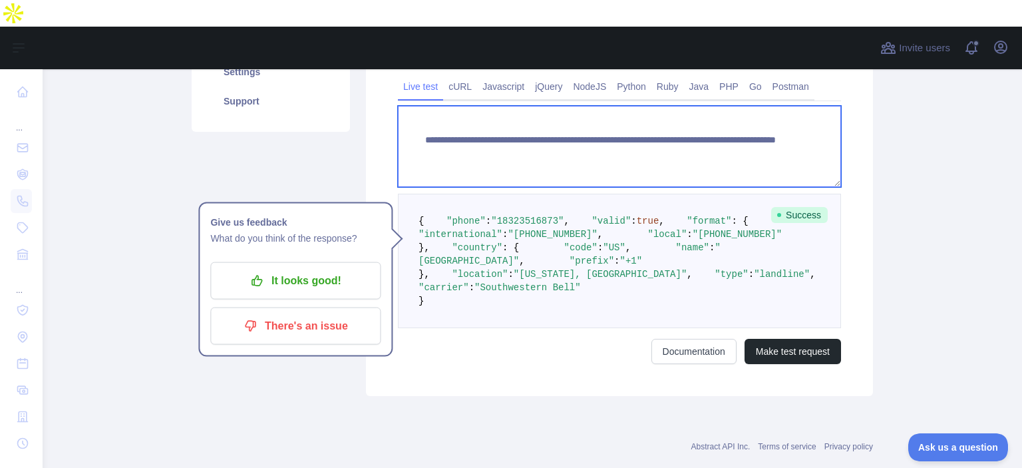
paste textarea
drag, startPoint x: 649, startPoint y: 107, endPoint x: 744, endPoint y: 130, distance: 97.8
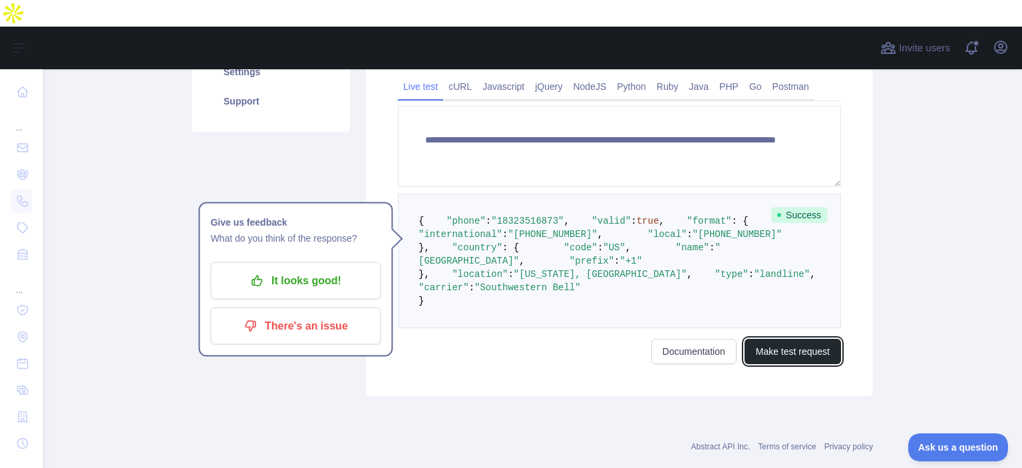
click at [775, 364] on button "Make test request" at bounding box center [792, 351] width 96 height 25
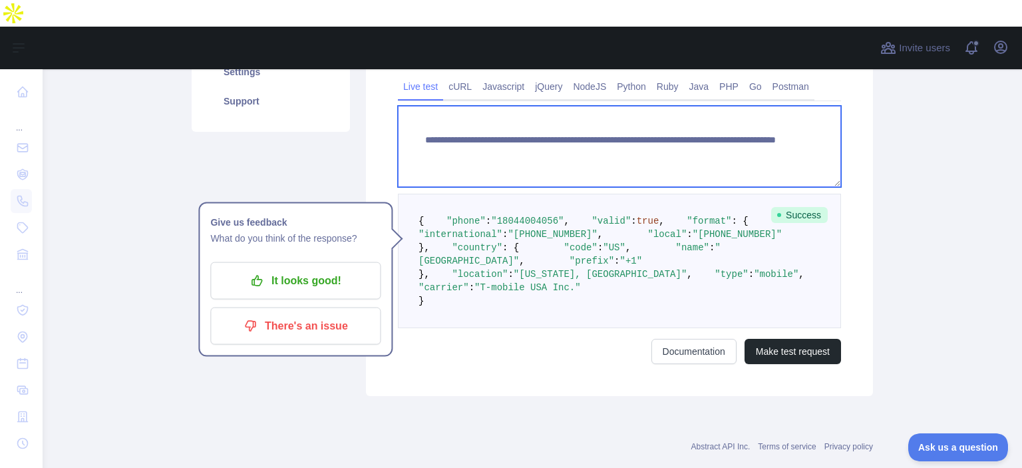
paste textarea
drag, startPoint x: 654, startPoint y: 113, endPoint x: 766, endPoint y: 130, distance: 112.4
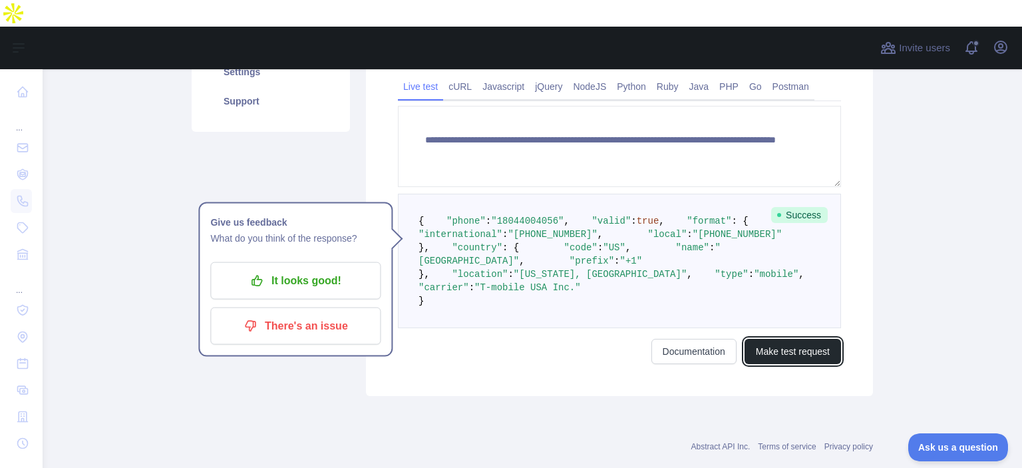
click at [787, 364] on button "Make test request" at bounding box center [792, 351] width 96 height 25
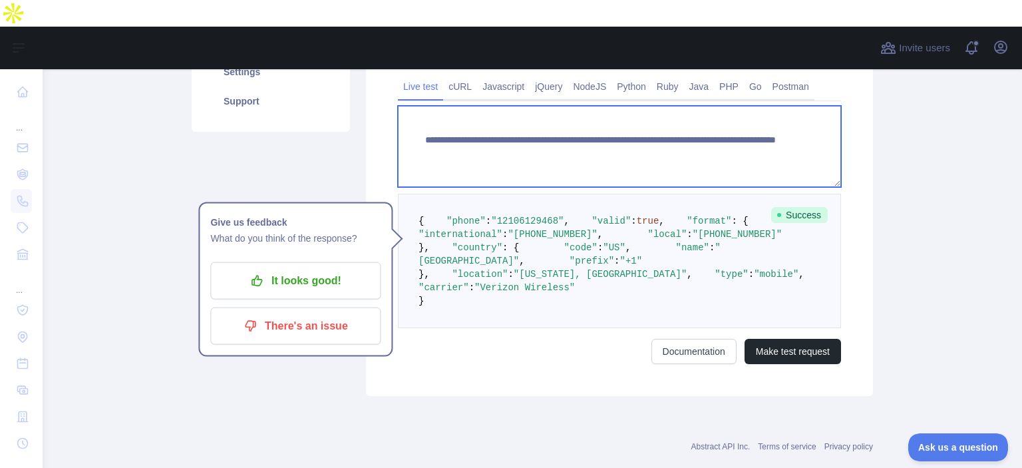
paste textarea
drag, startPoint x: 652, startPoint y: 113, endPoint x: 767, endPoint y: 127, distance: 115.9
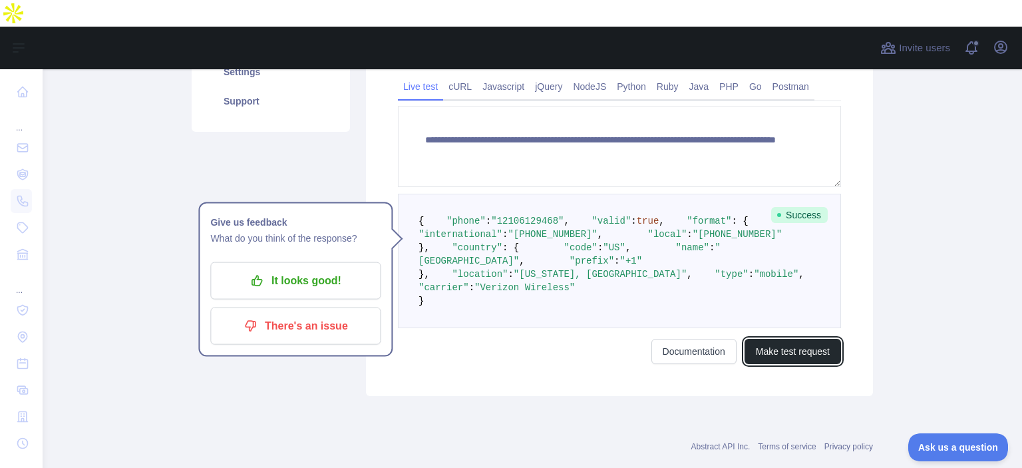
click at [785, 364] on button "Make test request" at bounding box center [792, 351] width 96 height 25
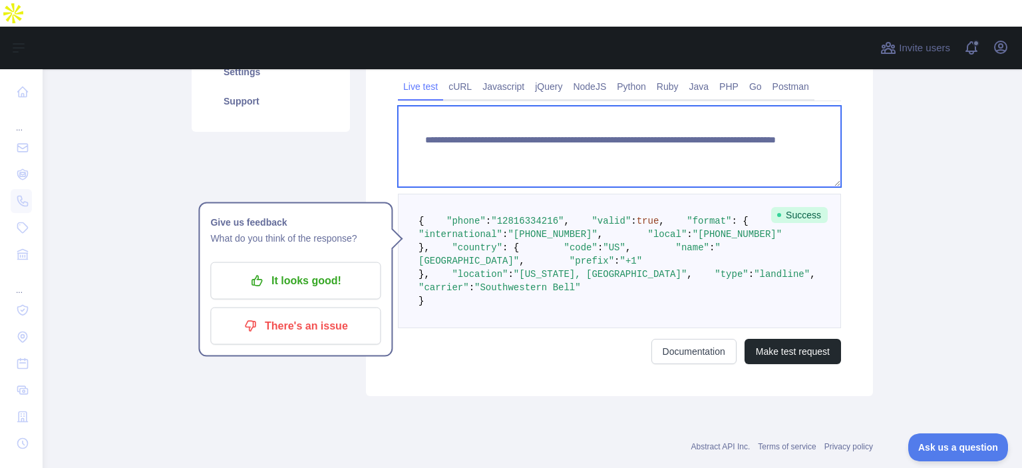
paste textarea
drag, startPoint x: 652, startPoint y: 111, endPoint x: 726, endPoint y: 119, distance: 74.9
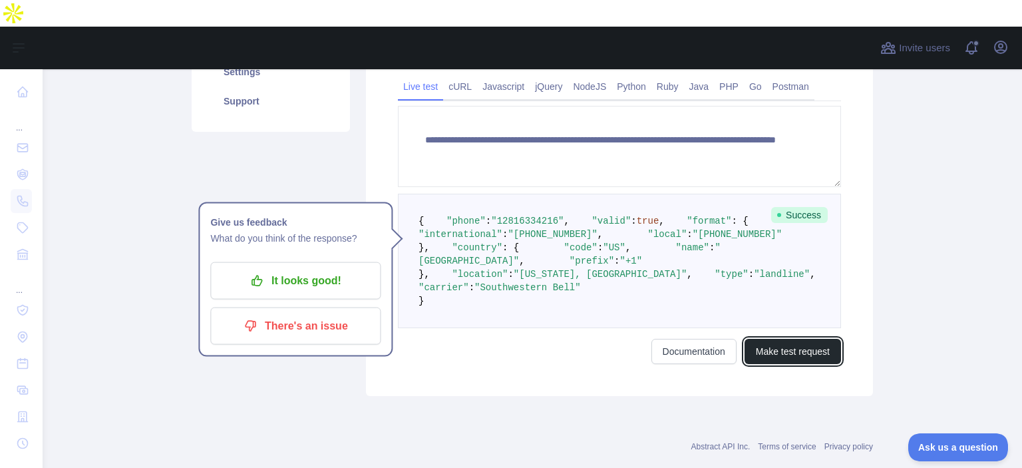
click at [763, 364] on button "Make test request" at bounding box center [792, 351] width 96 height 25
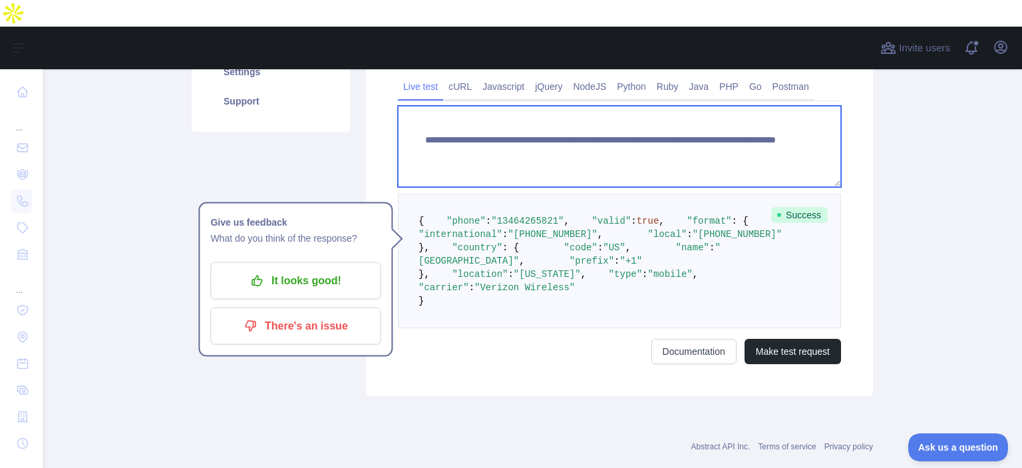
paste textarea
drag, startPoint x: 650, startPoint y: 111, endPoint x: 760, endPoint y: 128, distance: 111.0
type textarea "**********"
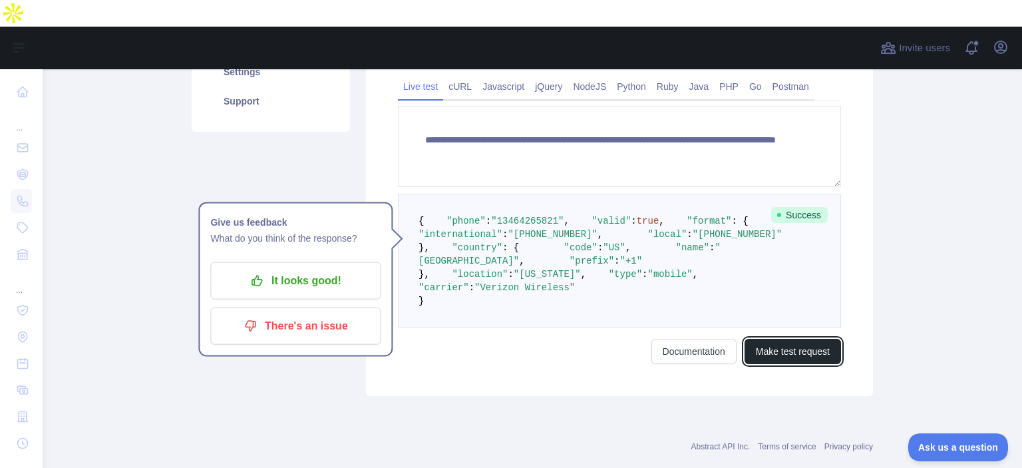
click at [788, 364] on button "Make test request" at bounding box center [792, 351] width 96 height 25
